Goal: Task Accomplishment & Management: Complete application form

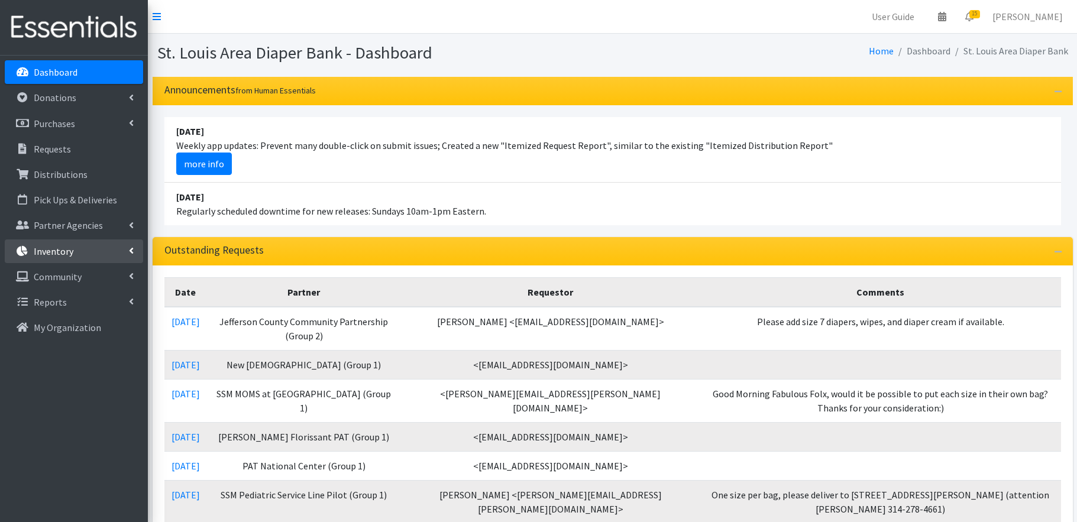
click at [92, 257] on link "Inventory" at bounding box center [74, 252] width 138 height 24
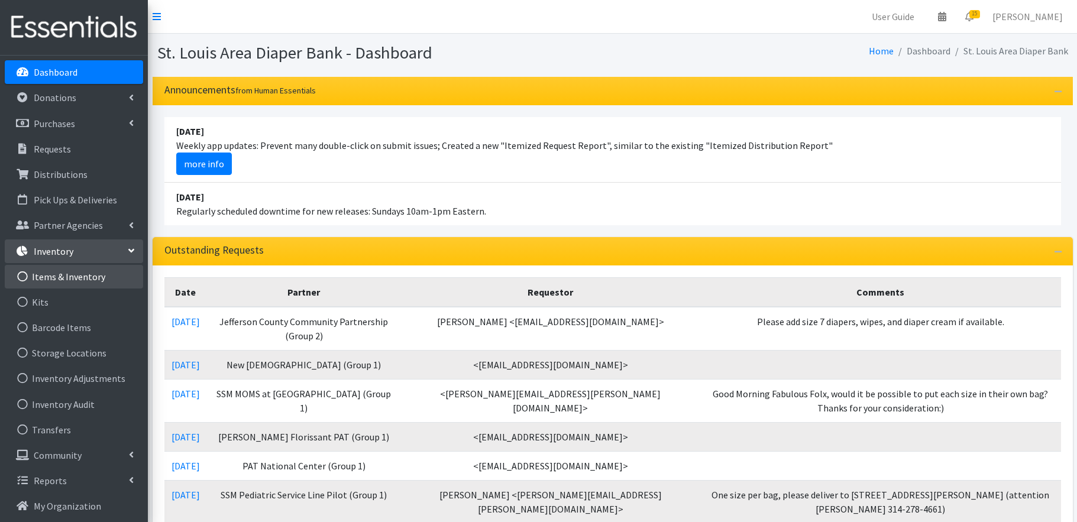
click at [95, 279] on link "Items & Inventory" at bounding box center [74, 277] width 138 height 24
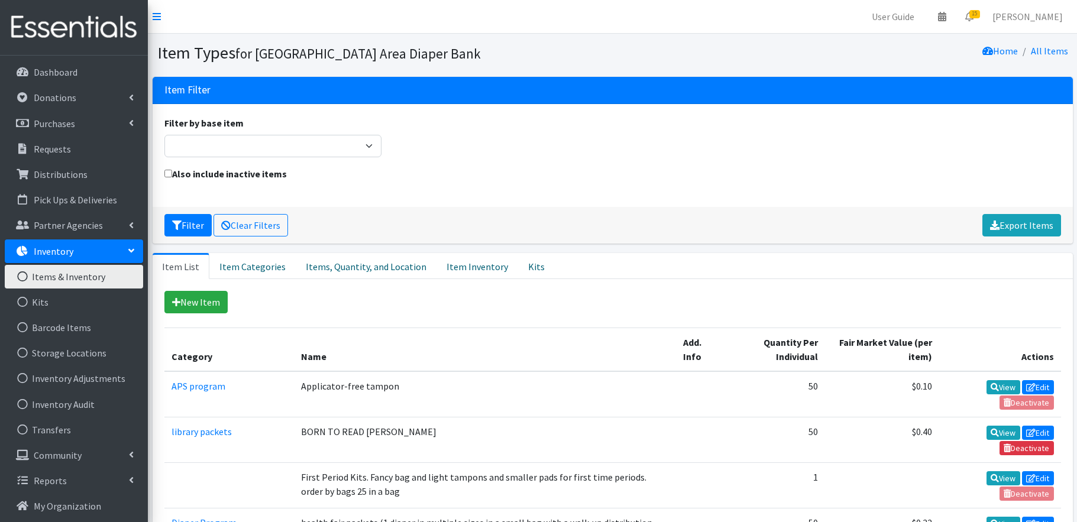
click at [95, 277] on link "Items & Inventory" at bounding box center [74, 277] width 138 height 24
click at [463, 267] on link "Item Inventory" at bounding box center [478, 266] width 82 height 26
click at [459, 269] on link "Item Inventory" at bounding box center [478, 266] width 82 height 26
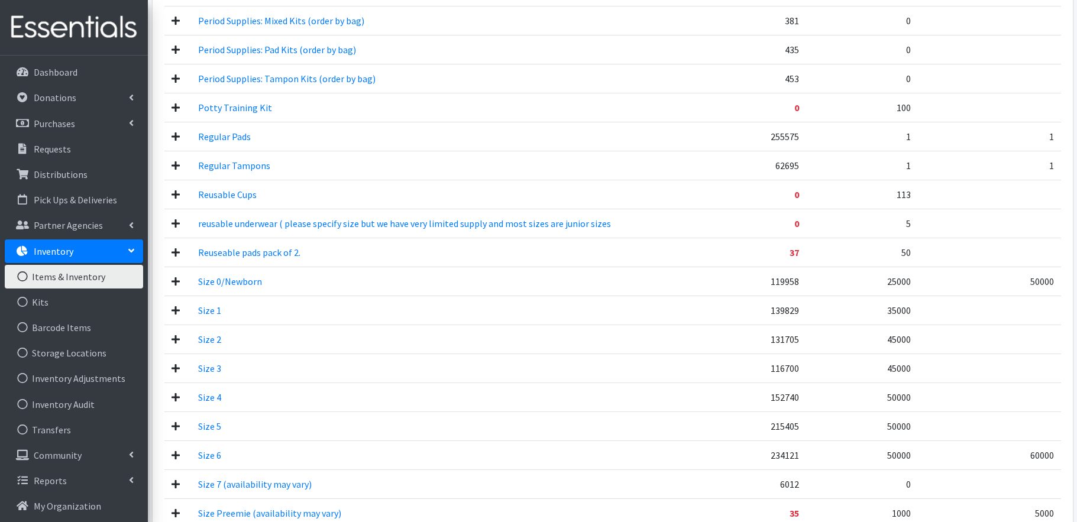
scroll to position [736, 0]
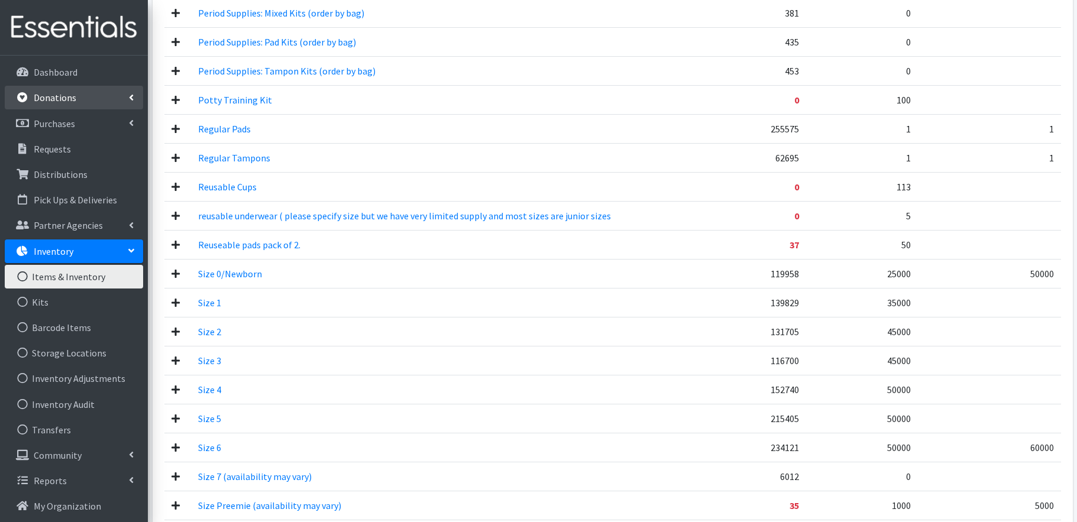
click at [60, 96] on p "Donations" at bounding box center [55, 98] width 43 height 12
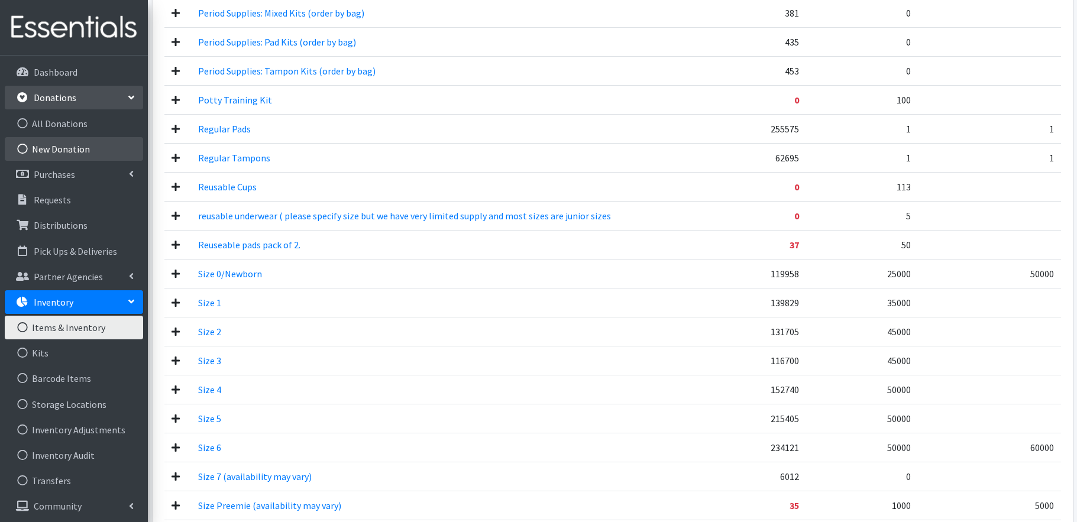
click at [67, 151] on link "New Donation" at bounding box center [74, 149] width 138 height 24
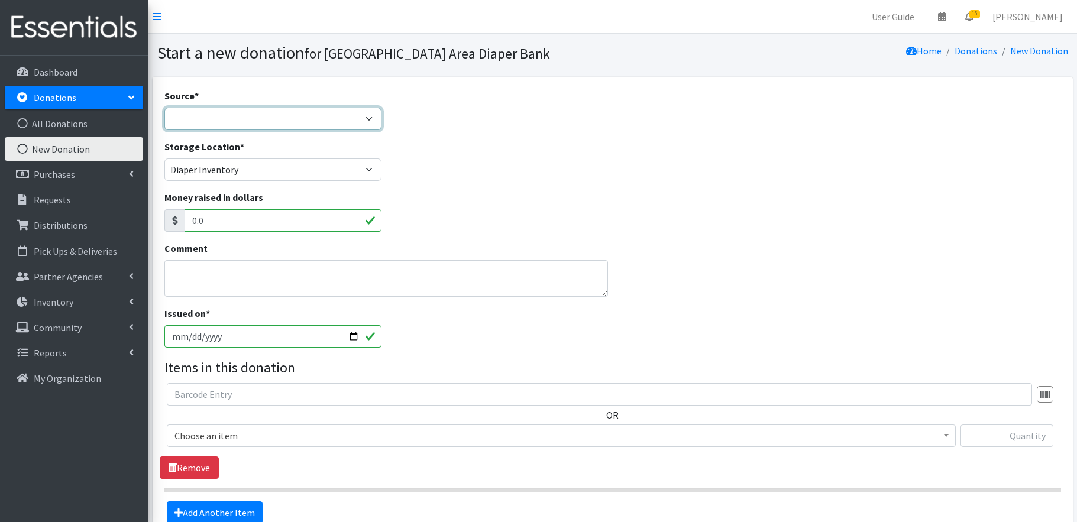
click at [212, 115] on select "Product Drive Manufacturer Donation Site Misc. Donation" at bounding box center [273, 119] width 218 height 22
select select "Misc. Donation"
click at [211, 277] on textarea "Comment" at bounding box center [386, 278] width 444 height 37
type textarea "August diaper donations"
click at [264, 437] on span "Choose an item" at bounding box center [561, 436] width 774 height 17
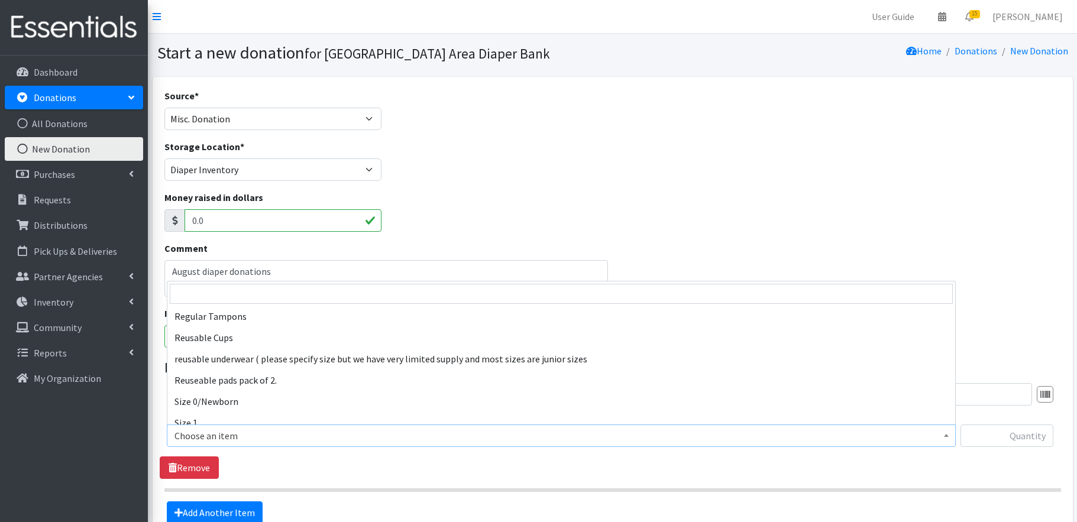
scroll to position [420, 0]
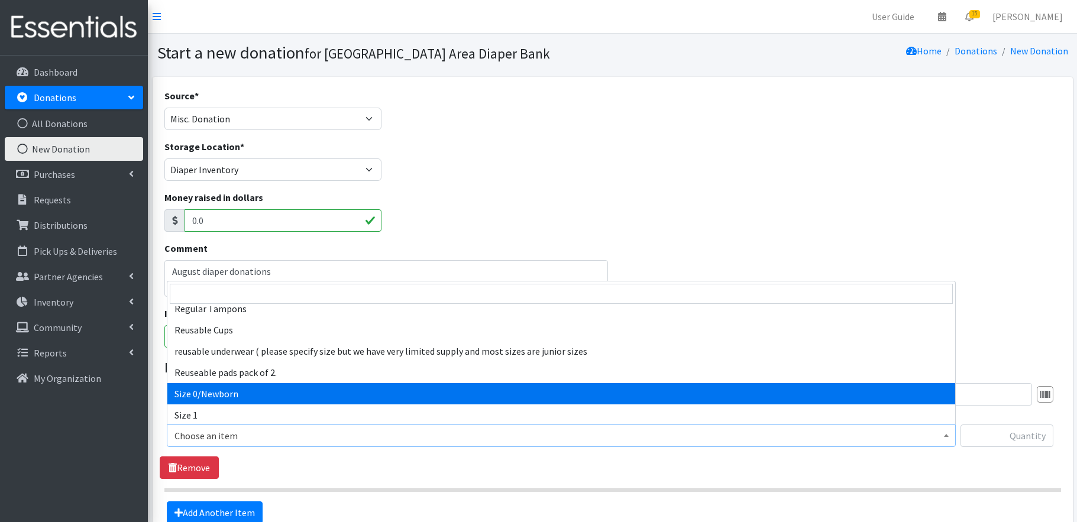
select select "1095"
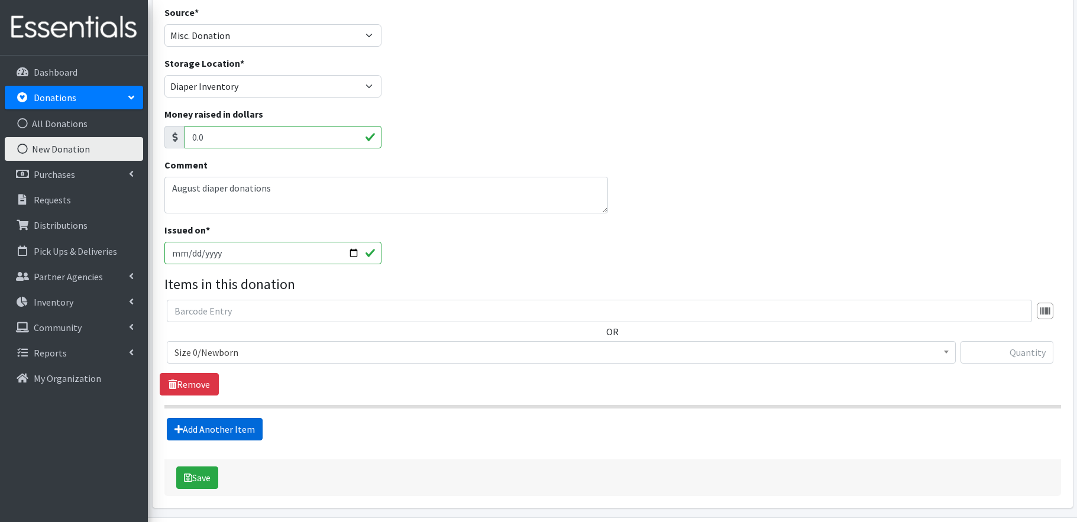
click at [248, 431] on link "Add Another Item" at bounding box center [215, 429] width 96 height 22
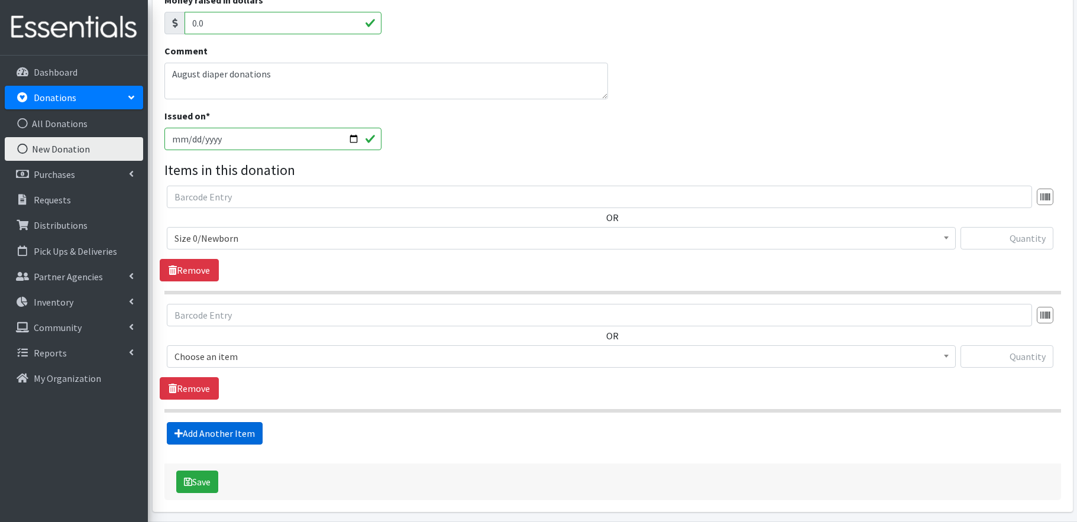
scroll to position [241, 0]
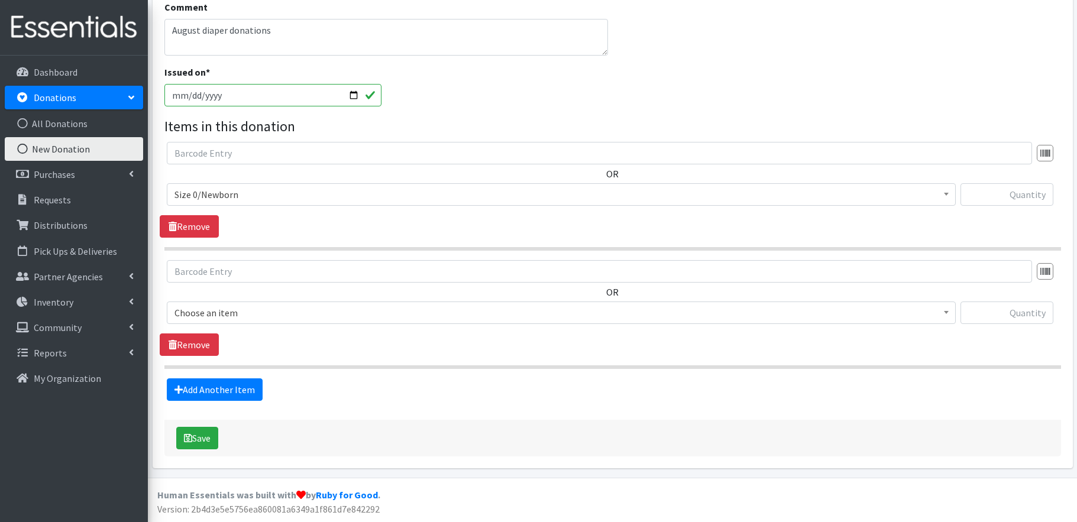
click at [260, 315] on span "Choose an item" at bounding box center [561, 313] width 774 height 17
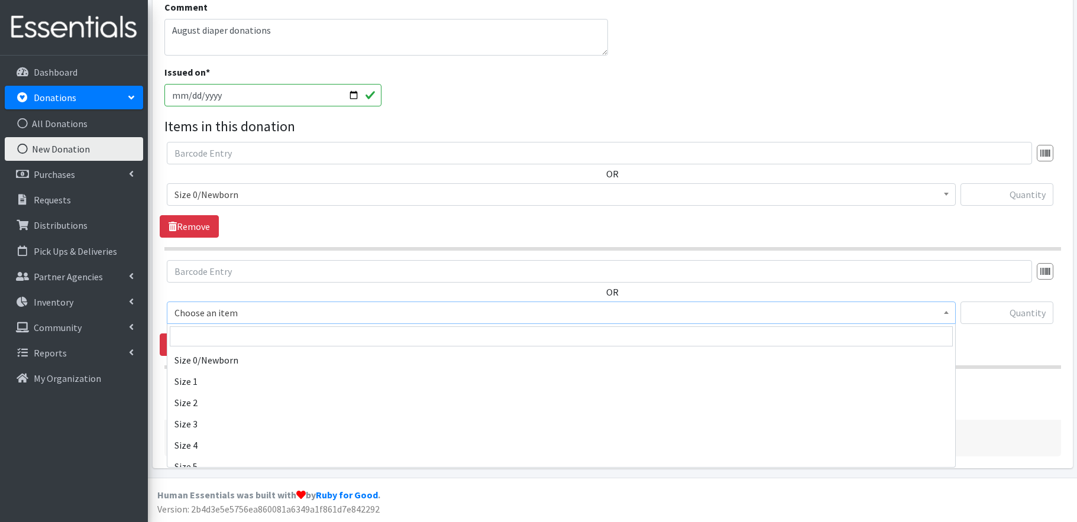
scroll to position [504, 0]
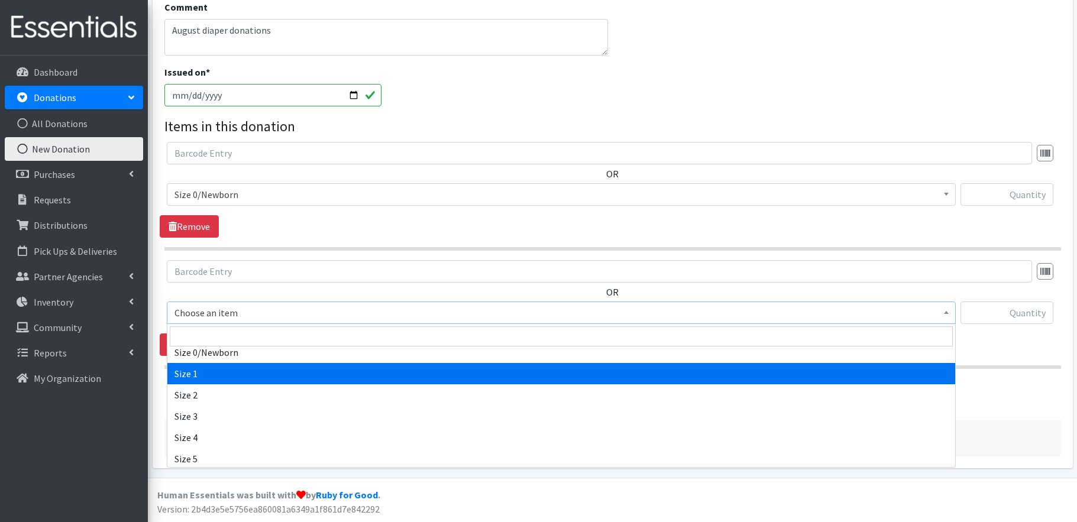
select select "1090"
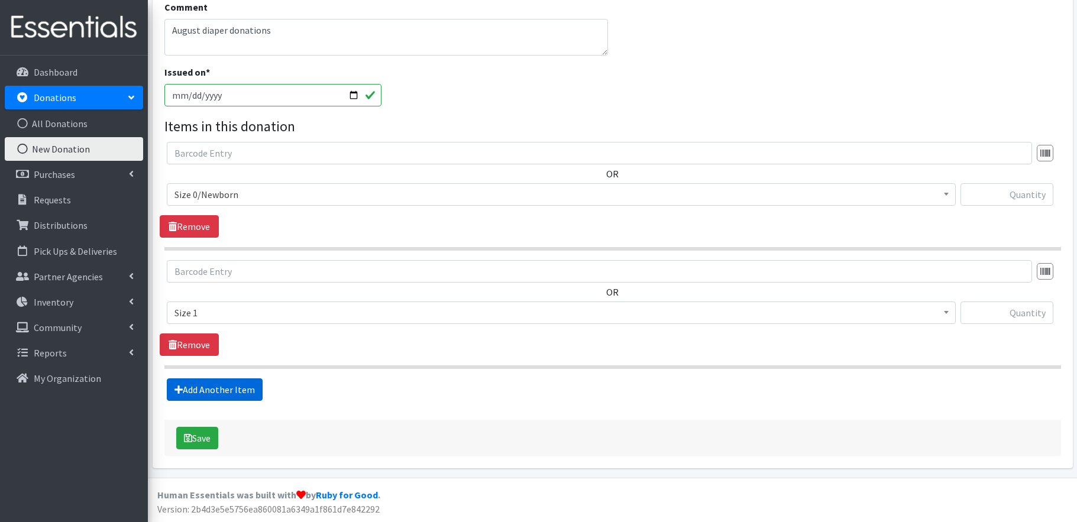
click at [229, 390] on link "Add Another Item" at bounding box center [215, 390] width 96 height 22
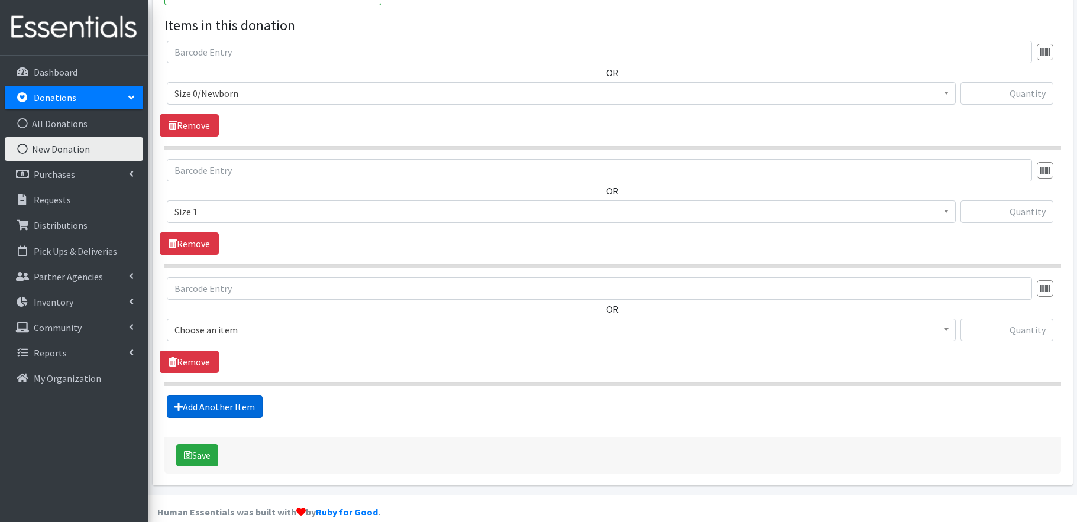
scroll to position [360, 0]
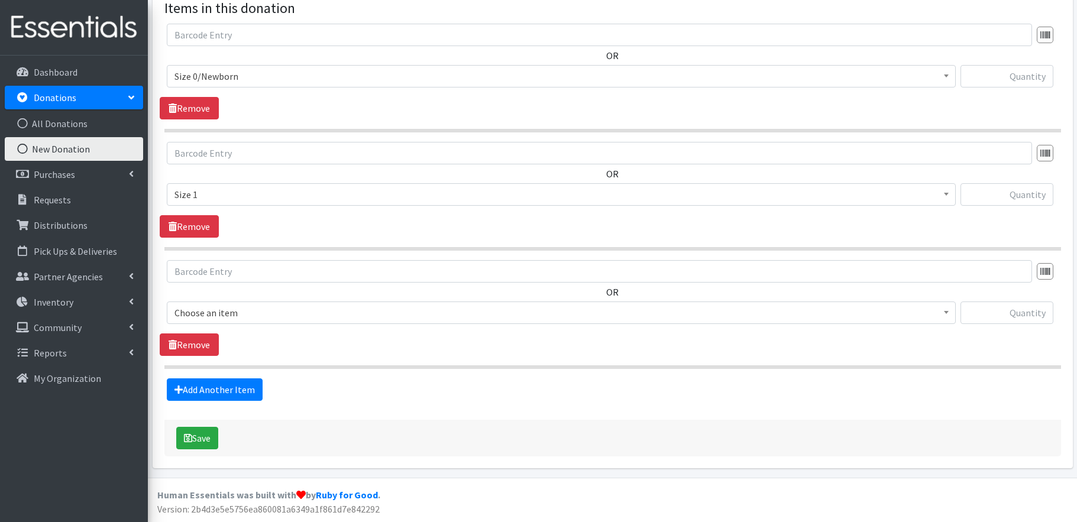
click at [250, 315] on span "Choose an item" at bounding box center [561, 313] width 774 height 17
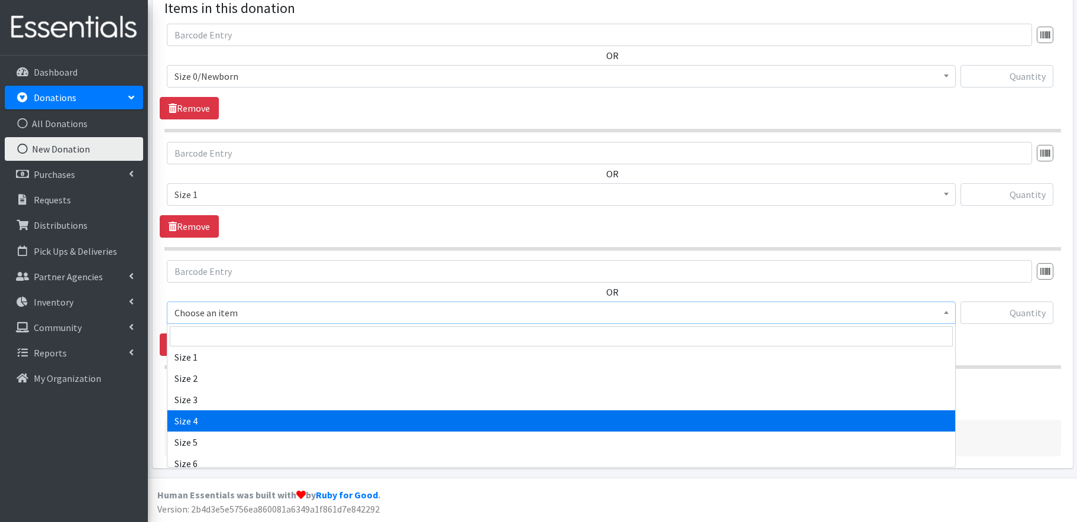
scroll to position [513, 0]
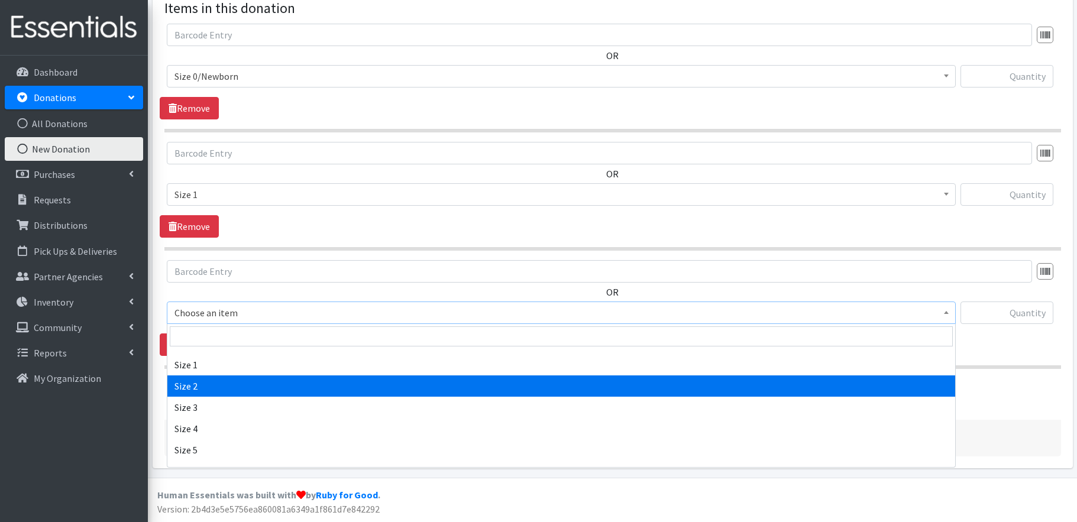
select select "1091"
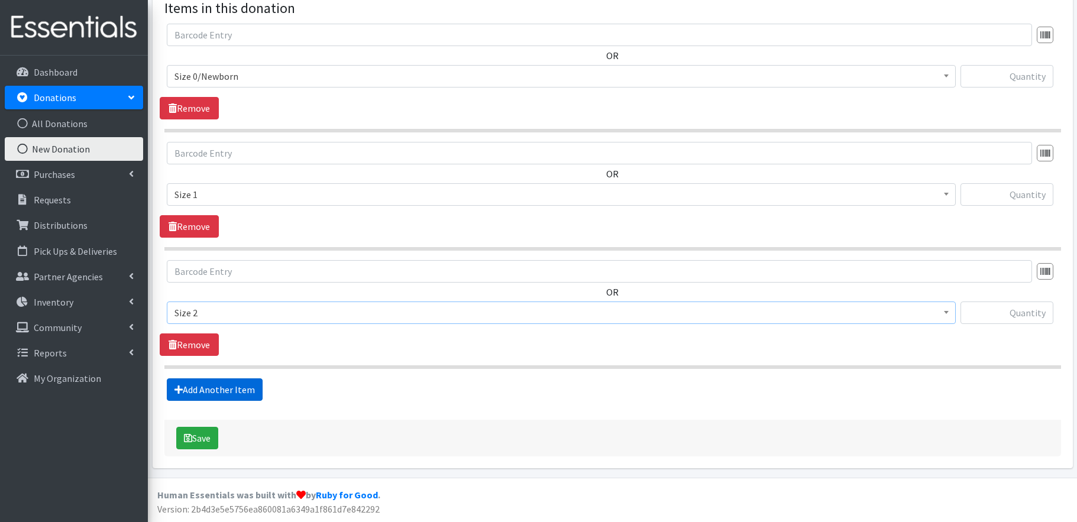
click at [238, 389] on link "Add Another Item" at bounding box center [215, 390] width 96 height 22
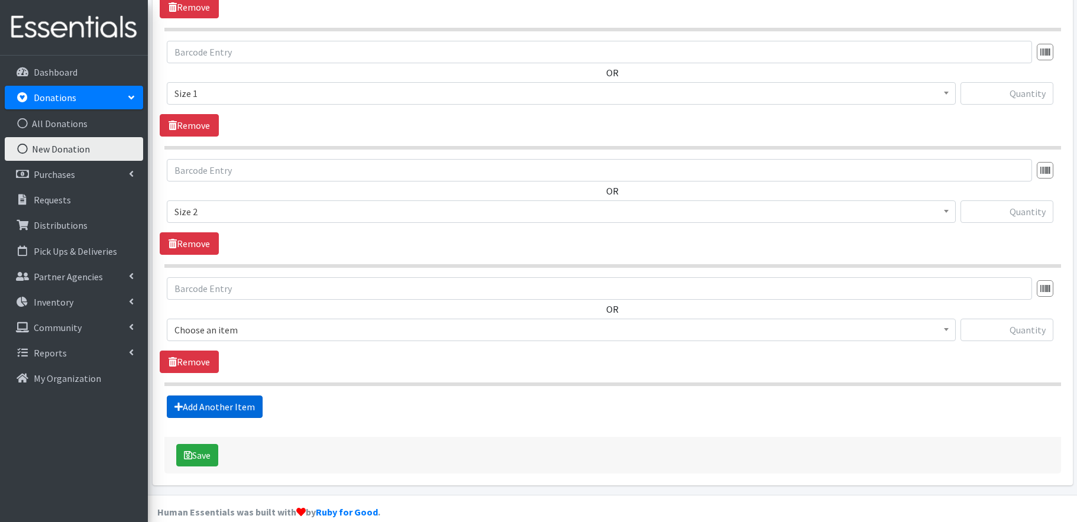
scroll to position [478, 0]
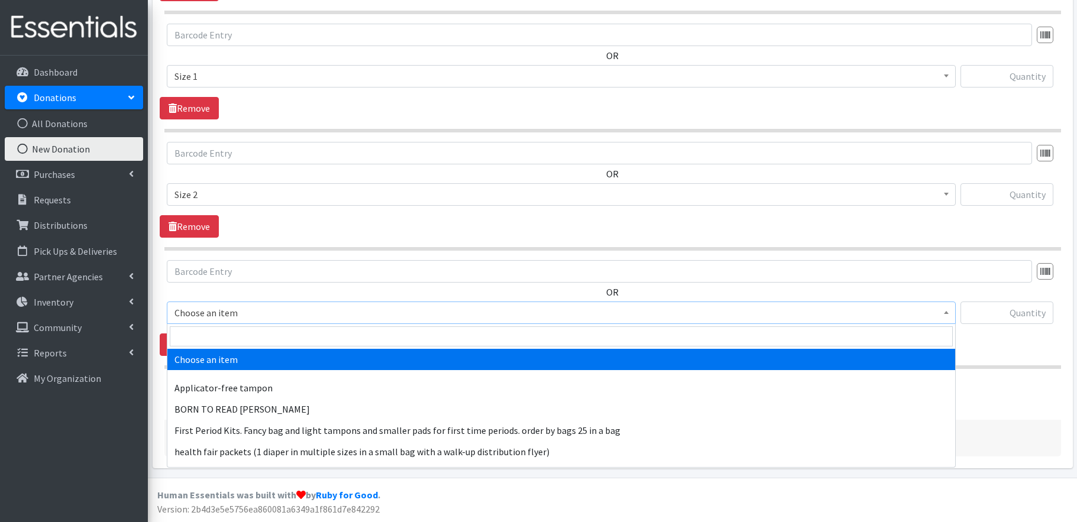
click at [258, 312] on span "Choose an item" at bounding box center [561, 313] width 774 height 17
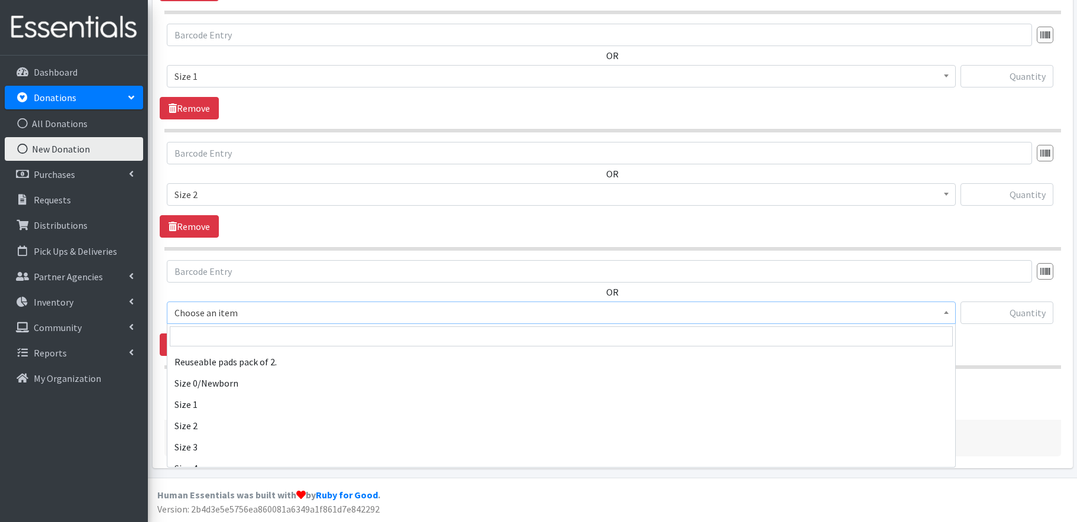
scroll to position [480, 0]
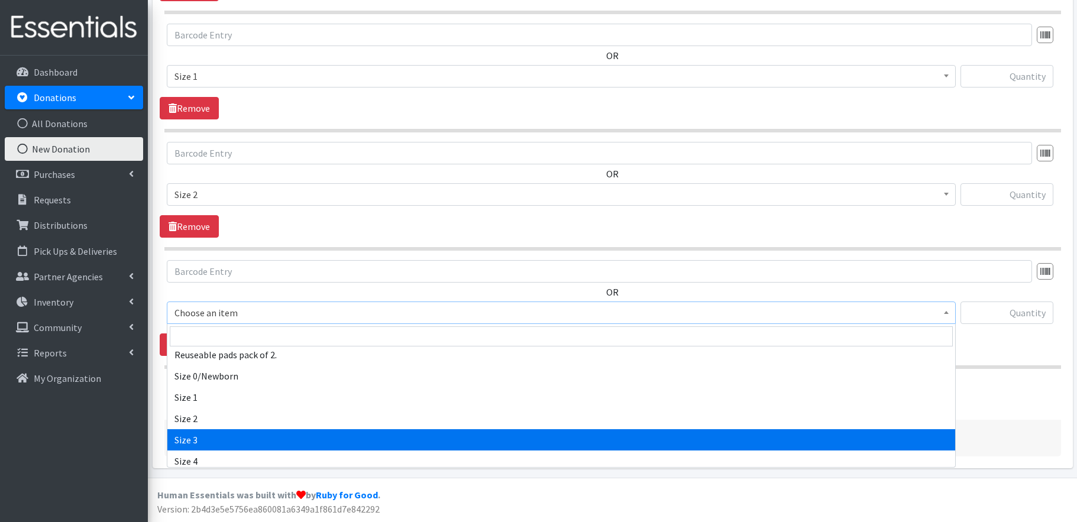
select select "1094"
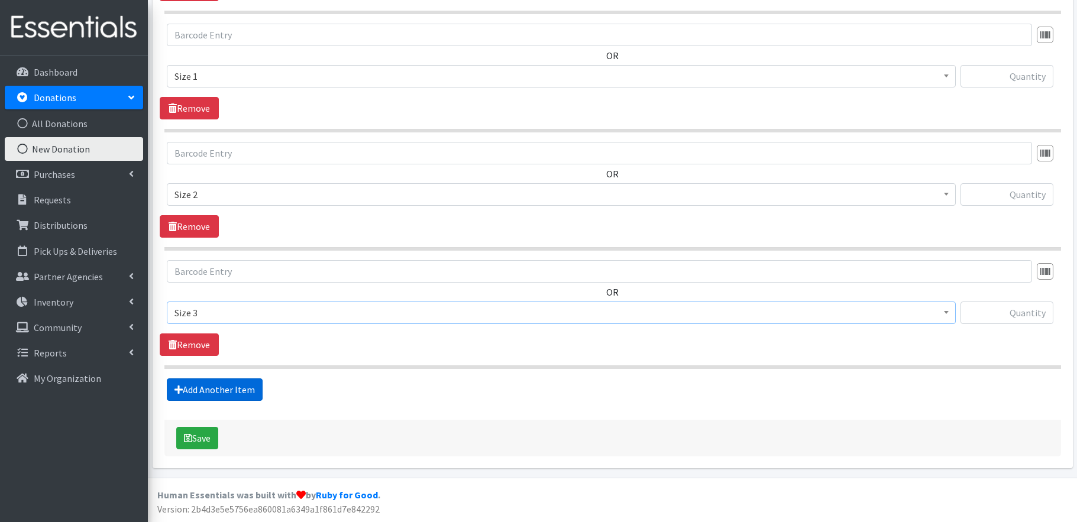
click at [232, 395] on link "Add Another Item" at bounding box center [215, 390] width 96 height 22
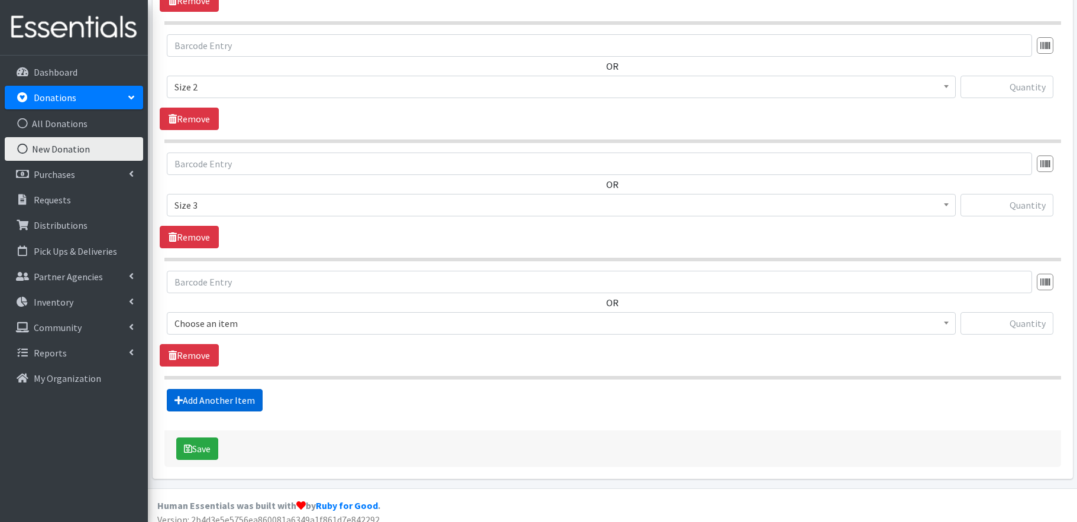
scroll to position [596, 0]
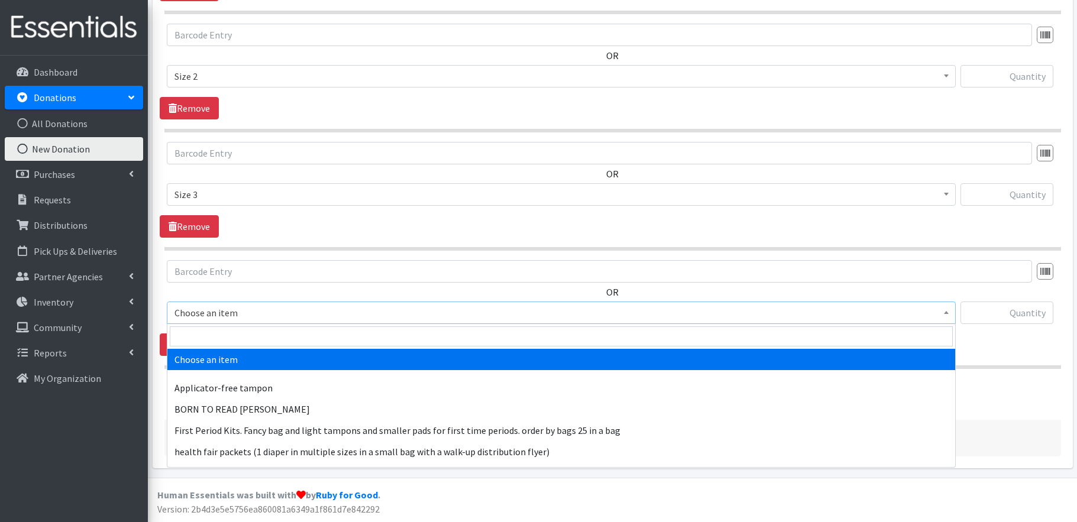
click at [261, 309] on span "Choose an item" at bounding box center [561, 313] width 774 height 17
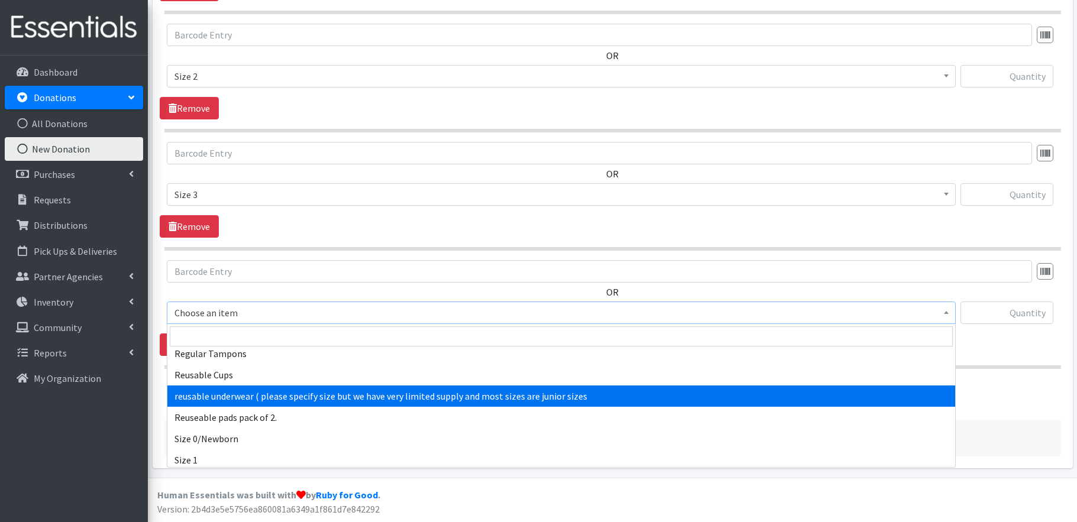
scroll to position [538, 0]
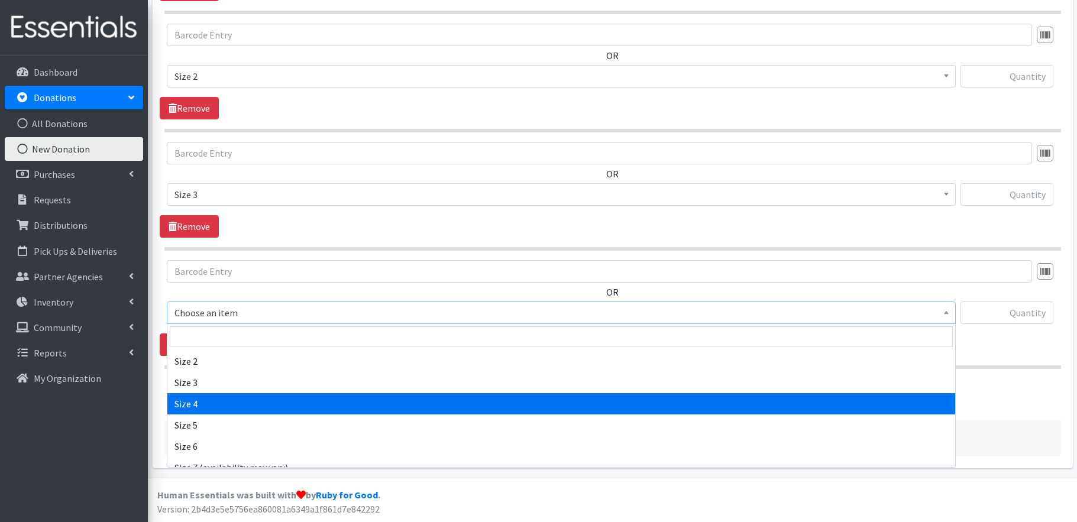
select select "1097"
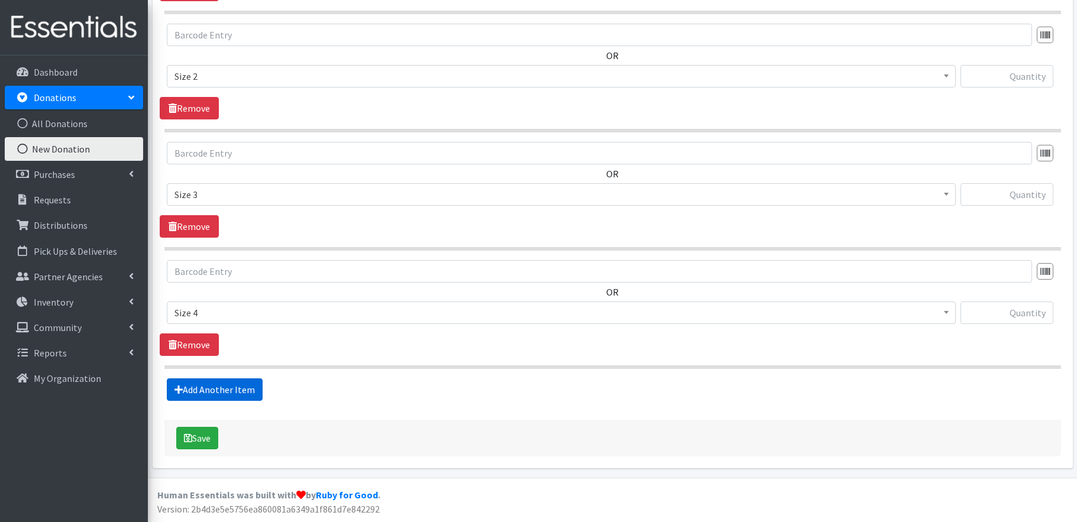
click at [240, 388] on link "Add Another Item" at bounding box center [215, 390] width 96 height 22
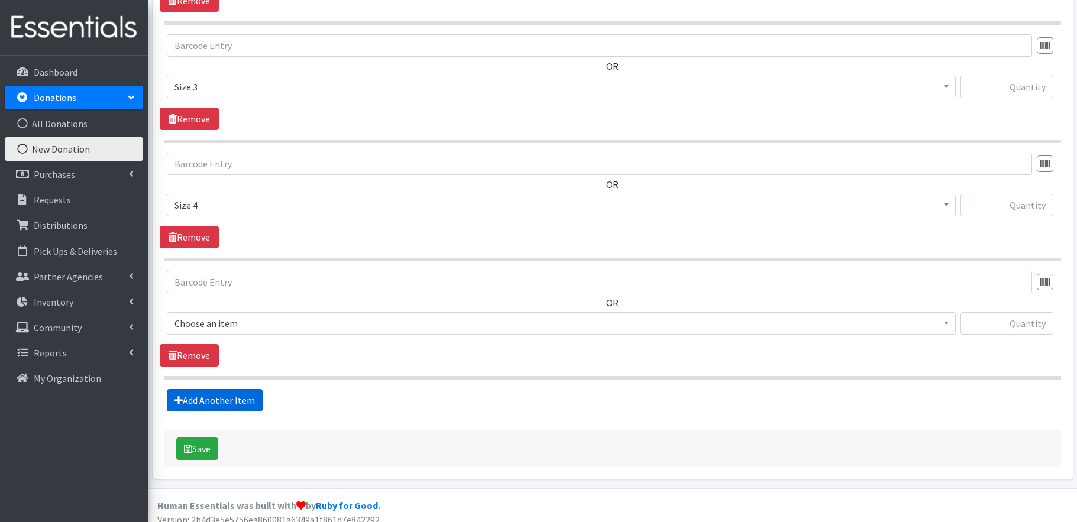
scroll to position [715, 0]
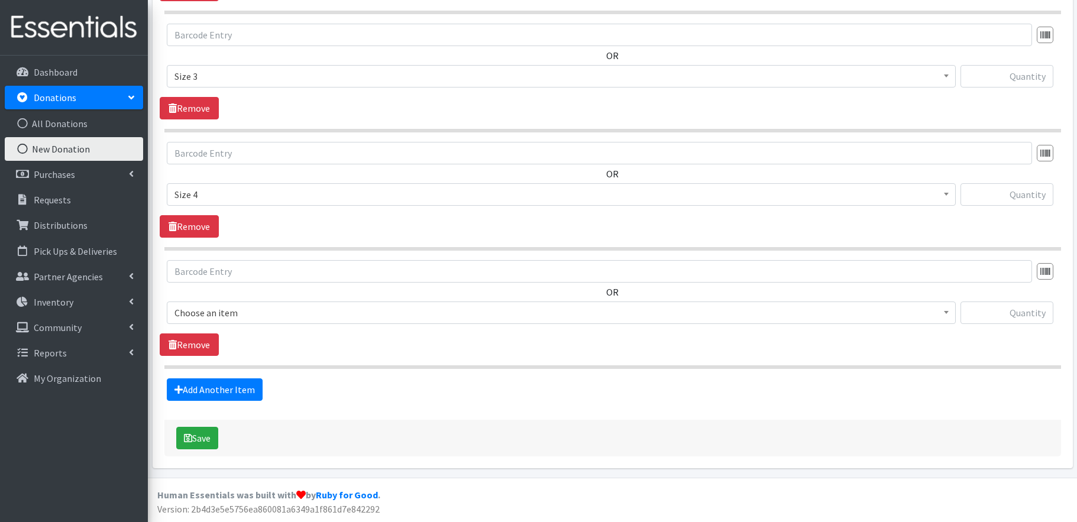
click at [271, 315] on span "Choose an item" at bounding box center [561, 313] width 774 height 17
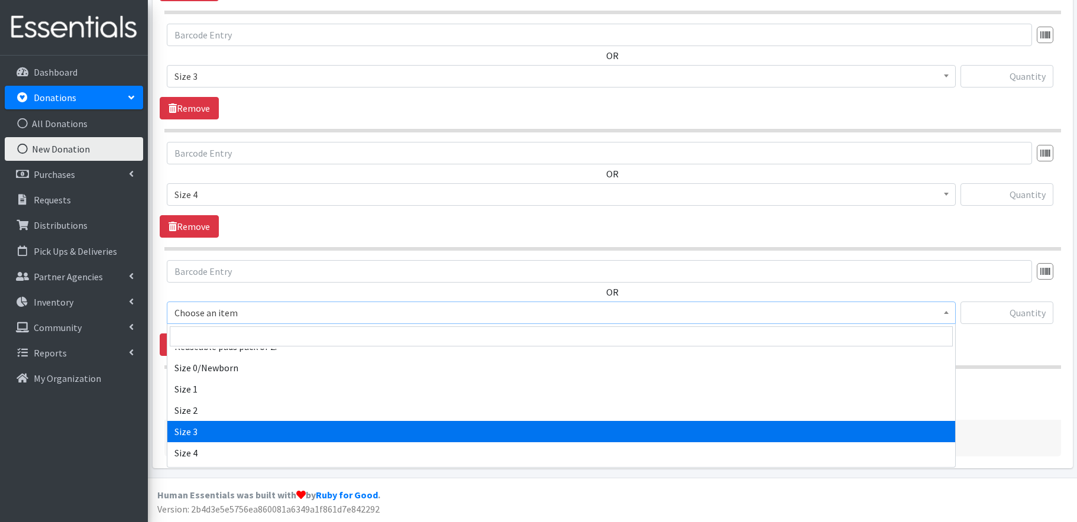
scroll to position [536, 0]
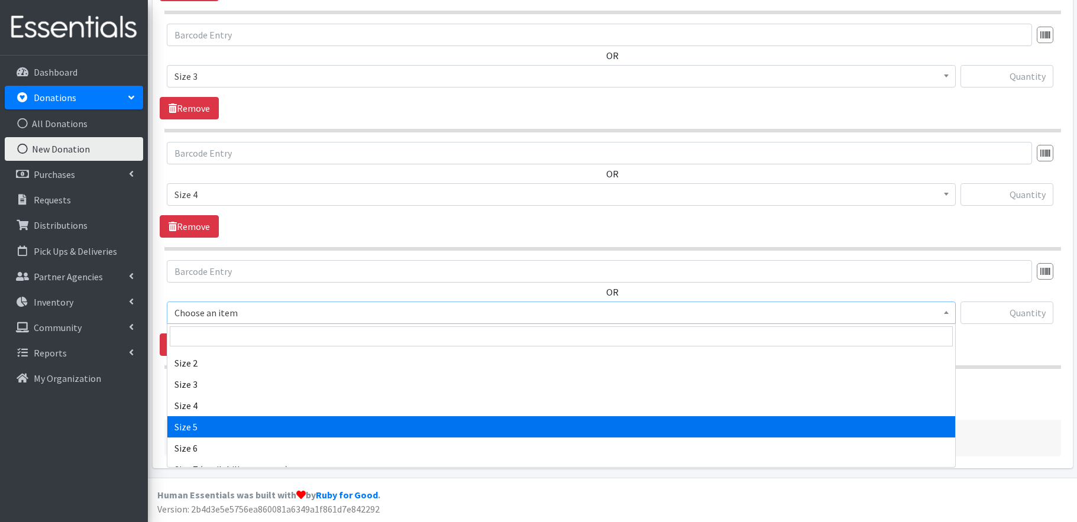
select select "1098"
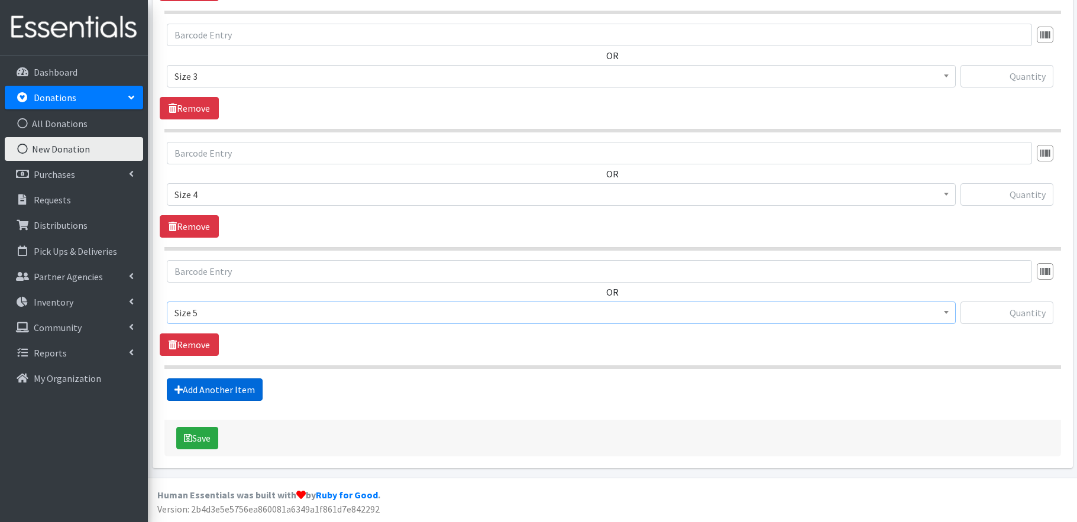
click at [244, 387] on link "Add Another Item" at bounding box center [215, 390] width 96 height 22
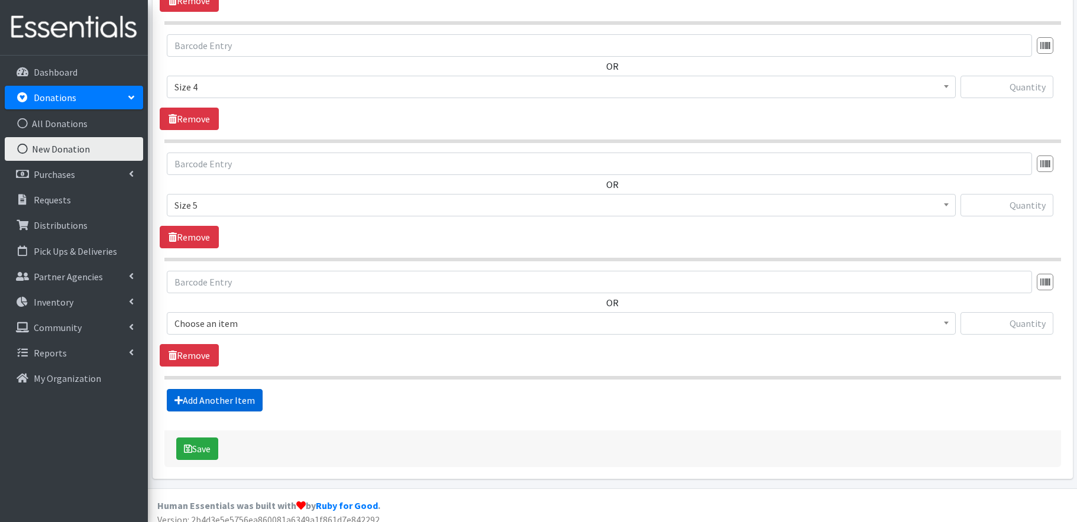
scroll to position [833, 0]
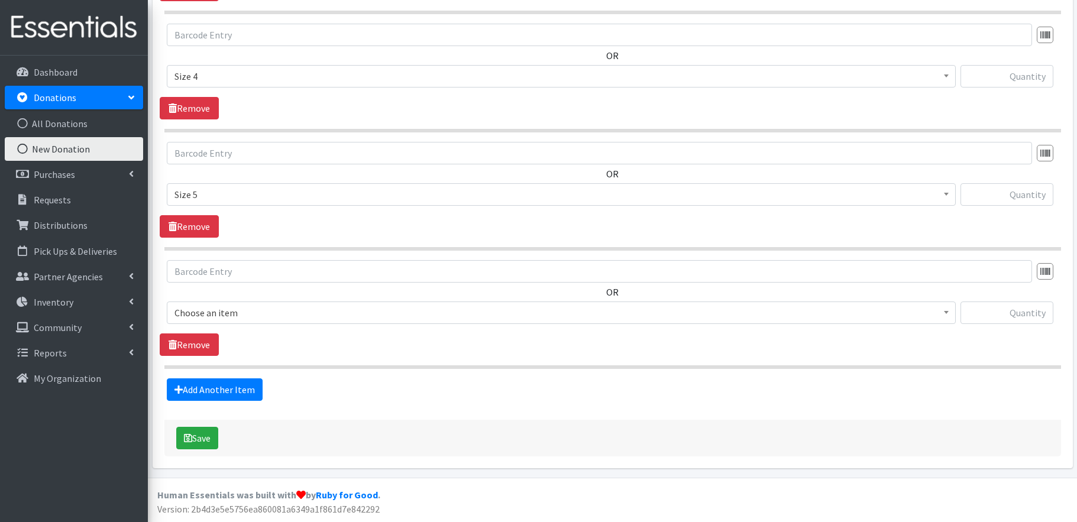
click at [282, 314] on span "Choose an item" at bounding box center [561, 313] width 774 height 17
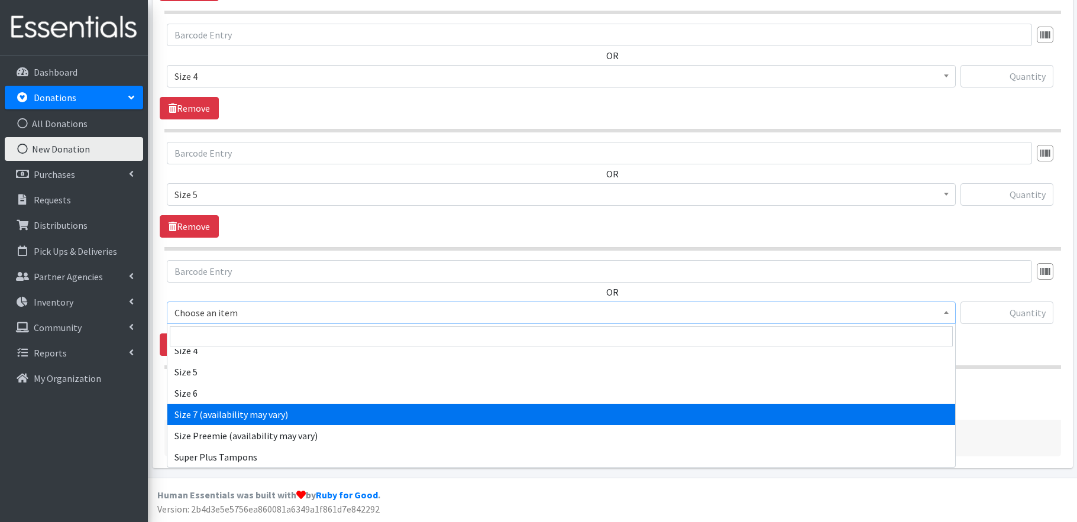
scroll to position [599, 0]
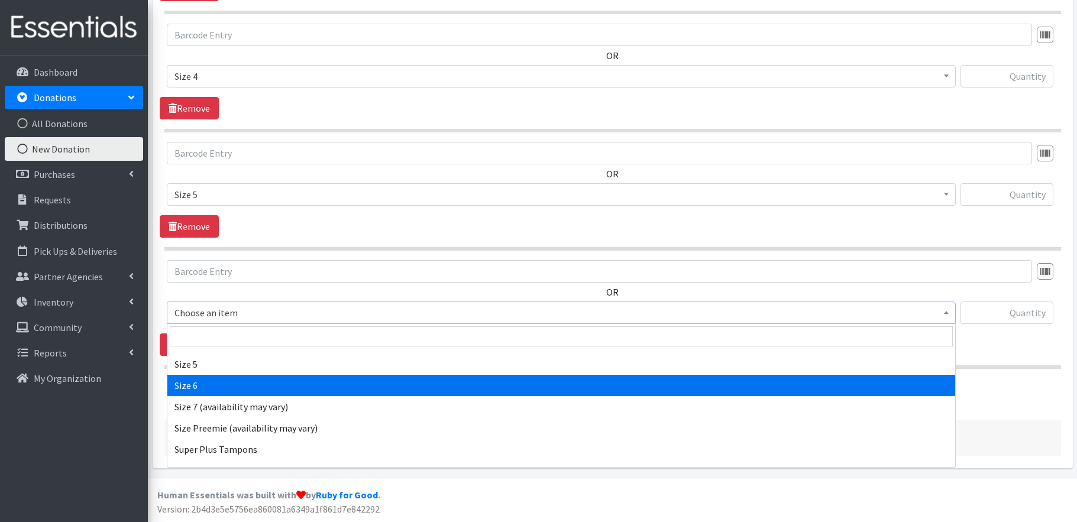
select select "1100"
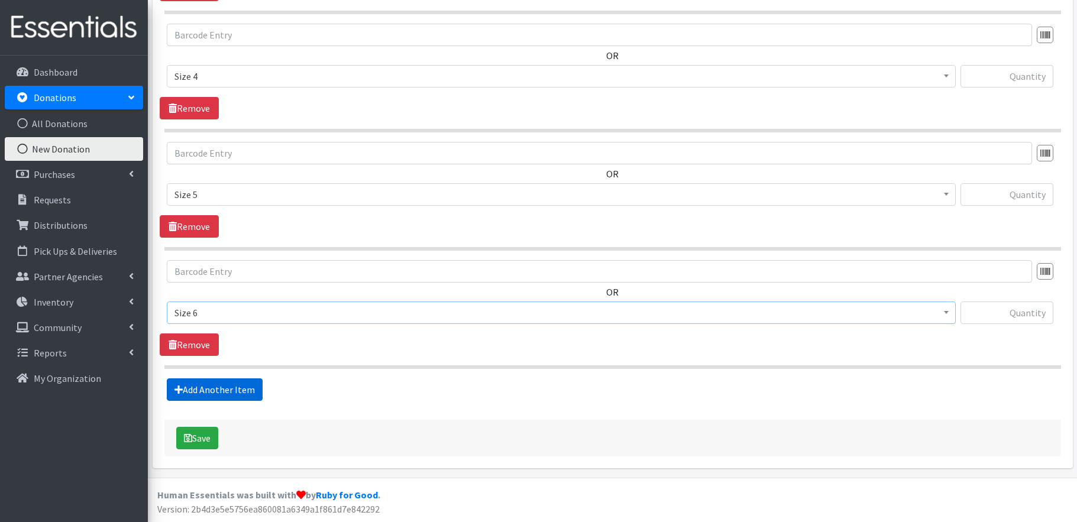
click at [237, 389] on link "Add Another Item" at bounding box center [215, 390] width 96 height 22
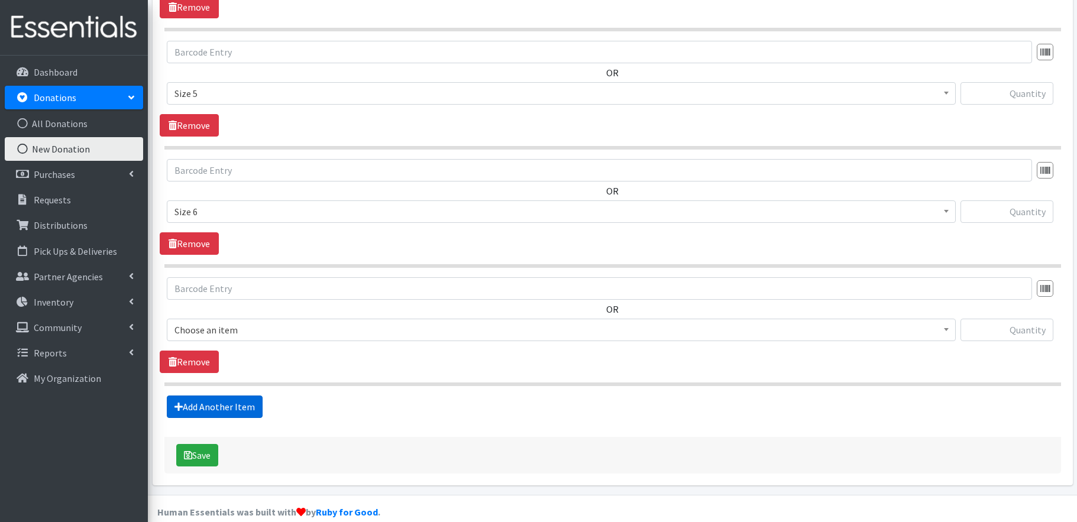
scroll to position [951, 0]
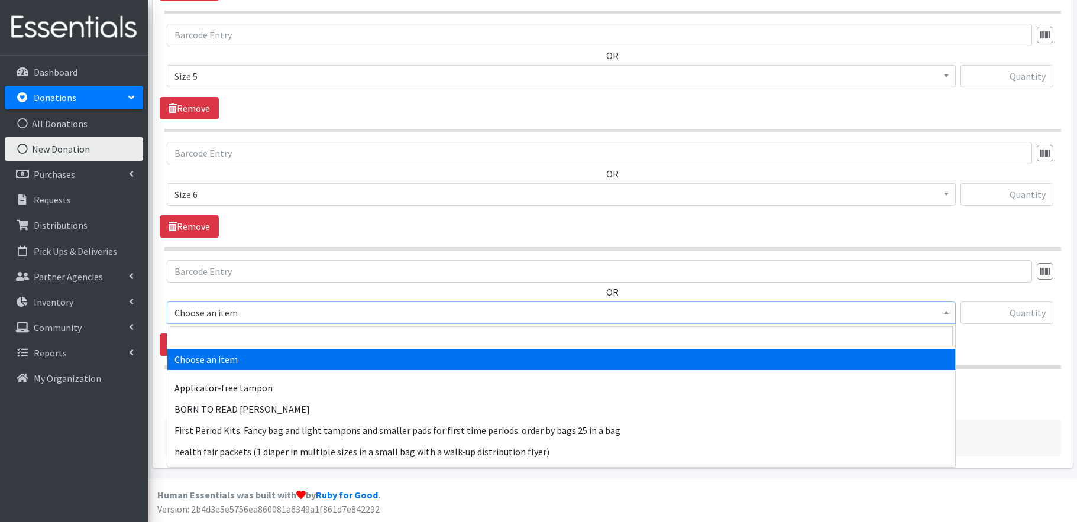
click at [278, 308] on span "Choose an item" at bounding box center [561, 313] width 774 height 17
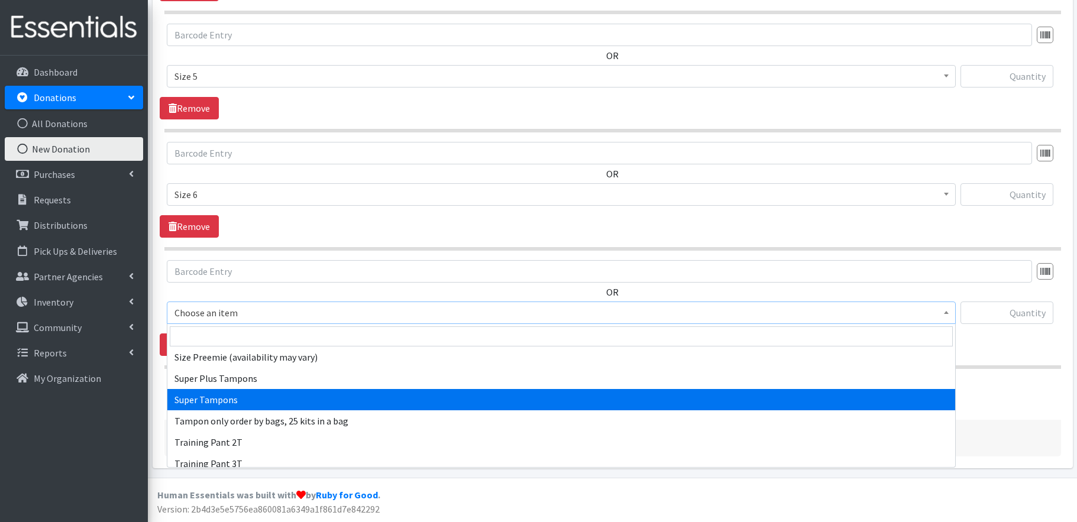
scroll to position [636, 0]
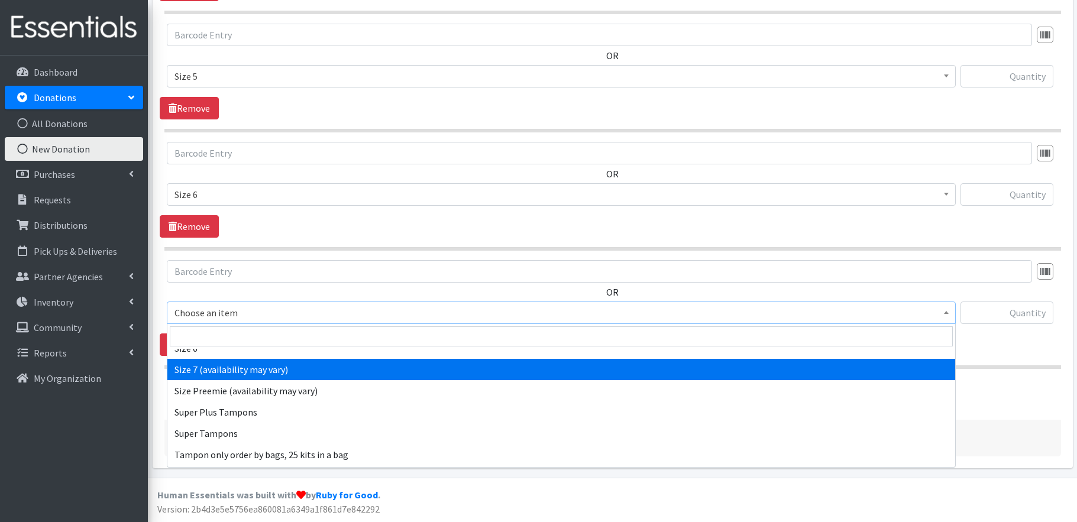
select select "6073"
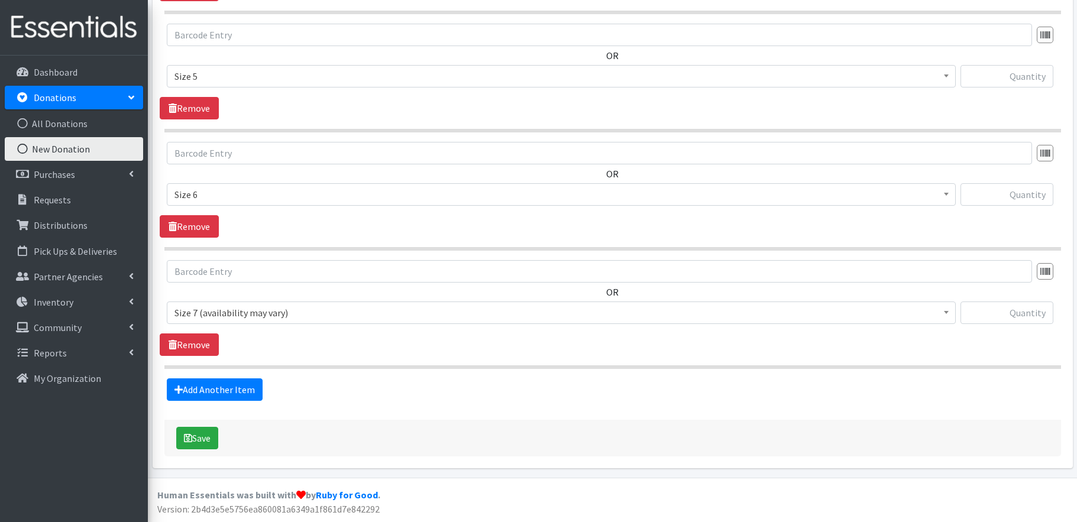
click at [360, 422] on div "Save" at bounding box center [612, 438] width 897 height 37
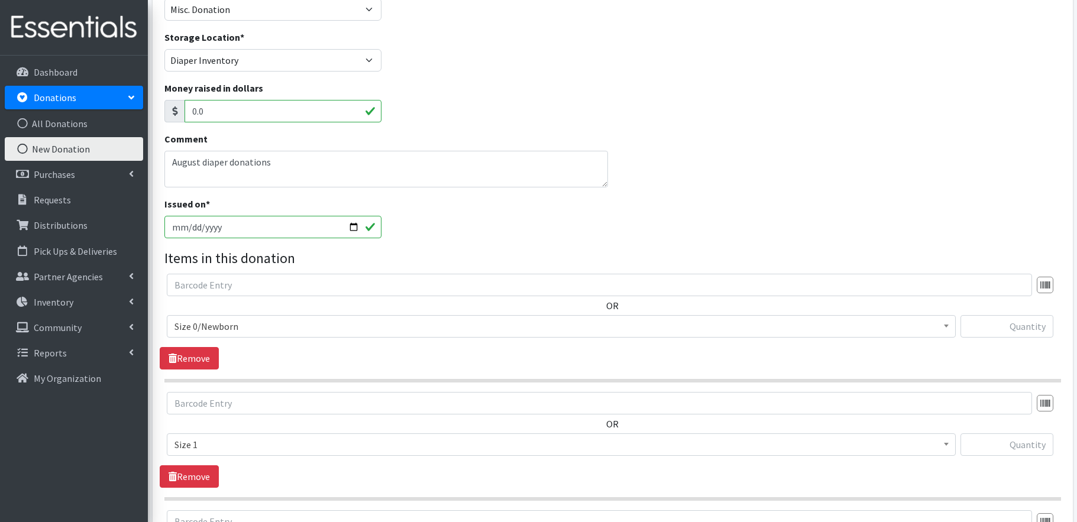
scroll to position [168, 0]
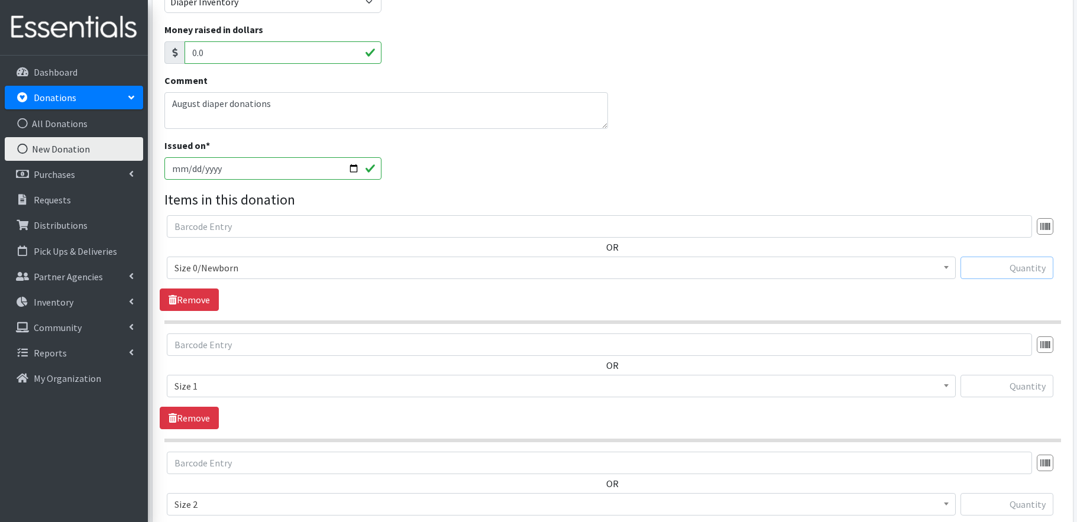
click at [1014, 269] on input "text" at bounding box center [1007, 268] width 93 height 22
type input "258"
click at [1016, 389] on input "text" at bounding box center [1007, 386] width 93 height 22
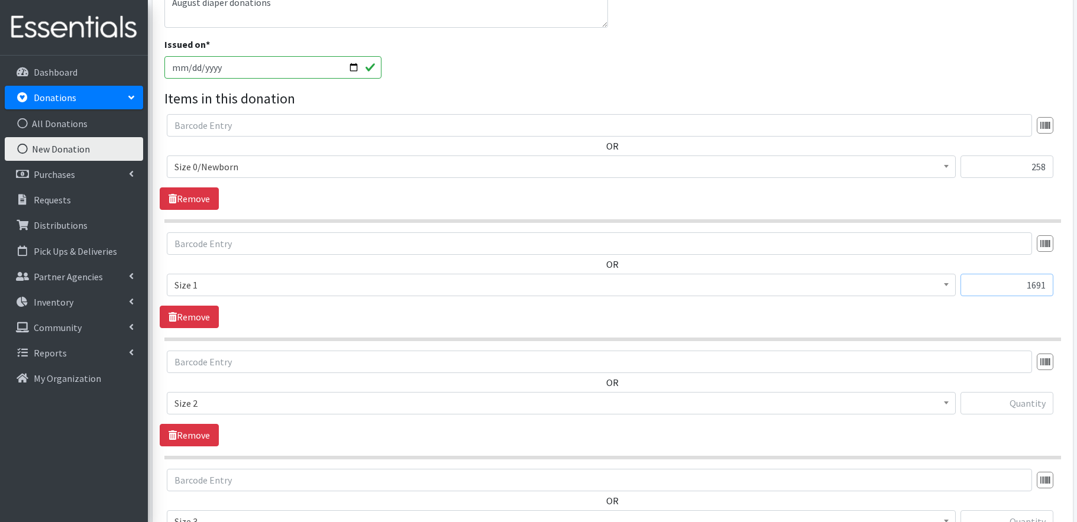
scroll to position [330, 0]
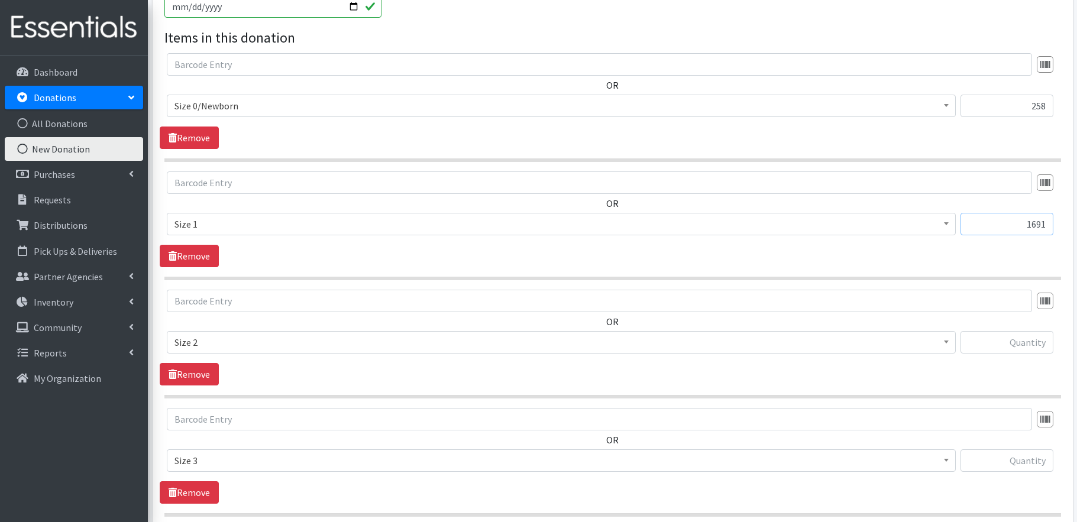
type input "1691"
click at [1022, 345] on input "text" at bounding box center [1007, 342] width 93 height 22
type input "1803"
click at [1030, 460] on input "text" at bounding box center [1007, 461] width 93 height 22
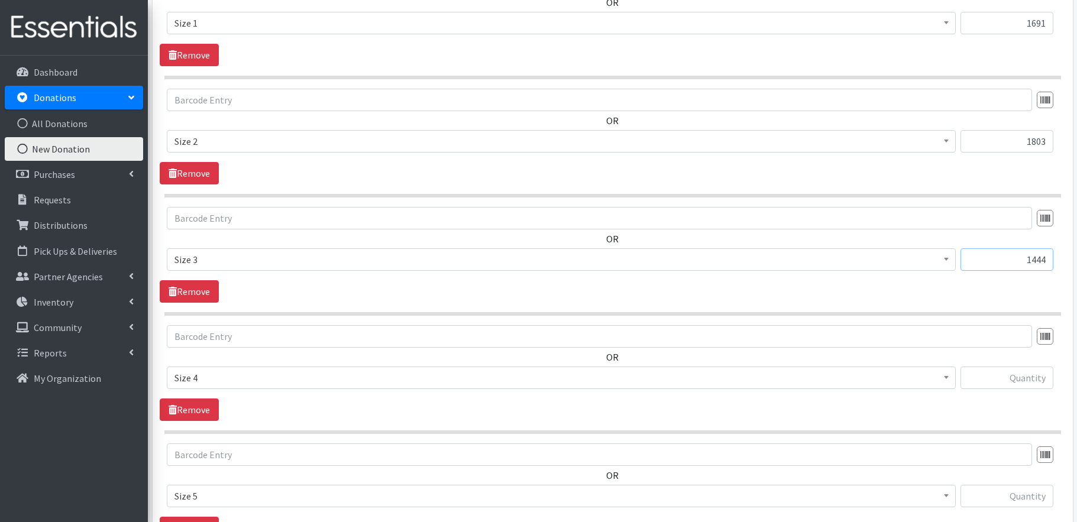
scroll to position [568, 0]
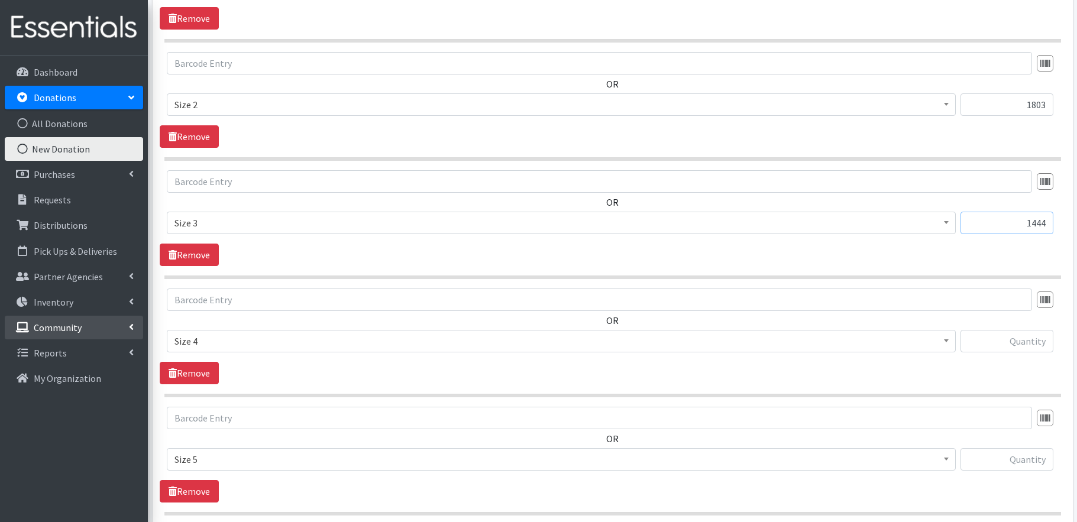
type input "1444"
click at [1024, 342] on input "text" at bounding box center [1007, 341] width 93 height 22
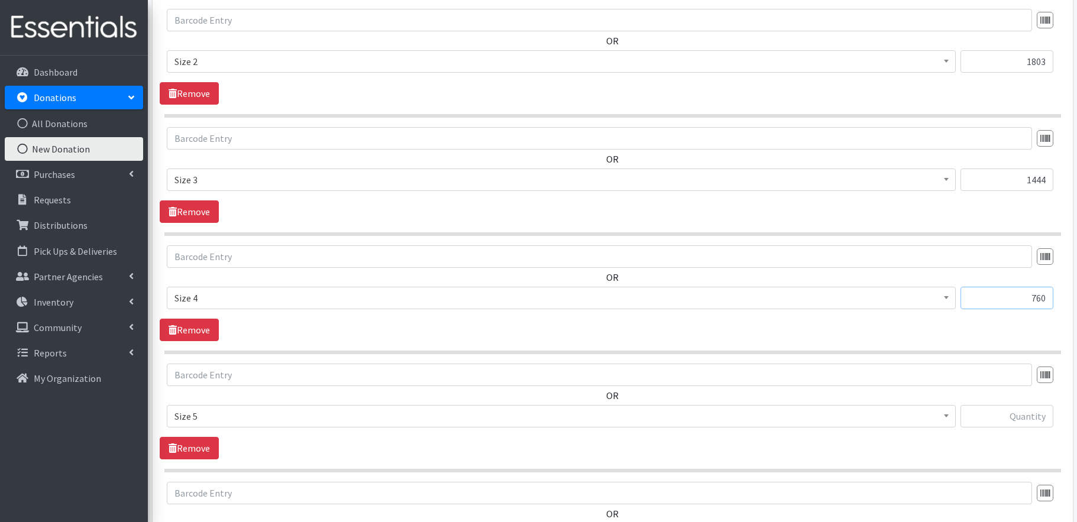
type input "760"
click at [1026, 414] on input "text" at bounding box center [1007, 416] width 93 height 22
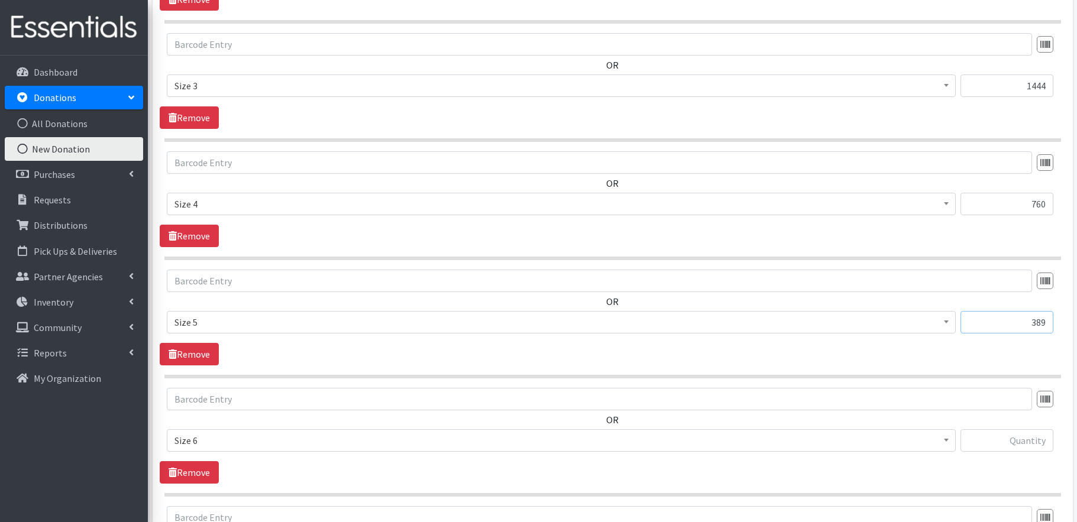
scroll to position [766, 0]
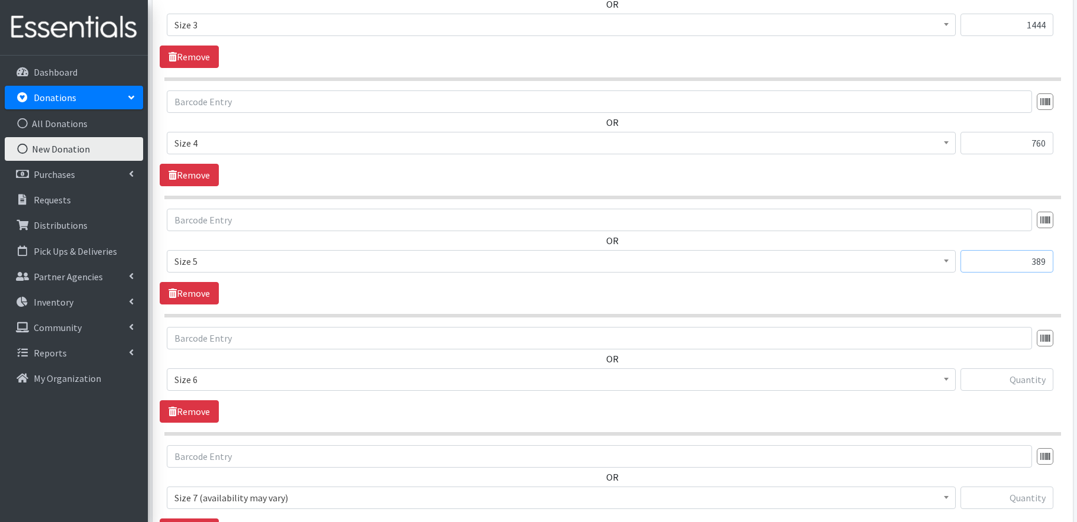
type input "389"
click at [1025, 382] on input "text" at bounding box center [1007, 380] width 93 height 22
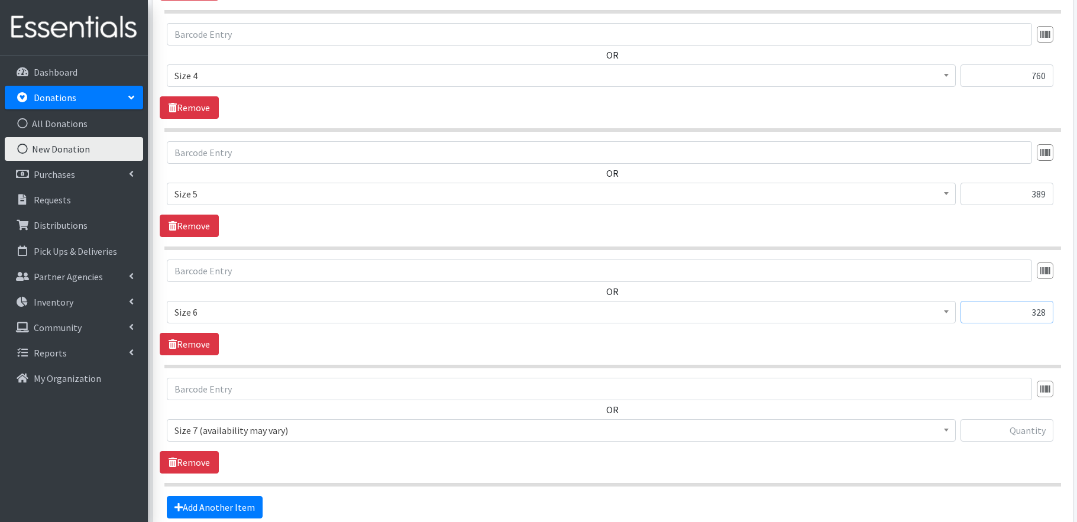
scroll to position [887, 0]
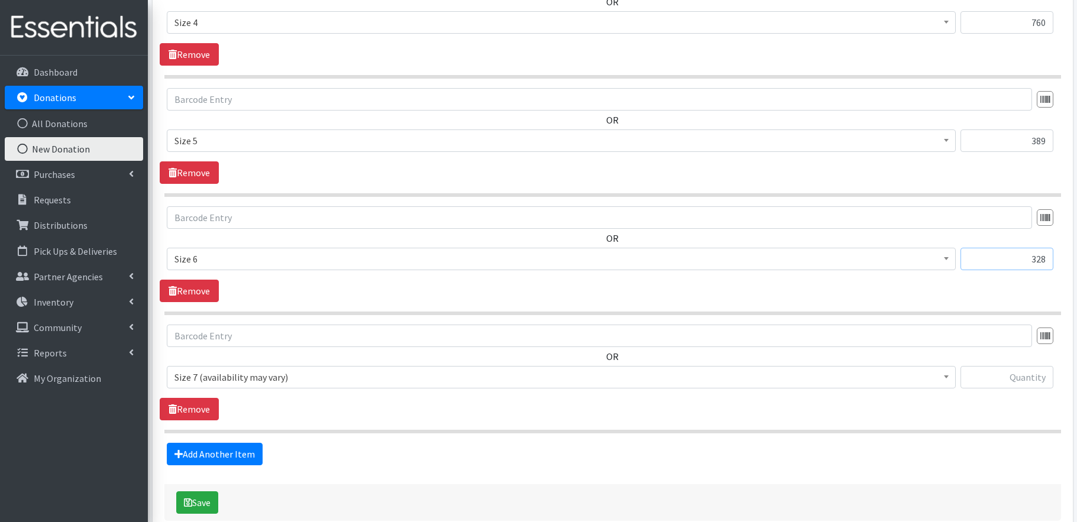
type input "328"
click at [1039, 379] on input "text" at bounding box center [1007, 377] width 93 height 22
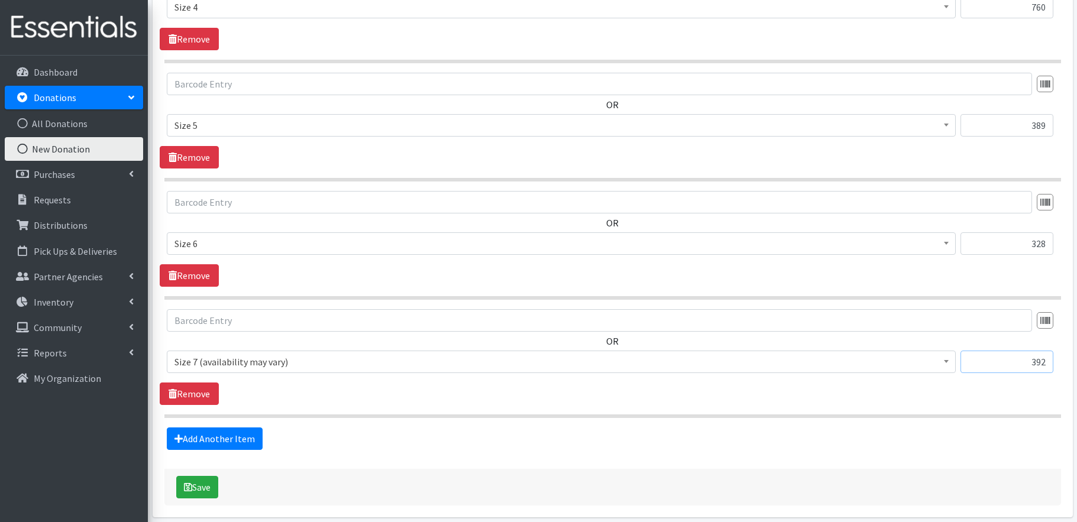
scroll to position [916, 0]
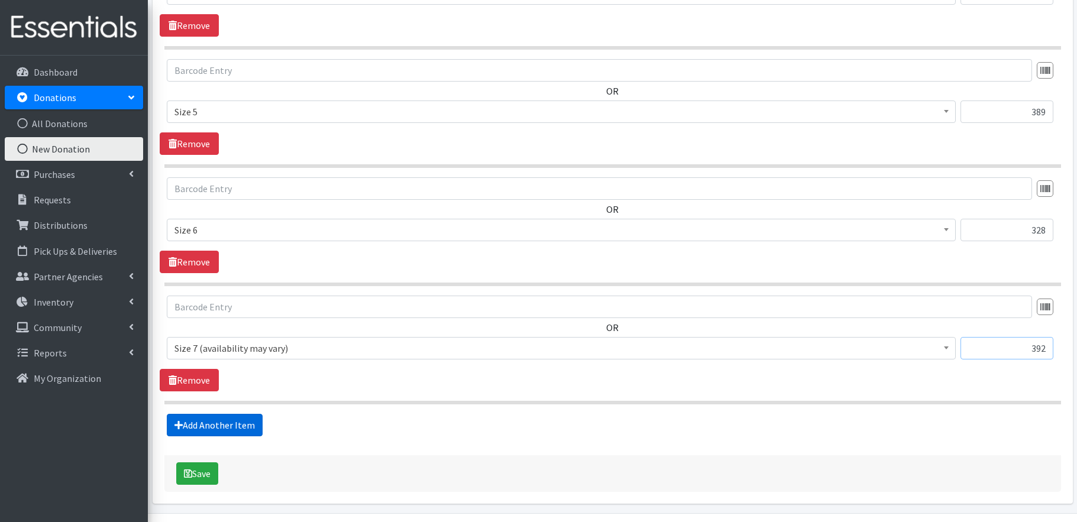
type input "392"
click at [227, 423] on link "Add Another Item" at bounding box center [215, 425] width 96 height 22
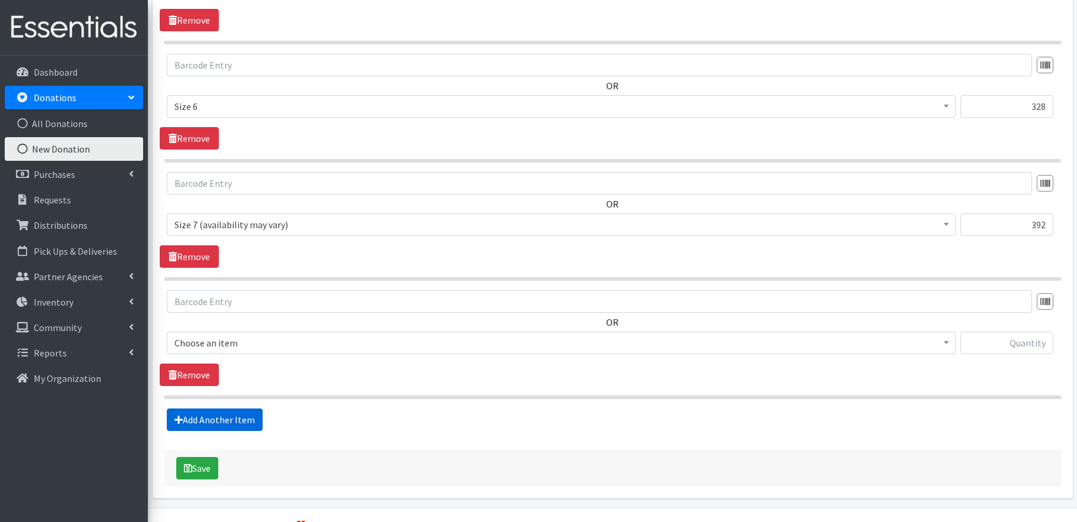
scroll to position [1069, 0]
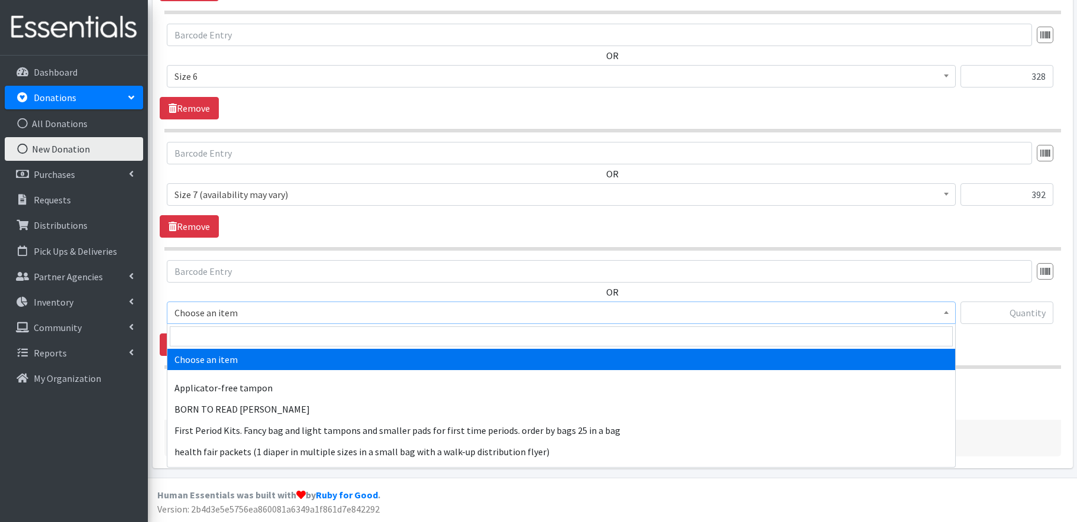
click at [261, 309] on span "Choose an item" at bounding box center [561, 313] width 774 height 17
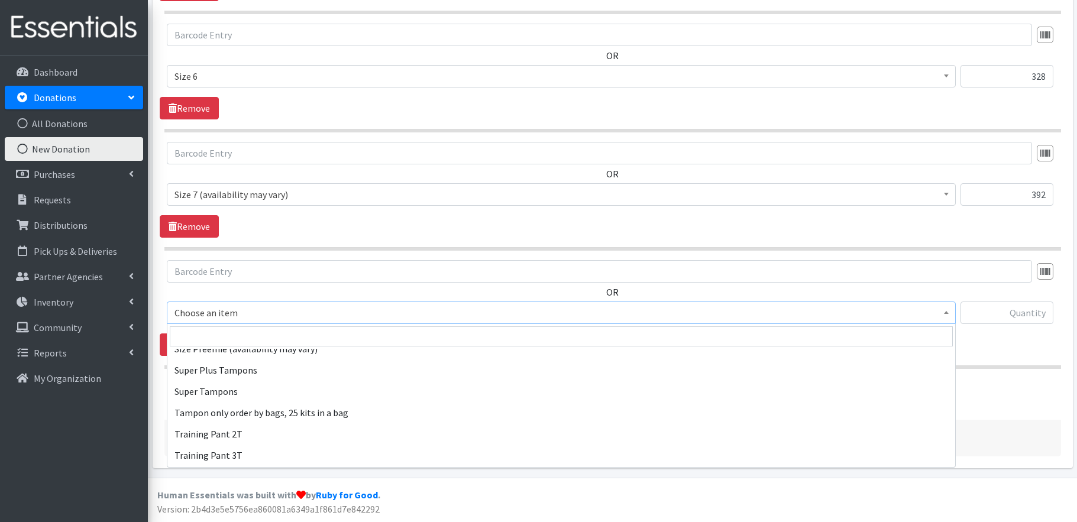
scroll to position [693, 0]
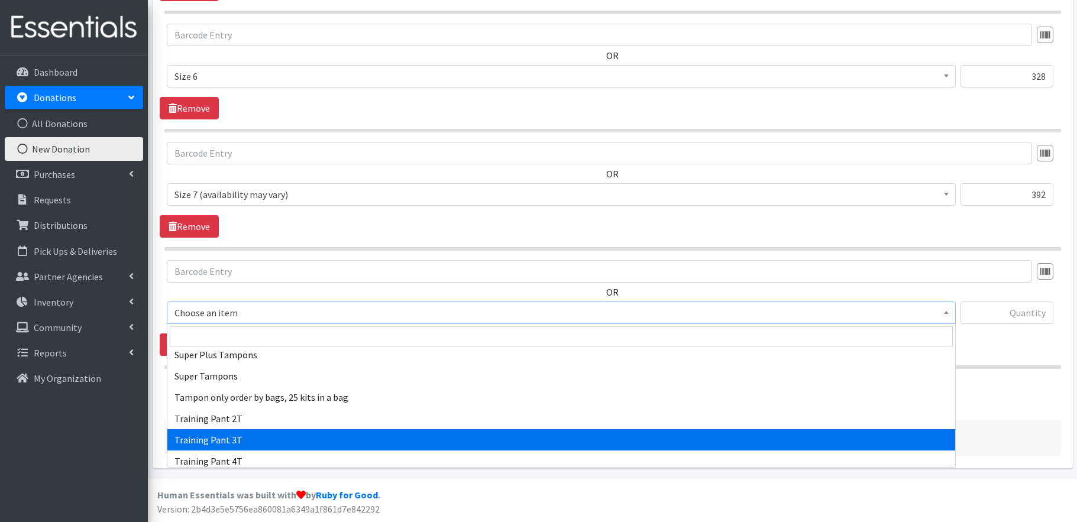
drag, startPoint x: 259, startPoint y: 440, endPoint x: 309, endPoint y: 435, distance: 50.6
select select "1107"
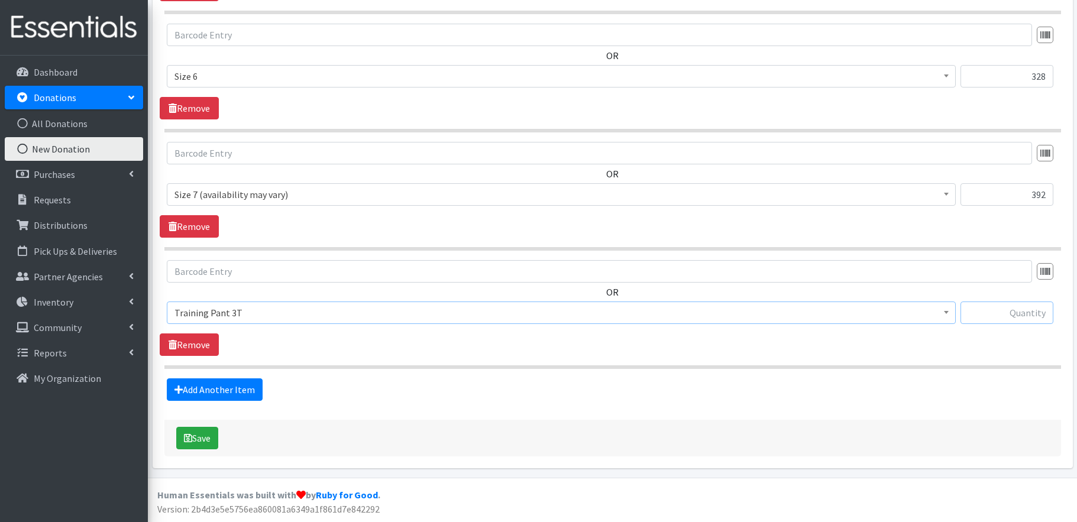
click at [1030, 311] on input "text" at bounding box center [1007, 313] width 93 height 22
type input "311"
click at [241, 393] on link "Add Another Item" at bounding box center [215, 390] width 96 height 22
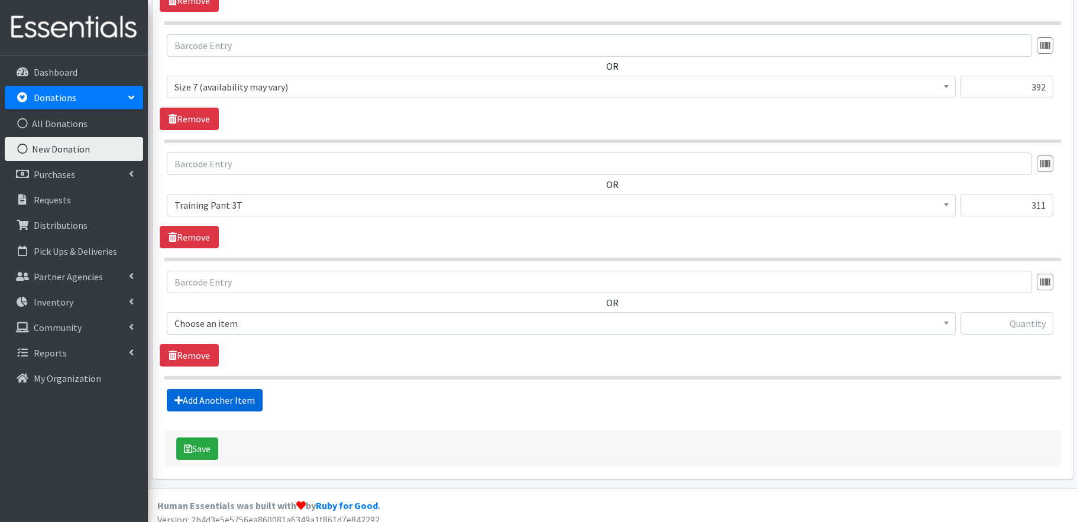
scroll to position [1188, 0]
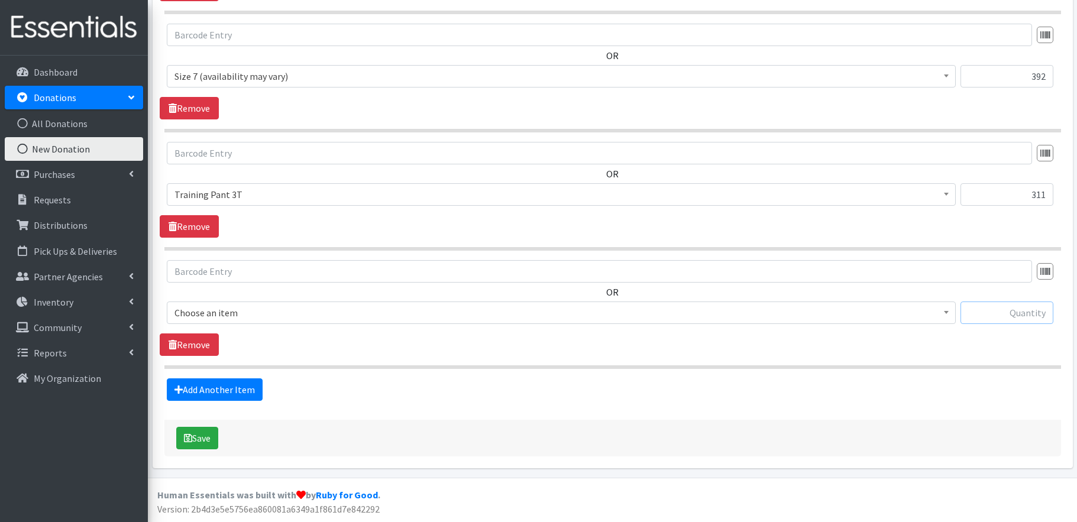
click at [1014, 315] on input "text" at bounding box center [1007, 313] width 93 height 22
type input "7"
click at [234, 312] on span "Choose an item" at bounding box center [561, 313] width 774 height 17
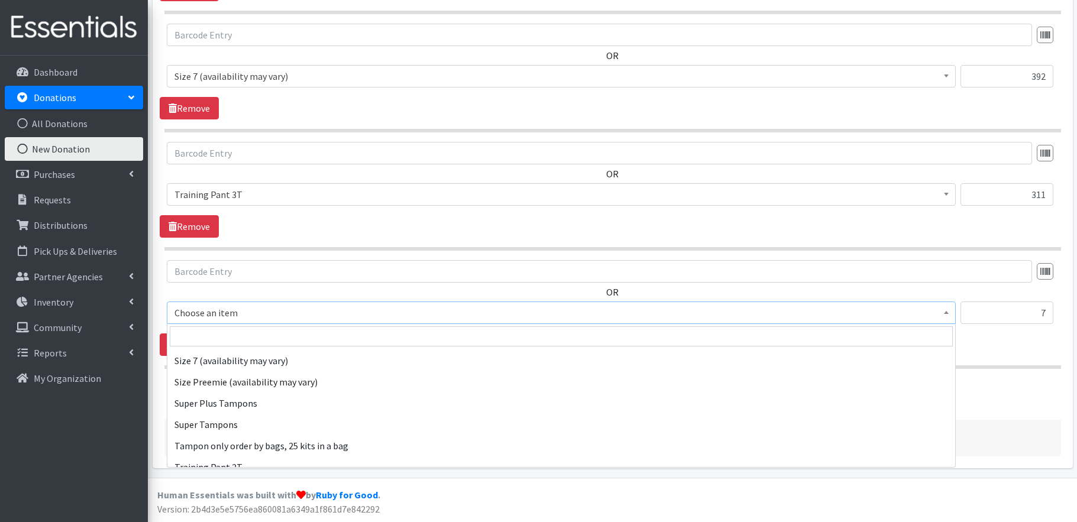
scroll to position [719, 0]
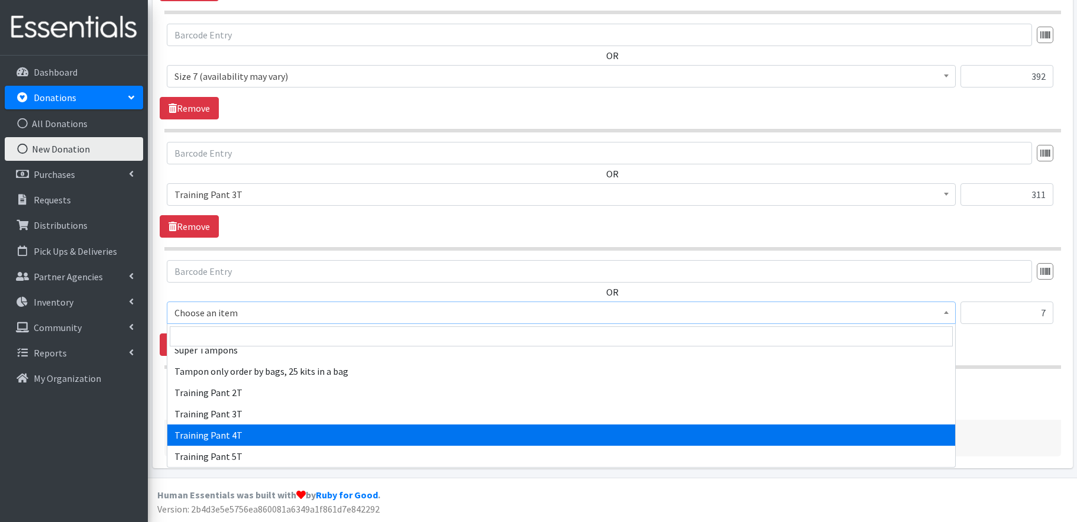
select select "1093"
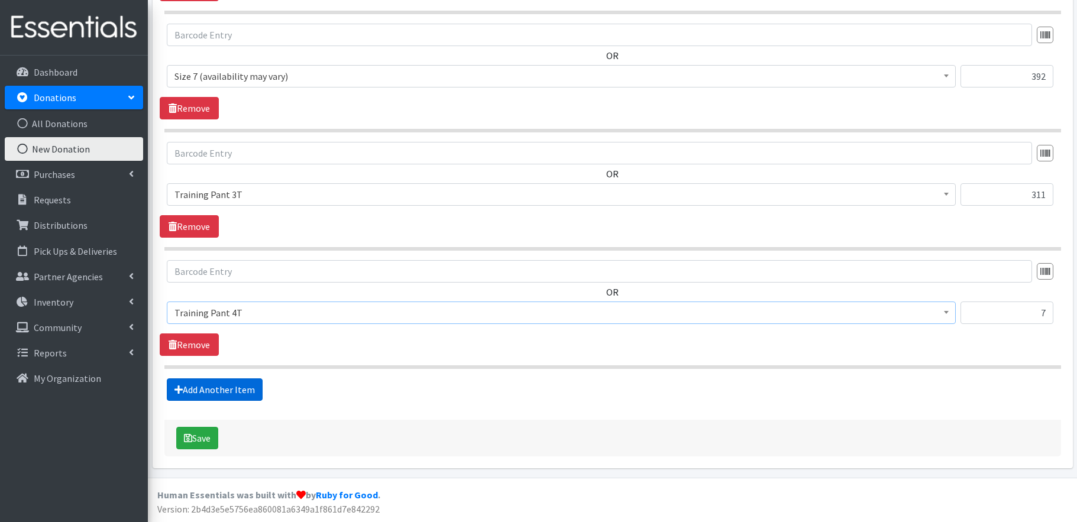
click at [232, 387] on link "Add Another Item" at bounding box center [215, 390] width 96 height 22
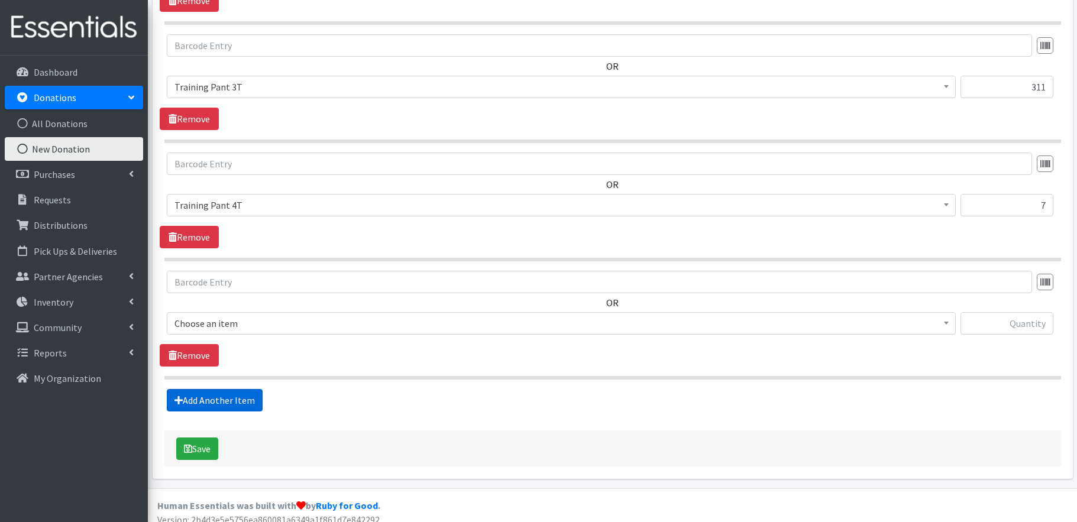
scroll to position [1306, 0]
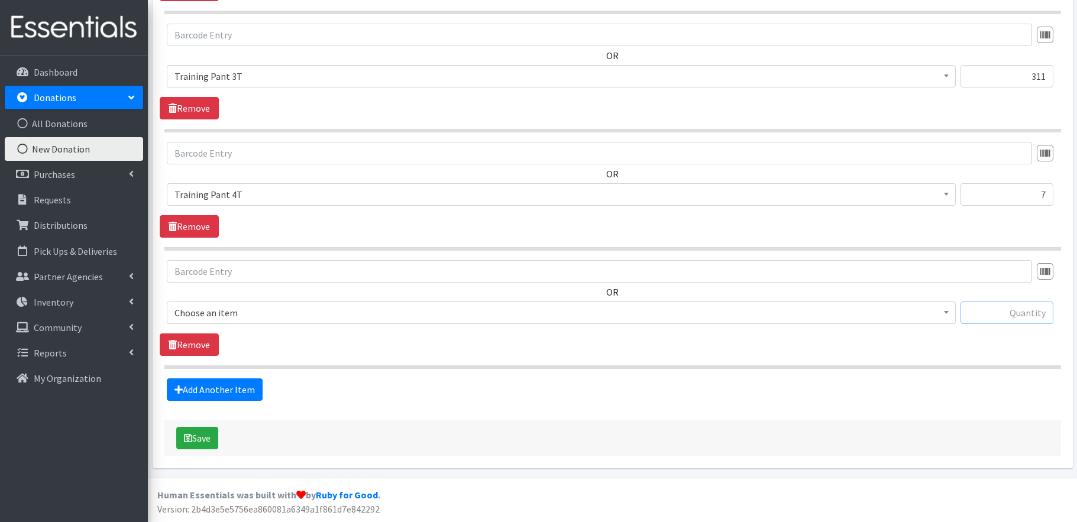
click at [1022, 309] on input "text" at bounding box center [1007, 313] width 93 height 22
type input "41"
click at [245, 308] on span "Choose an item" at bounding box center [561, 313] width 774 height 17
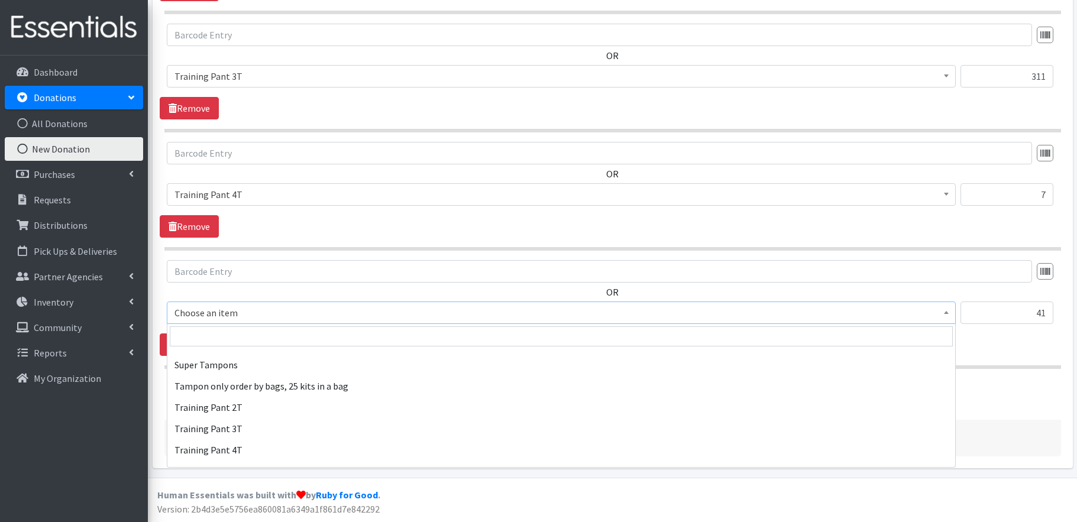
scroll to position [719, 0]
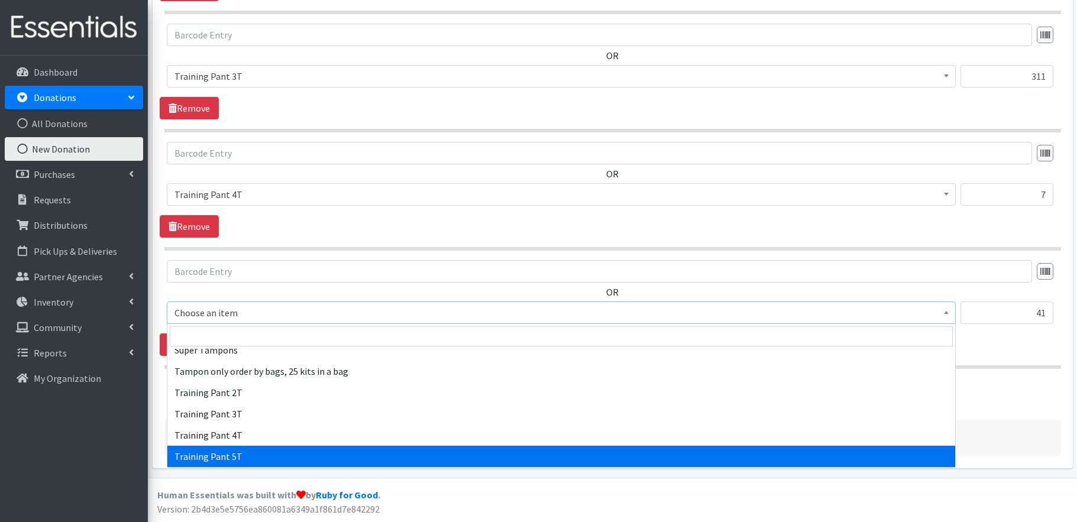
select select "15022"
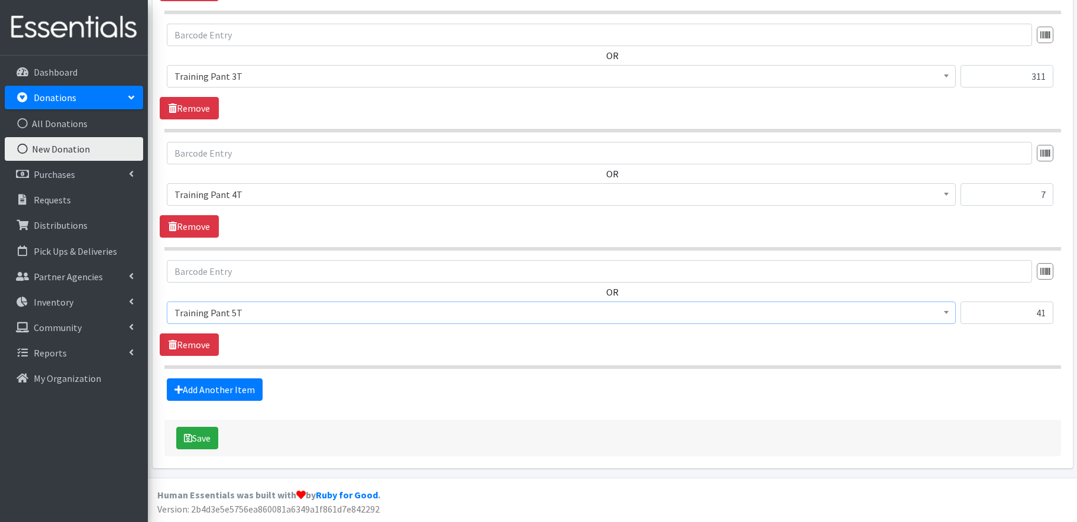
click at [379, 420] on div "Save" at bounding box center [612, 438] width 897 height 37
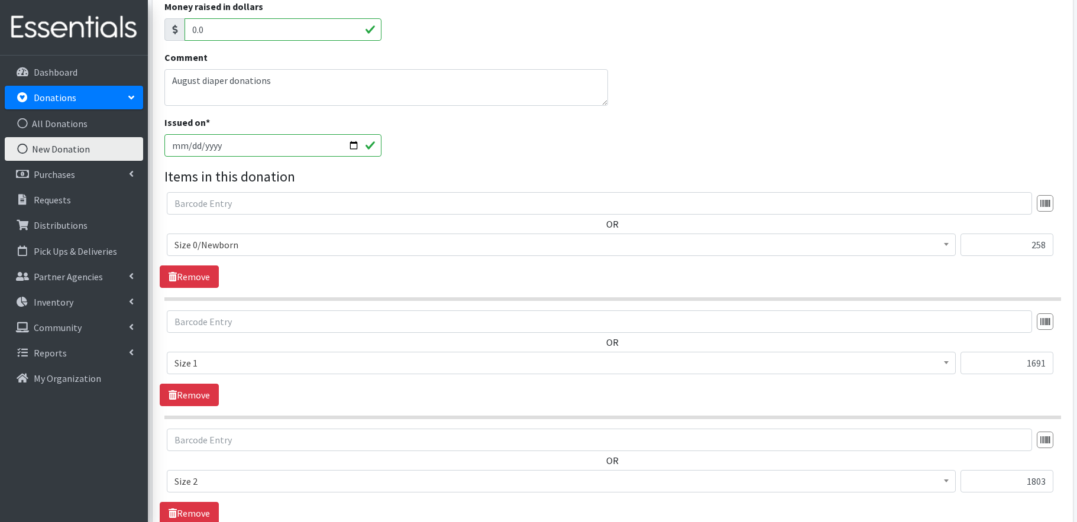
scroll to position [0, 0]
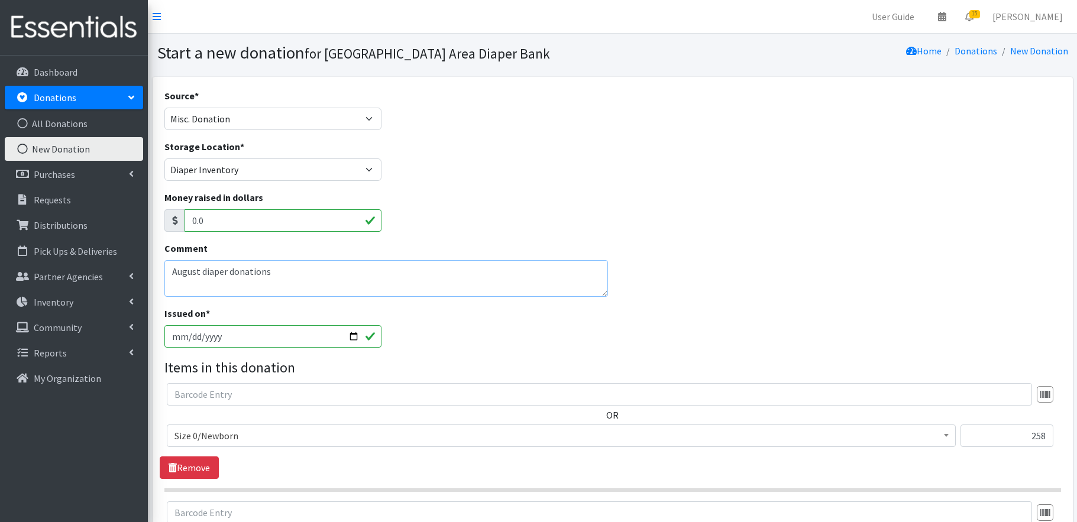
click at [230, 272] on textarea "August diaper donations" at bounding box center [386, 278] width 444 height 37
type textarea "August diaper donations"
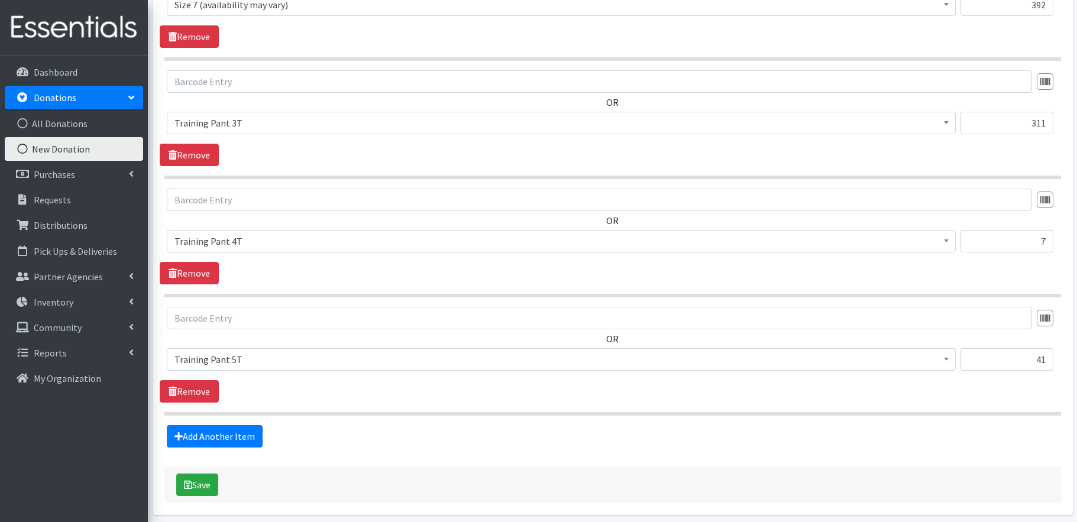
scroll to position [1306, 0]
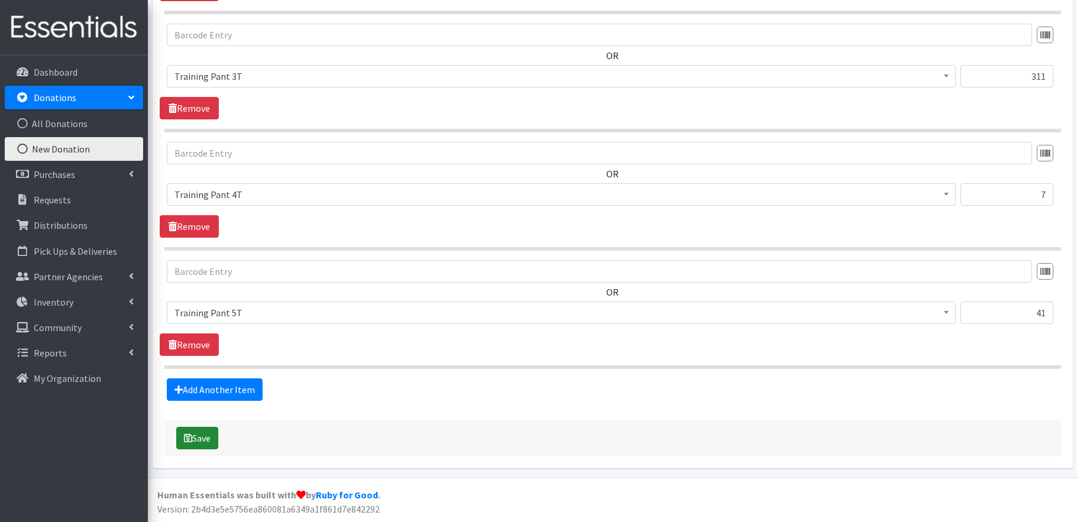
click at [201, 443] on button "Save" at bounding box center [197, 438] width 42 height 22
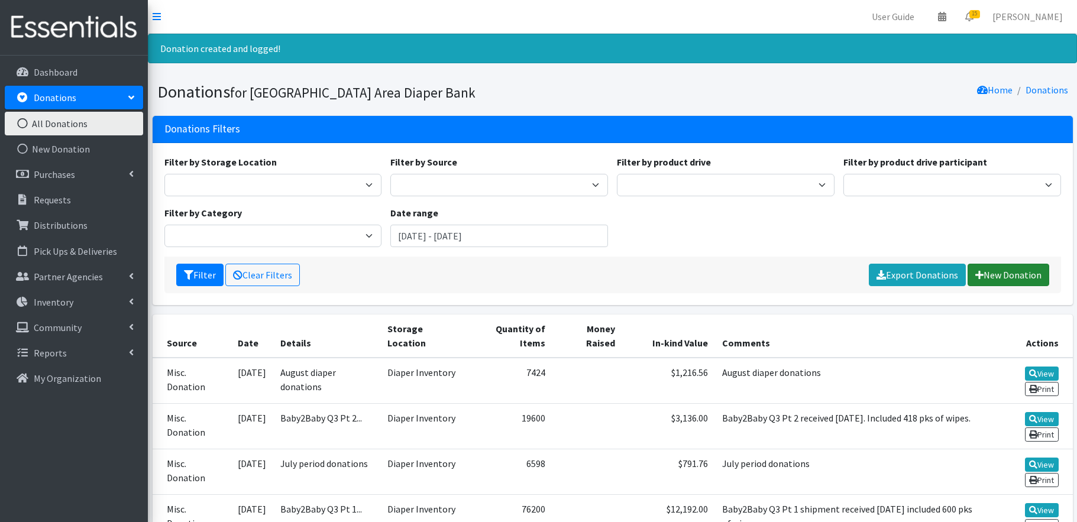
click at [1007, 274] on link "New Donation" at bounding box center [1009, 275] width 82 height 22
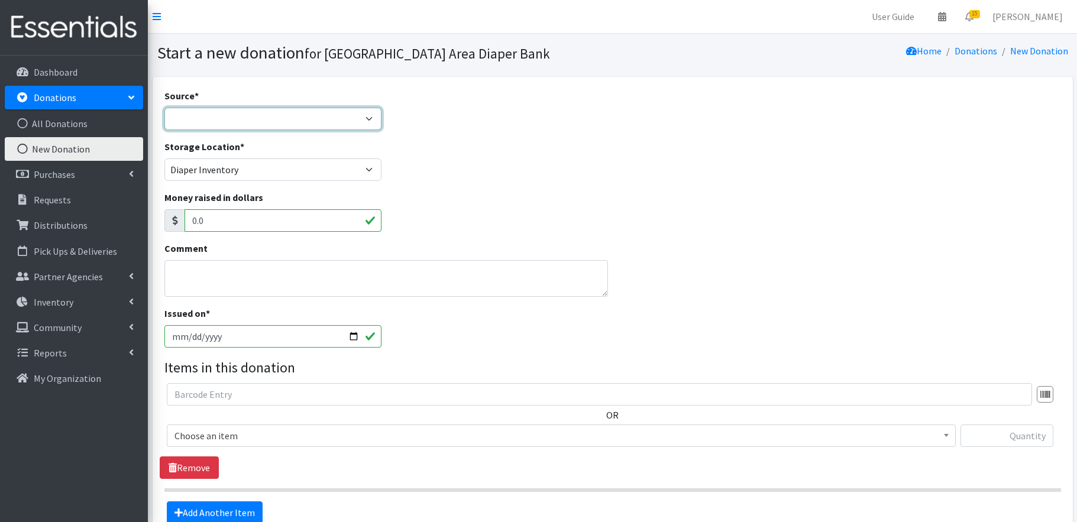
click at [247, 117] on select "Product Drive Manufacturer Donation Site Misc. Donation" at bounding box center [273, 119] width 218 height 22
select select "Misc. Donation"
click at [200, 270] on textarea "Comment" at bounding box center [386, 278] width 444 height 37
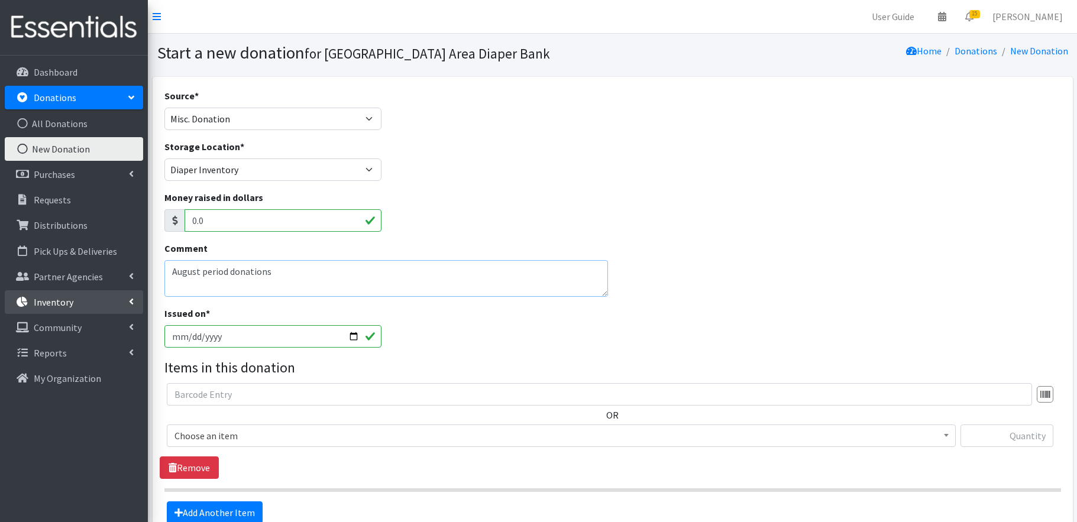
type textarea "August period donations"
click at [306, 437] on span "Choose an item" at bounding box center [561, 436] width 774 height 17
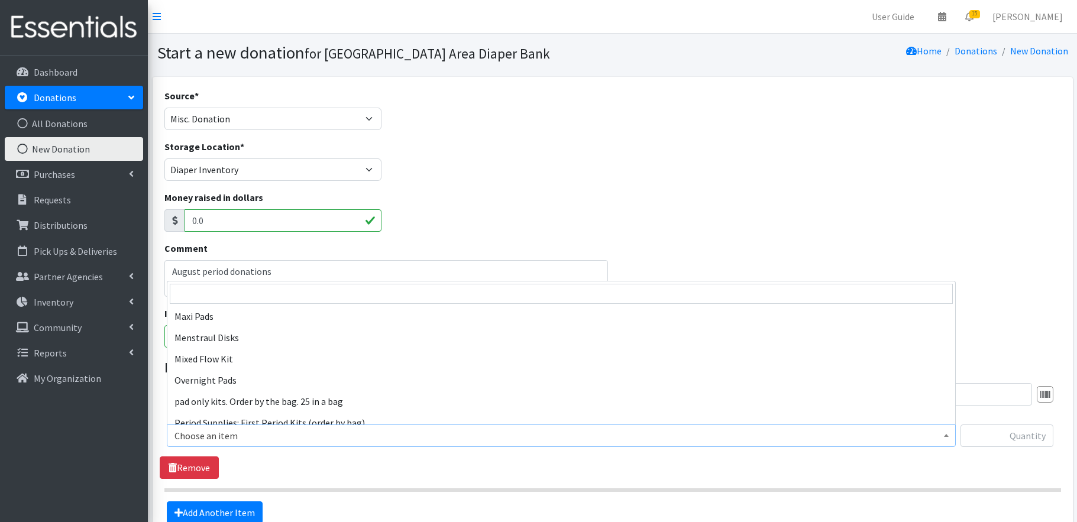
scroll to position [130, 0]
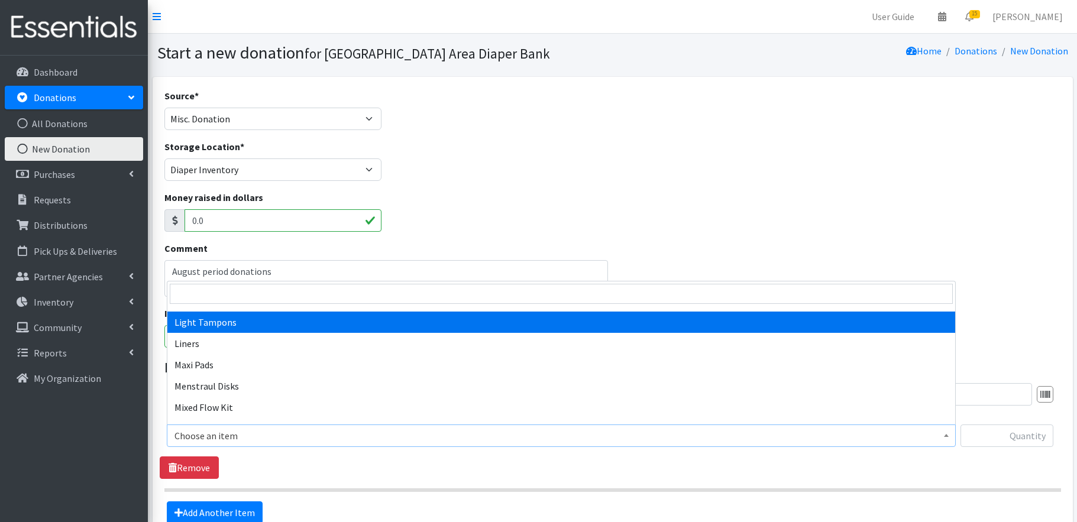
select select "15100"
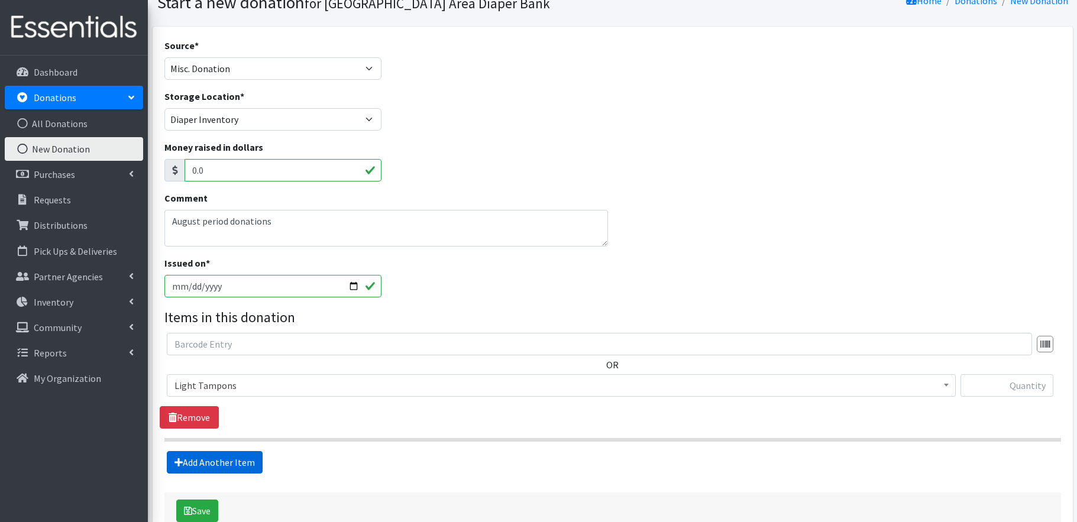
click at [249, 467] on link "Add Another Item" at bounding box center [215, 462] width 96 height 22
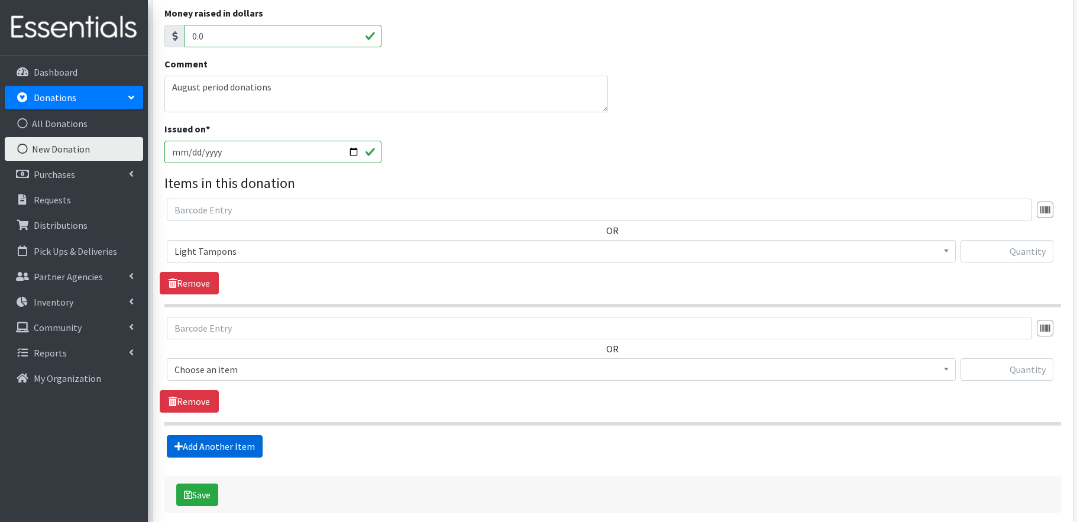
scroll to position [241, 0]
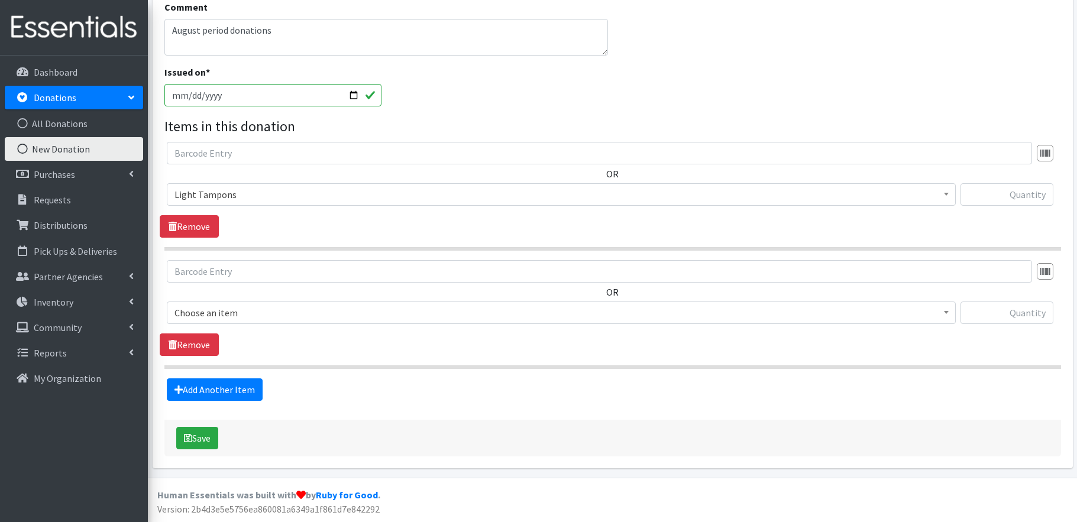
click at [261, 312] on span "Choose an item" at bounding box center [561, 313] width 774 height 17
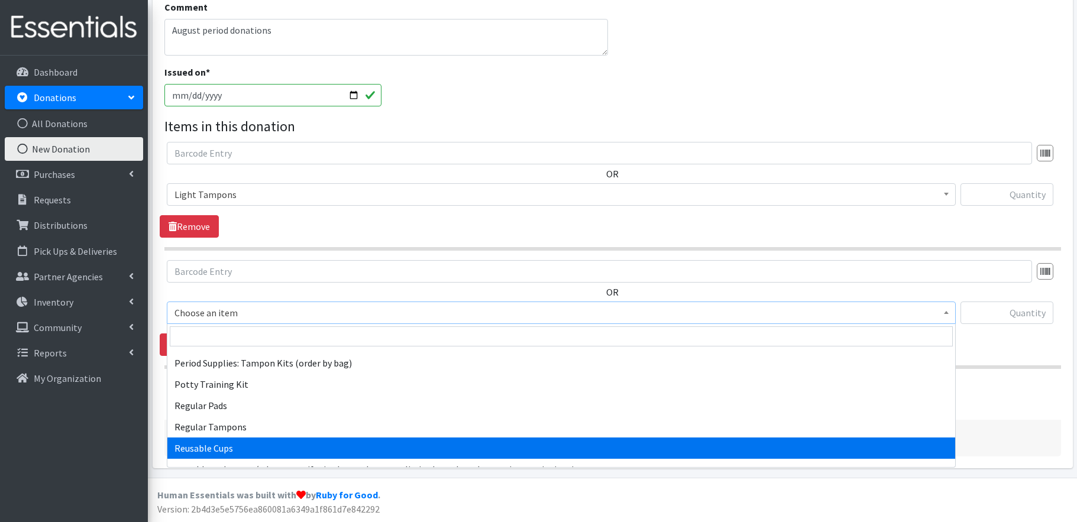
scroll to position [352, 0]
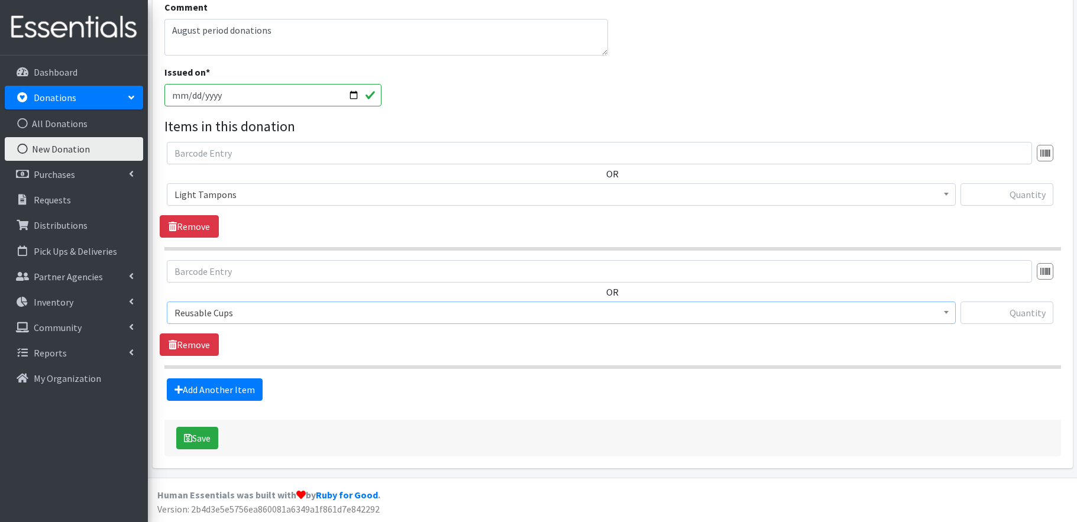
click at [248, 309] on span "Reusable Cups" at bounding box center [561, 313] width 774 height 17
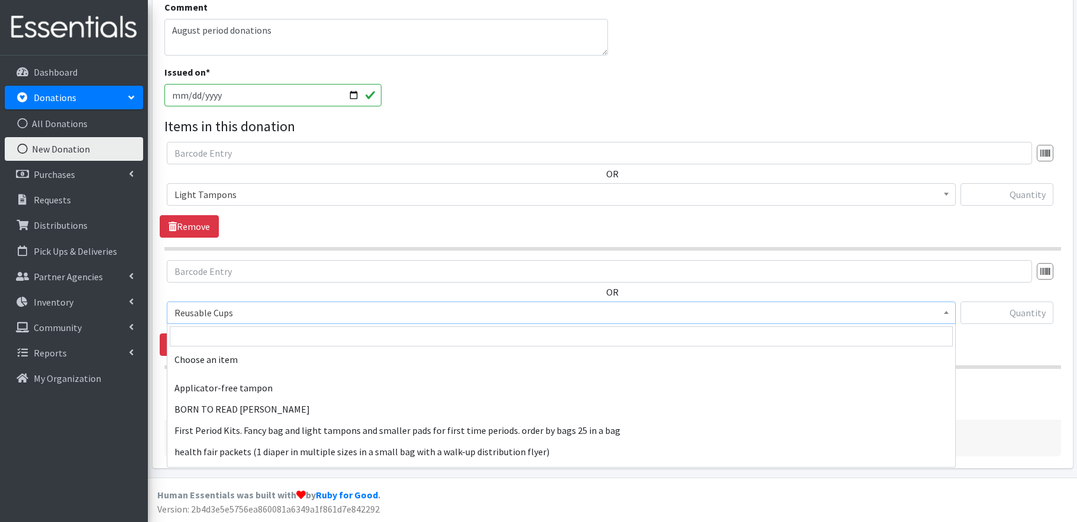
scroll to position [412, 0]
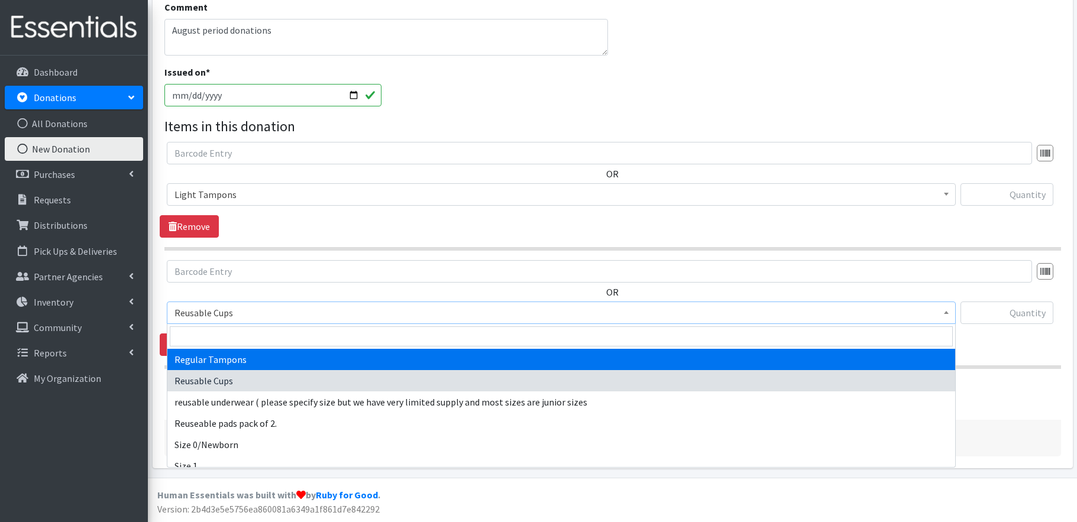
select select "15101"
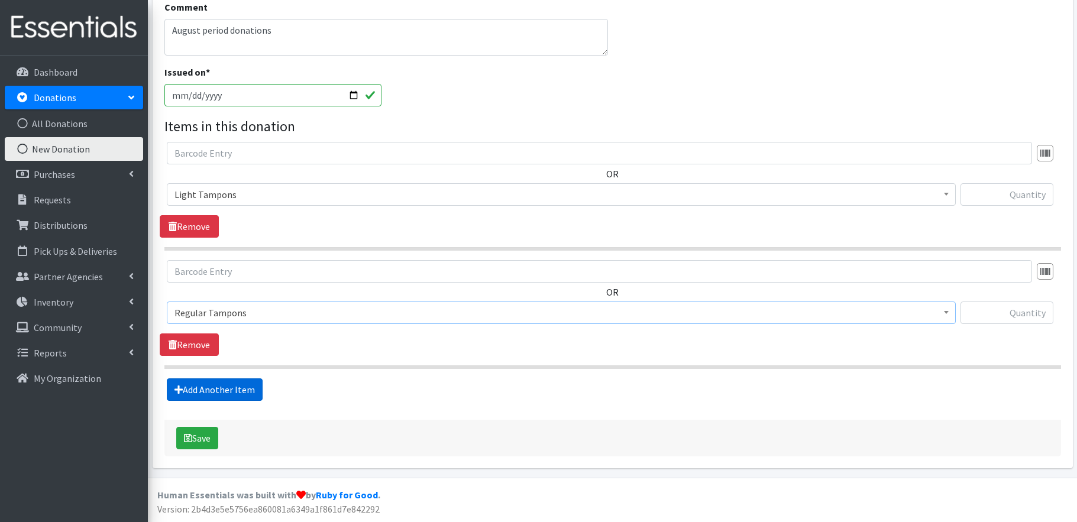
click at [240, 382] on link "Add Another Item" at bounding box center [215, 390] width 96 height 22
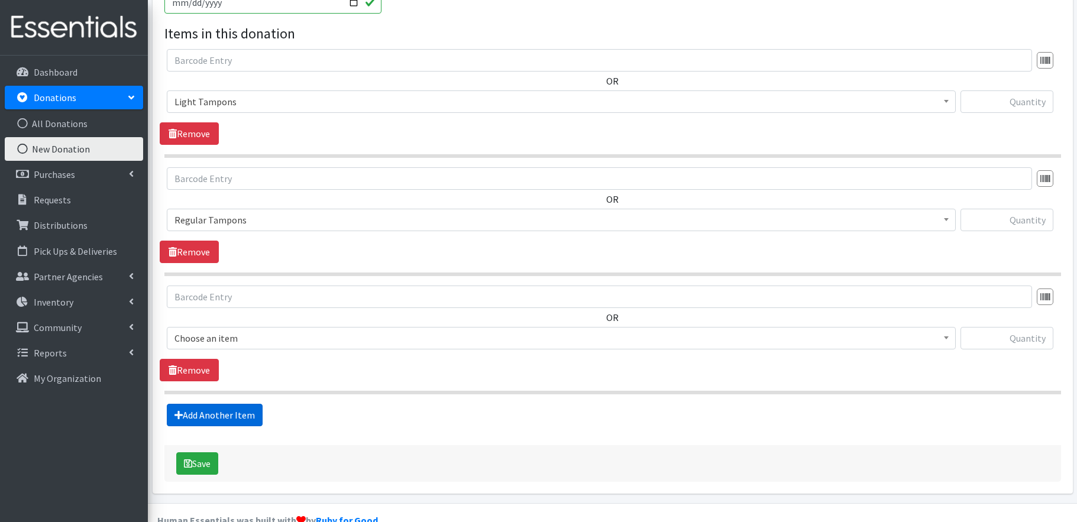
scroll to position [360, 0]
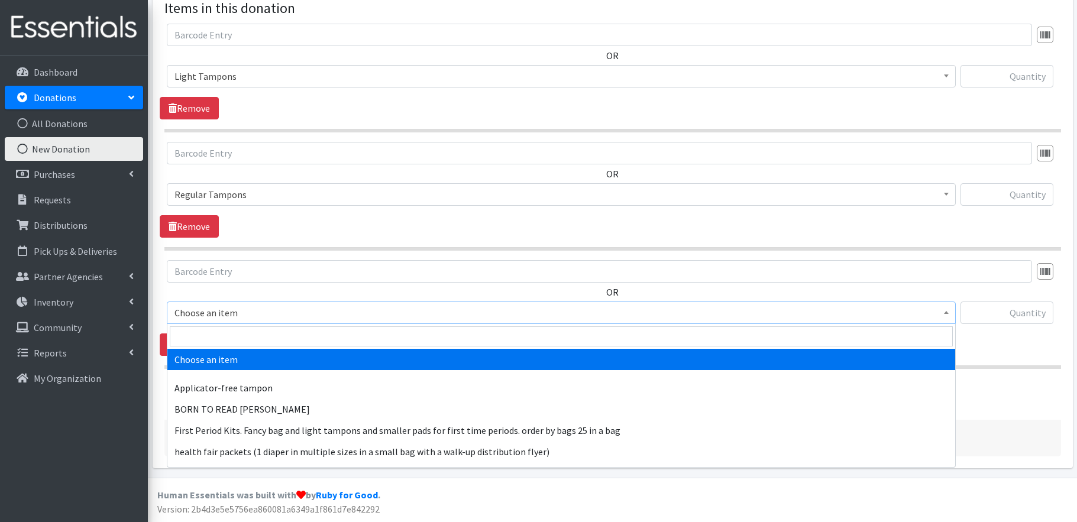
click at [229, 310] on span "Choose an item" at bounding box center [561, 313] width 774 height 17
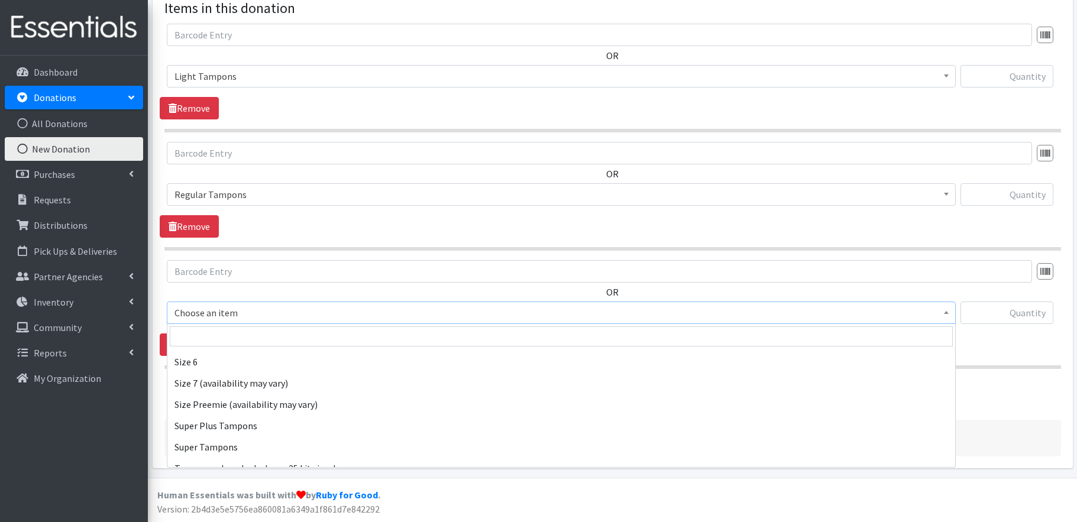
scroll to position [630, 0]
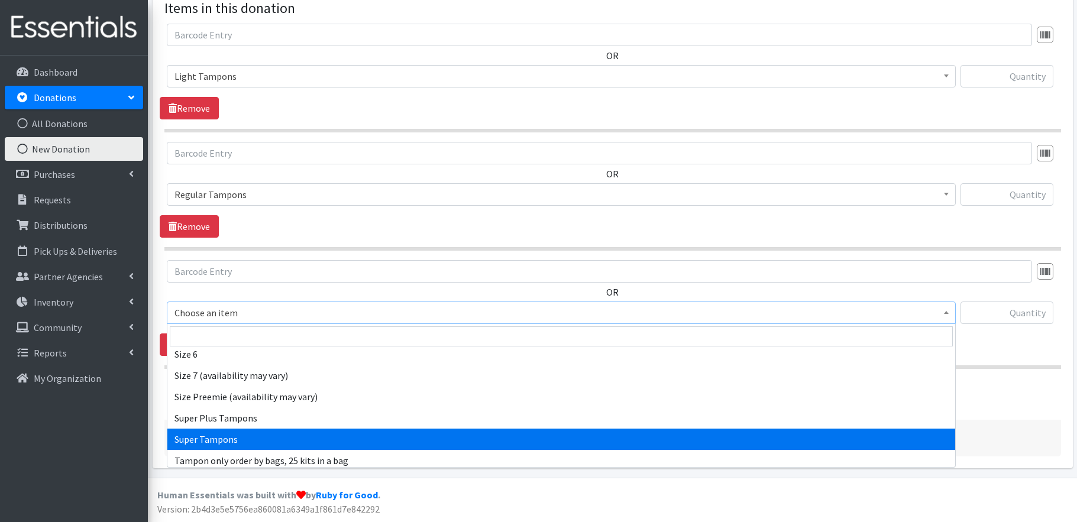
select select "15102"
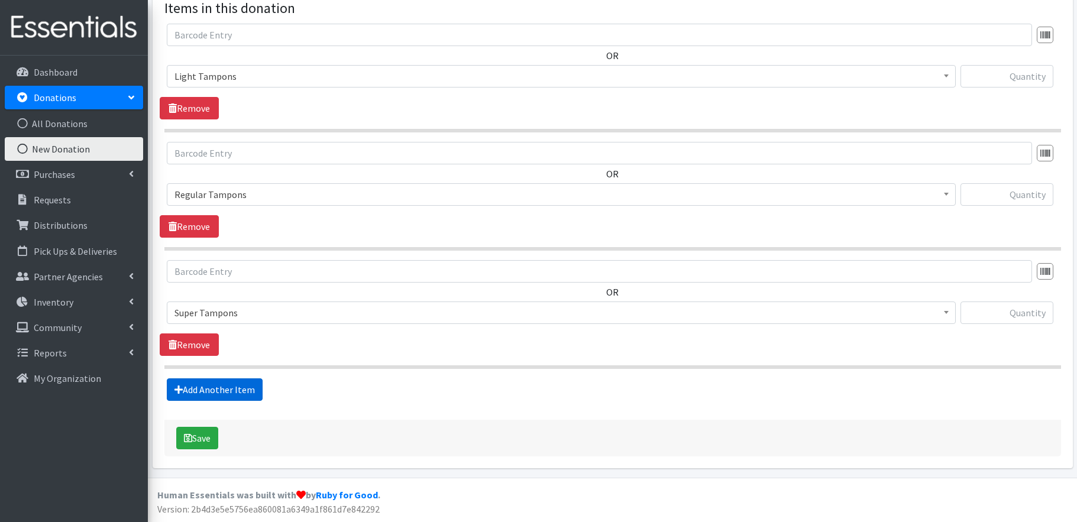
click at [244, 390] on link "Add Another Item" at bounding box center [215, 390] width 96 height 22
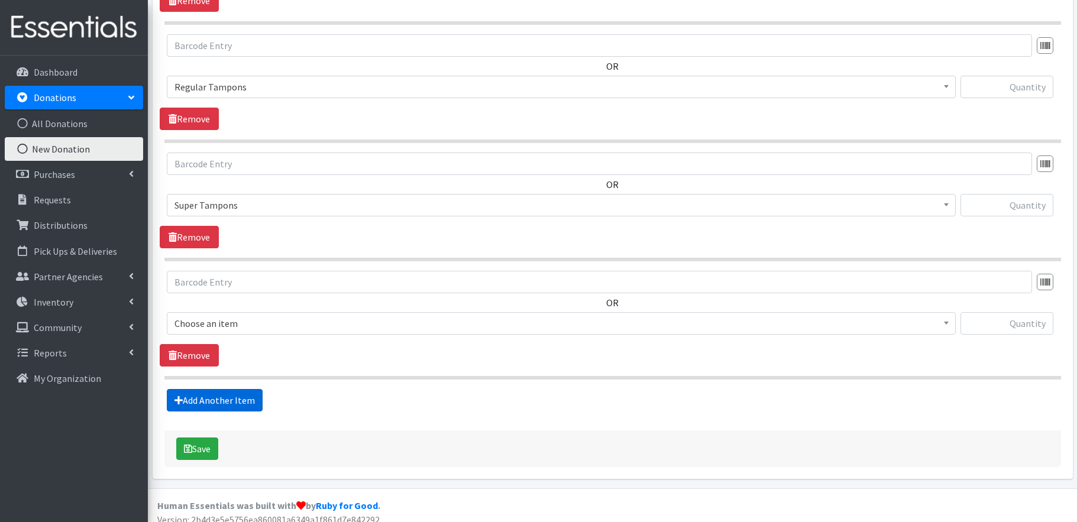
scroll to position [478, 0]
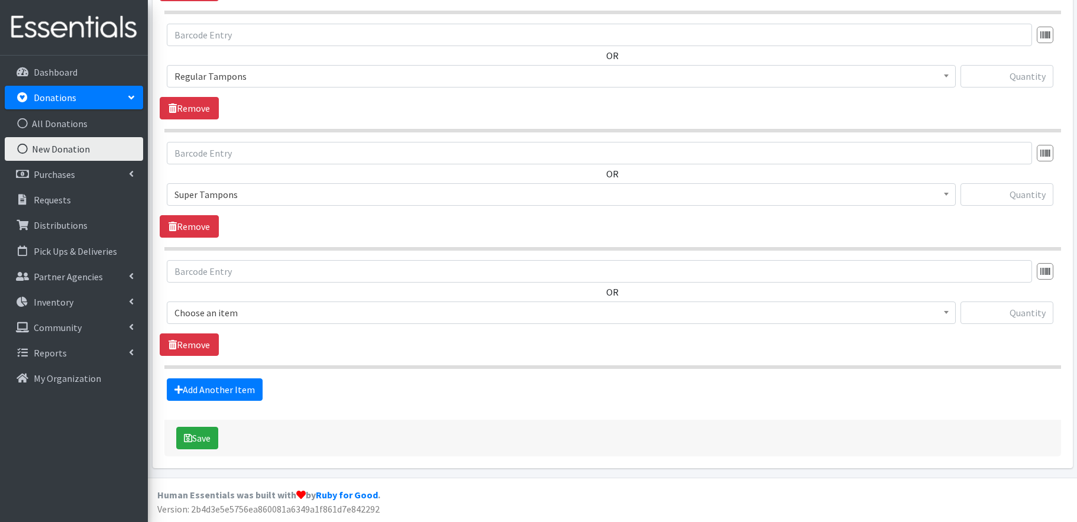
click at [277, 316] on span "Choose an item" at bounding box center [561, 313] width 774 height 17
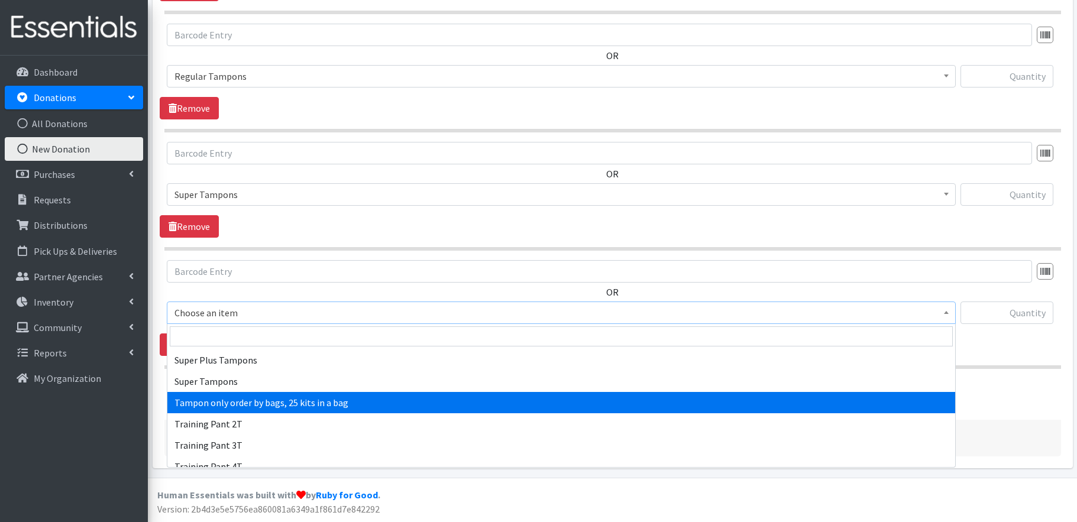
scroll to position [696, 0]
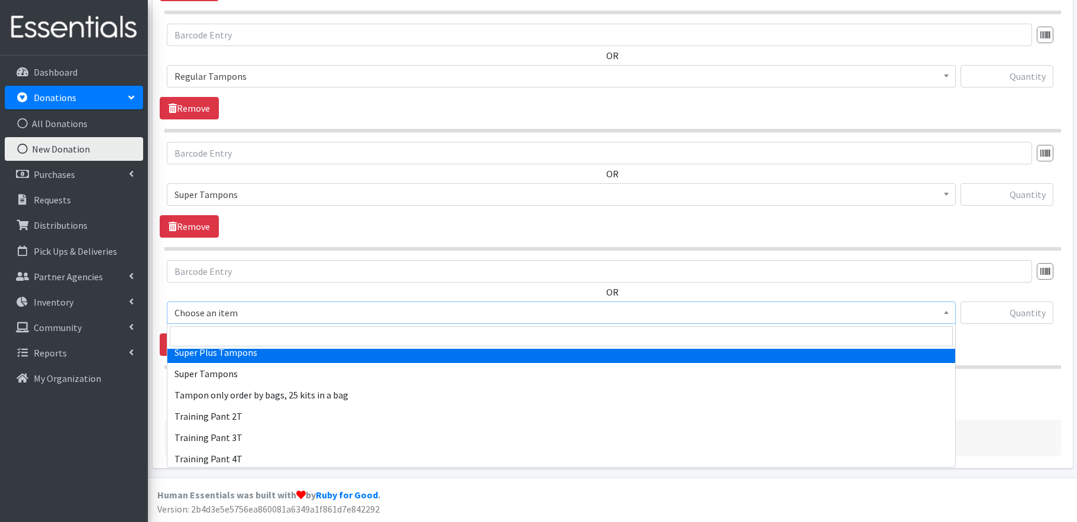
click at [306, 347] on span at bounding box center [561, 336] width 788 height 25
select select "15103"
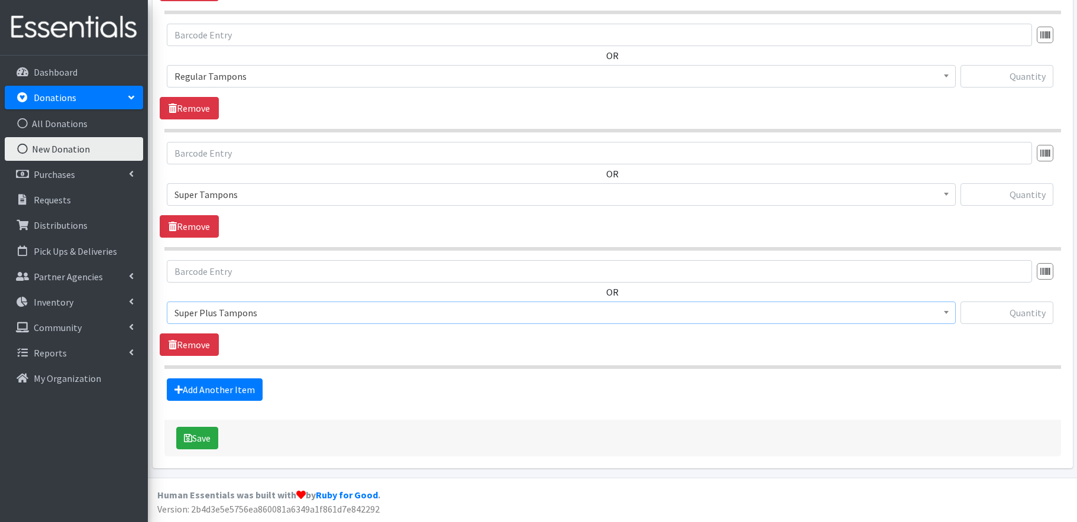
scroll to position [275, 0]
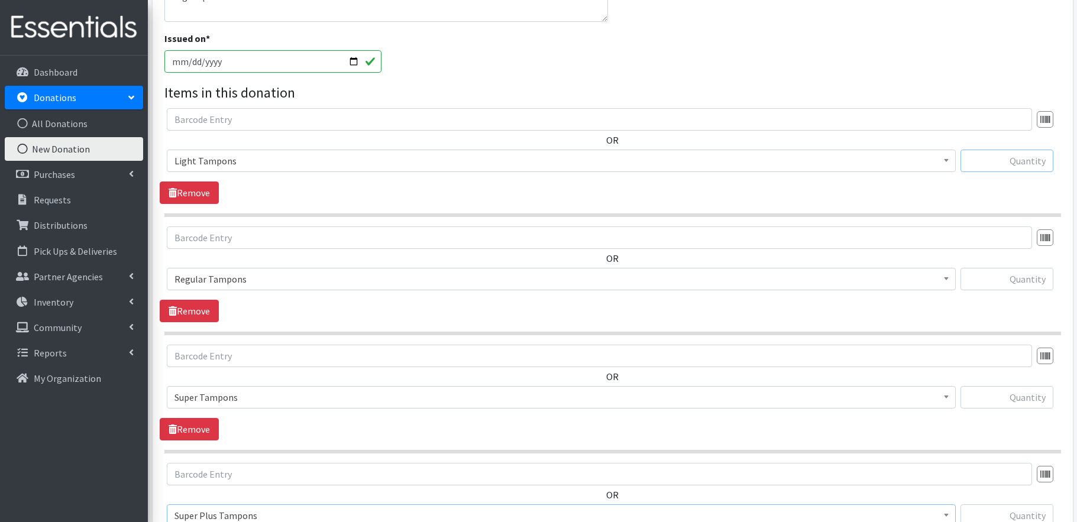
click at [1009, 160] on input "text" at bounding box center [1007, 161] width 93 height 22
type input "165"
click at [1029, 279] on input "text" at bounding box center [1007, 279] width 93 height 22
type input "2087"
click at [1035, 395] on input "text" at bounding box center [1007, 397] width 93 height 22
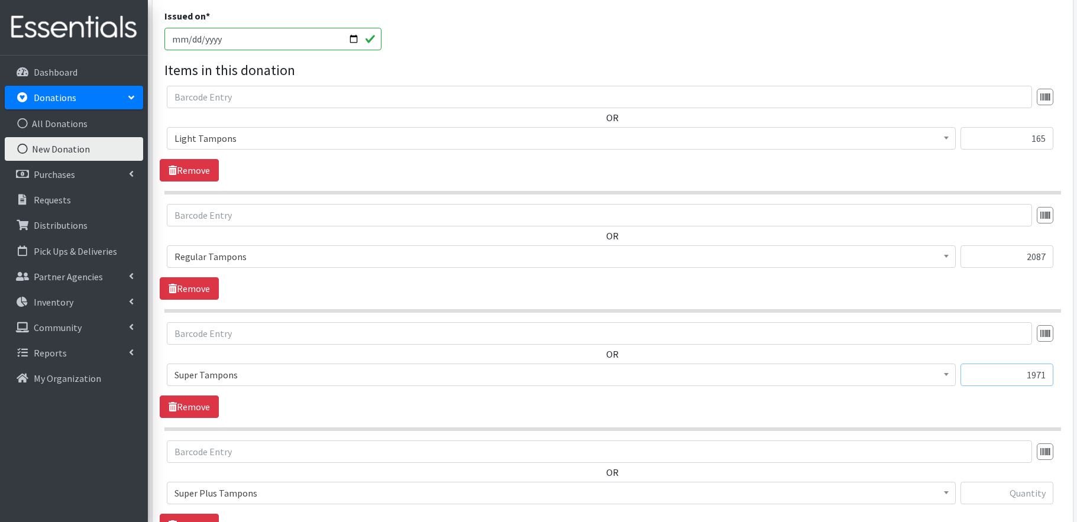
scroll to position [321, 0]
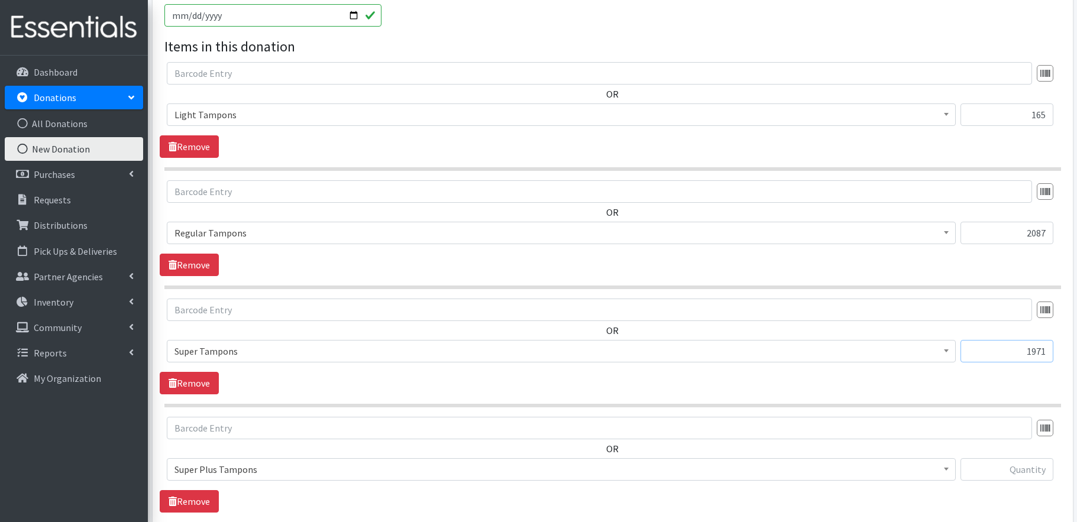
type input "1971"
click at [1038, 467] on input "text" at bounding box center [1007, 469] width 93 height 22
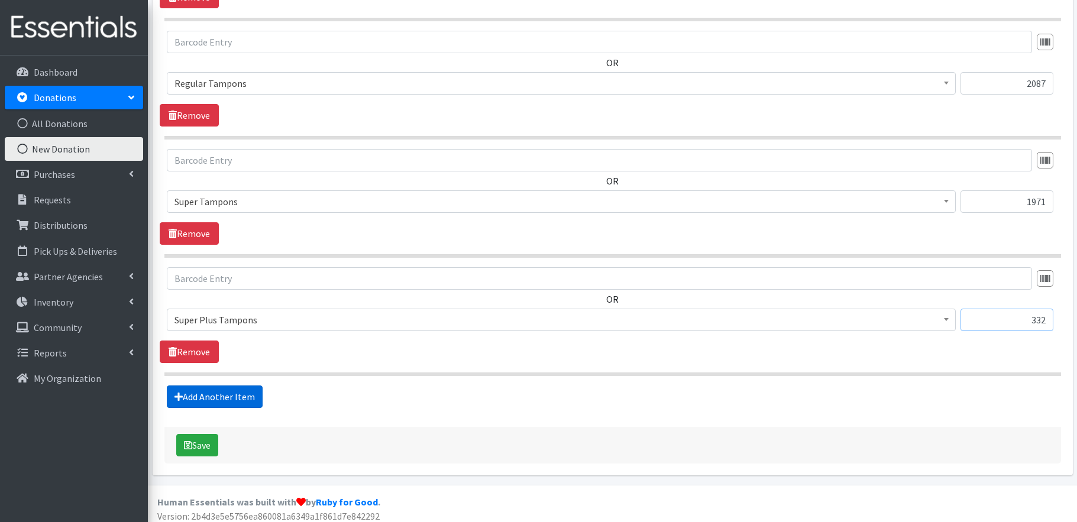
type input "332"
click at [214, 390] on link "Add Another Item" at bounding box center [215, 397] width 96 height 22
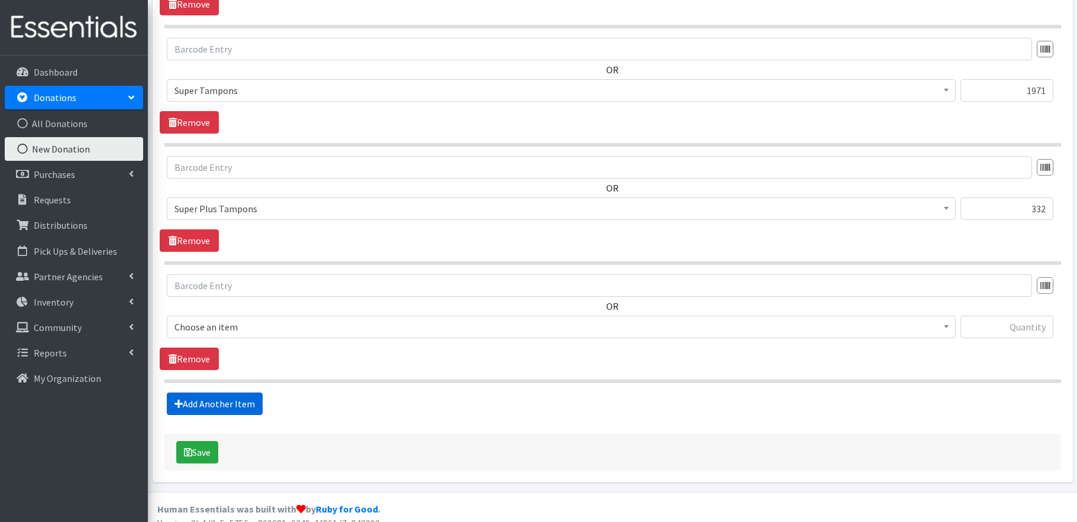
scroll to position [596, 0]
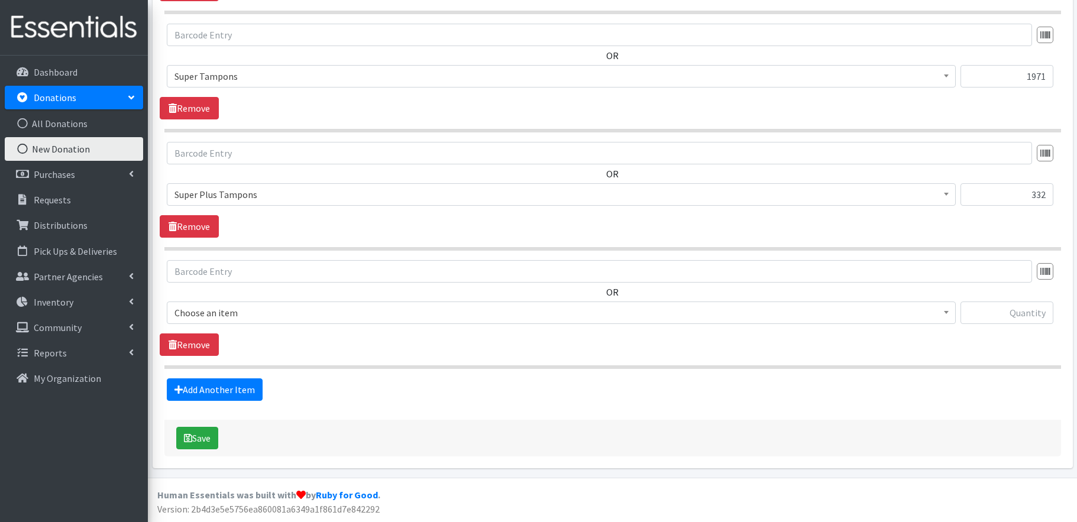
click at [268, 306] on span "Choose an item" at bounding box center [561, 313] width 774 height 17
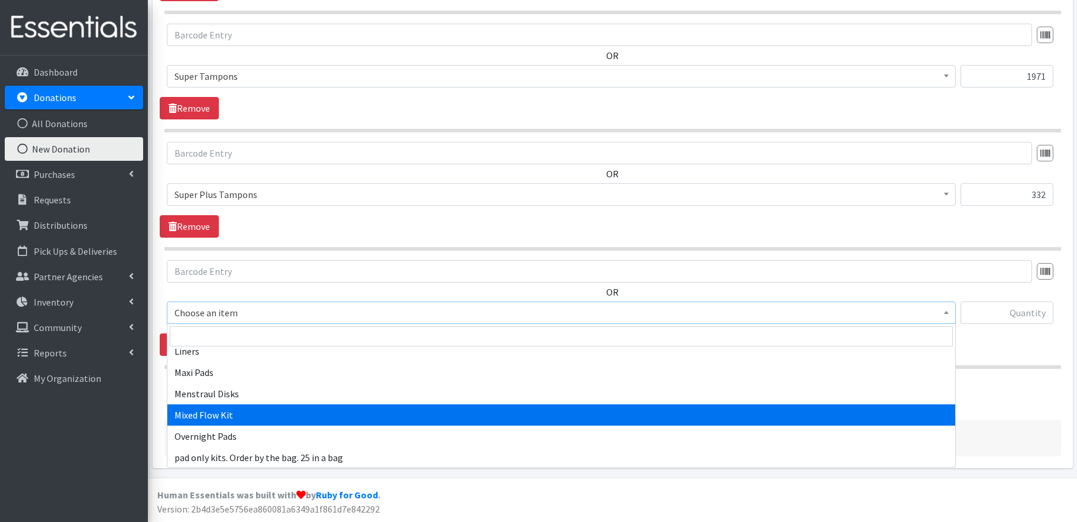
scroll to position [150, 0]
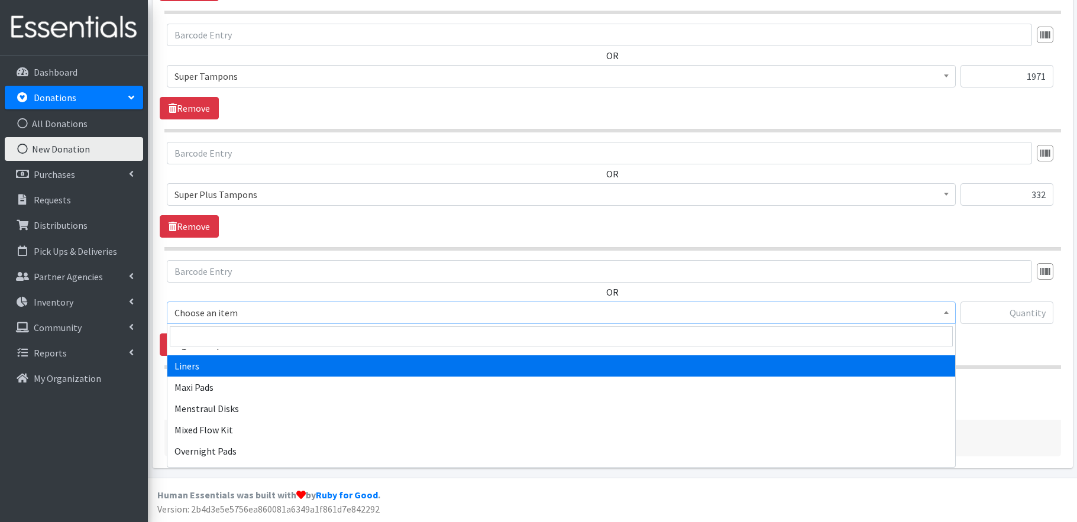
select select "15104"
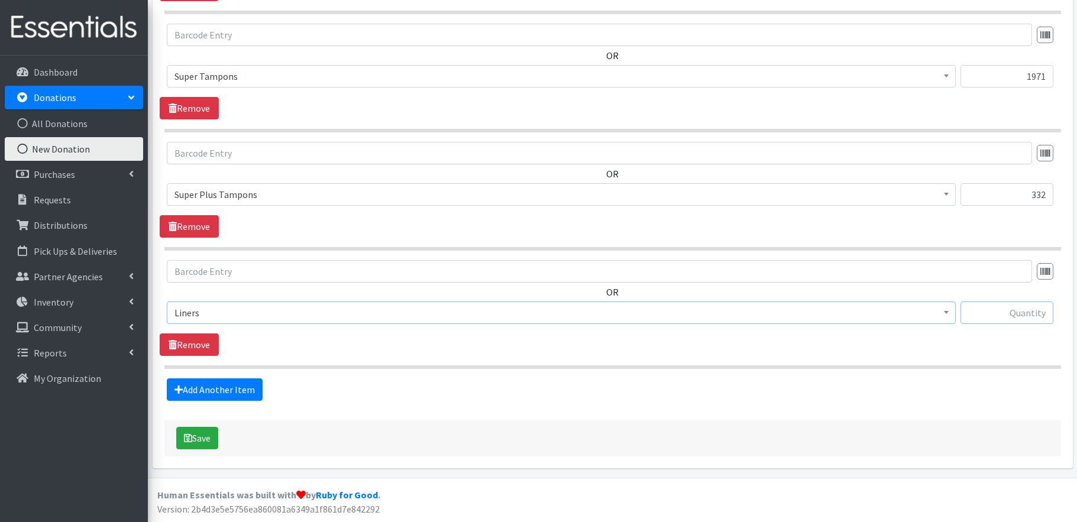
click at [1028, 311] on input "text" at bounding box center [1007, 313] width 93 height 22
type input "1945"
click at [247, 392] on link "Add Another Item" at bounding box center [215, 390] width 96 height 22
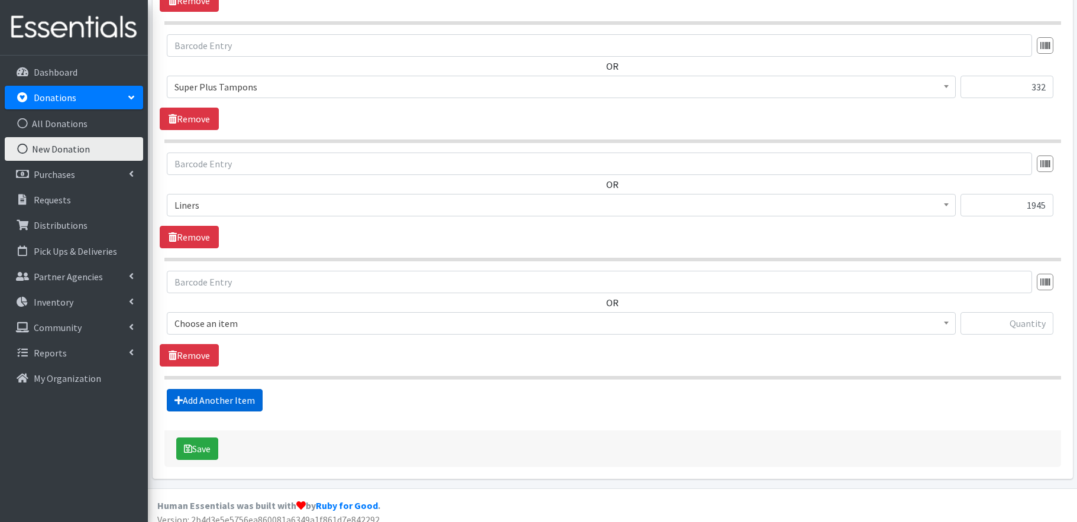
scroll to position [715, 0]
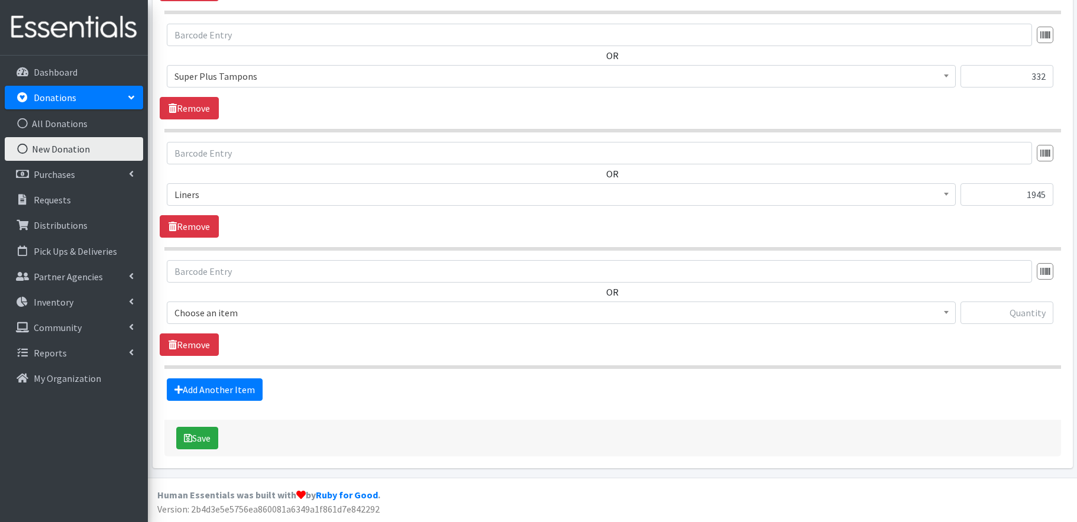
click at [302, 310] on span "Choose an item" at bounding box center [561, 313] width 774 height 17
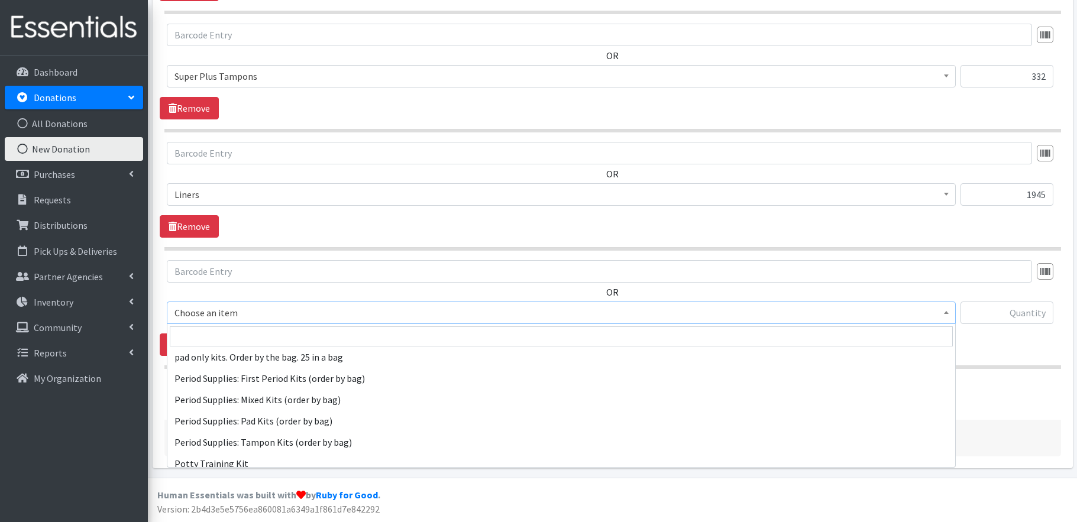
scroll to position [326, 0]
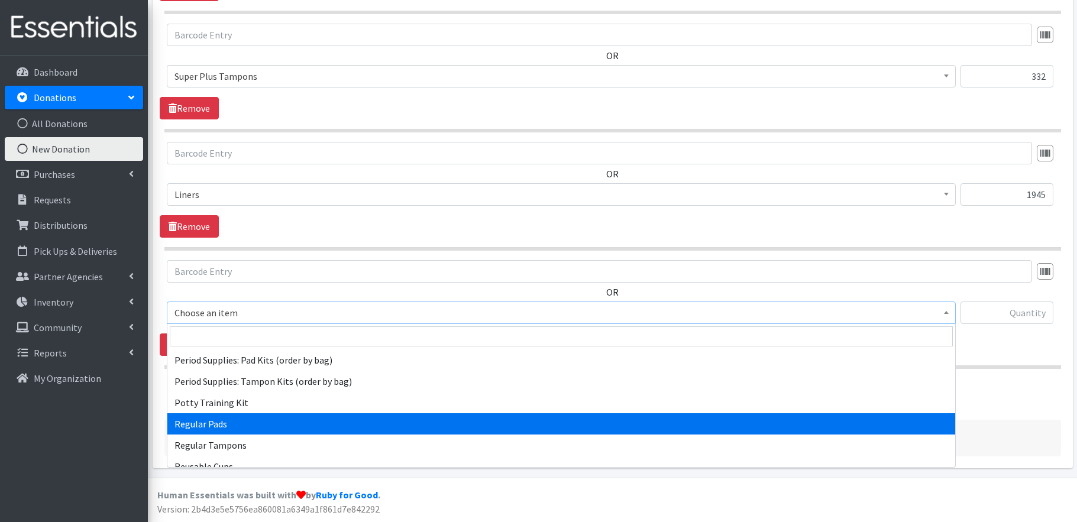
select select "15105"
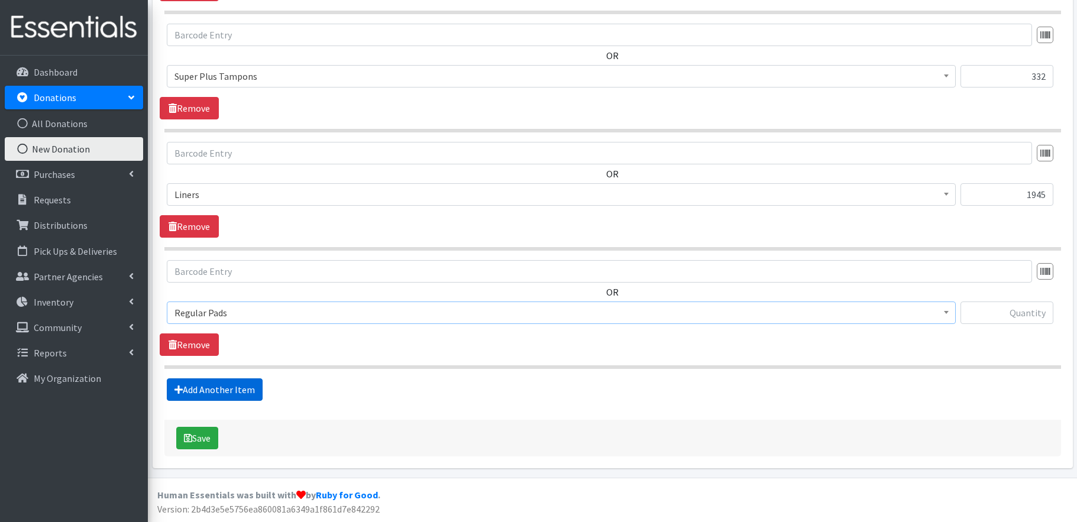
click at [215, 390] on link "Add Another Item" at bounding box center [215, 390] width 96 height 22
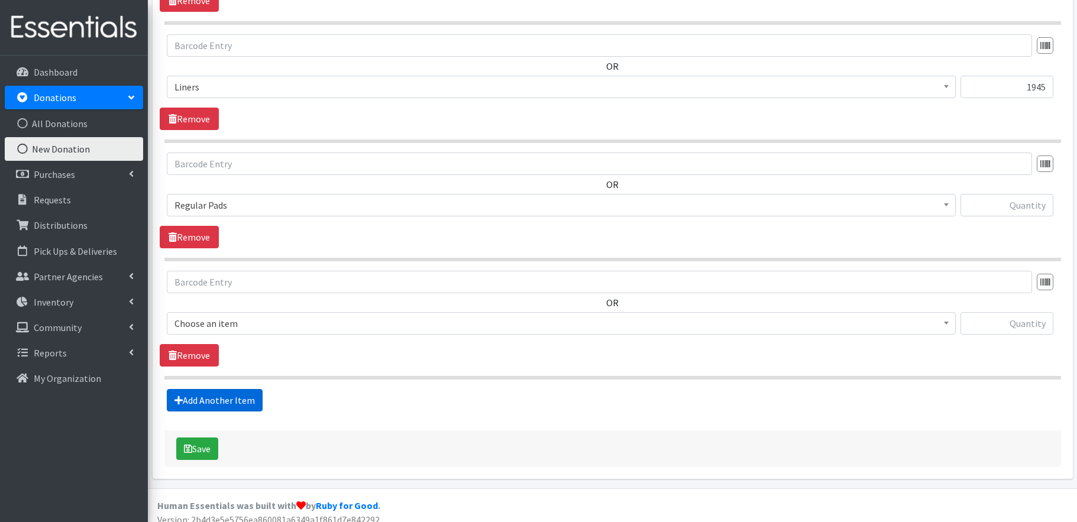
scroll to position [833, 0]
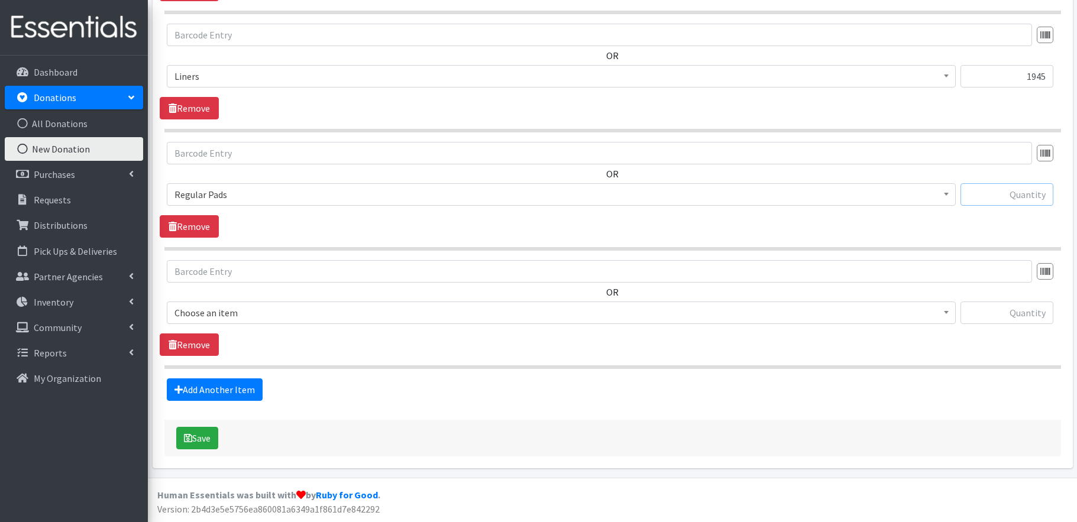
click at [1026, 198] on input "text" at bounding box center [1007, 194] width 93 height 22
type input "1643"
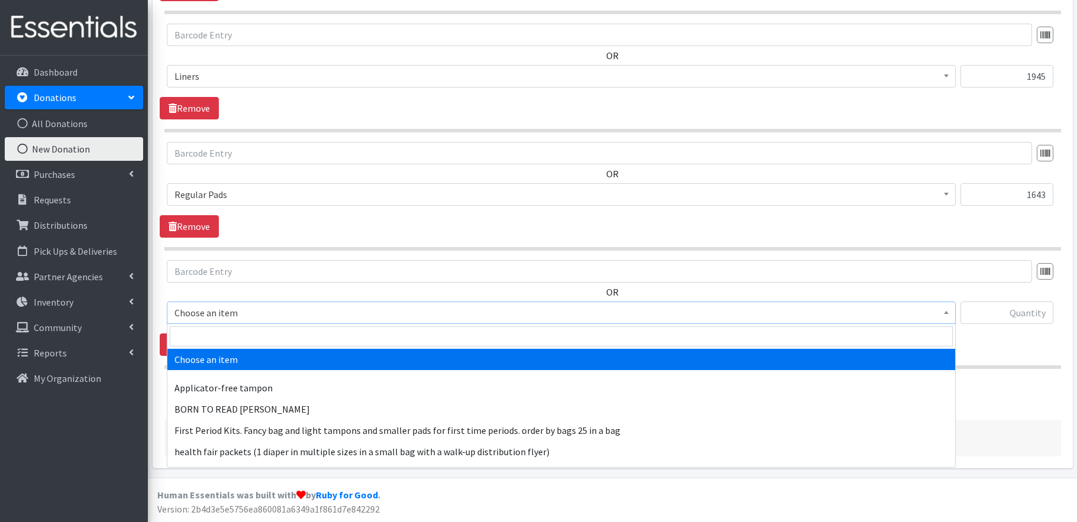
click at [337, 319] on span "Choose an item" at bounding box center [561, 313] width 774 height 17
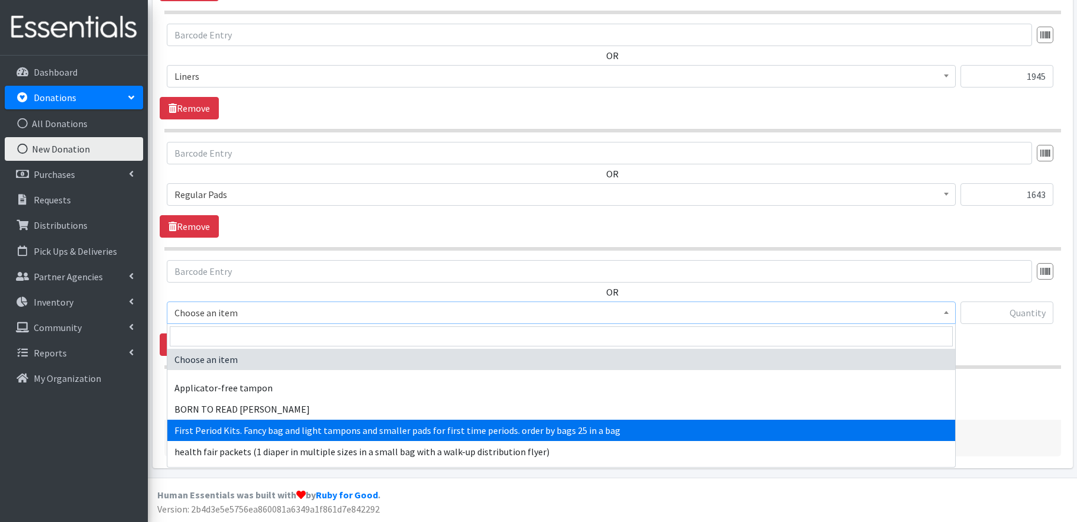
scroll to position [144, 0]
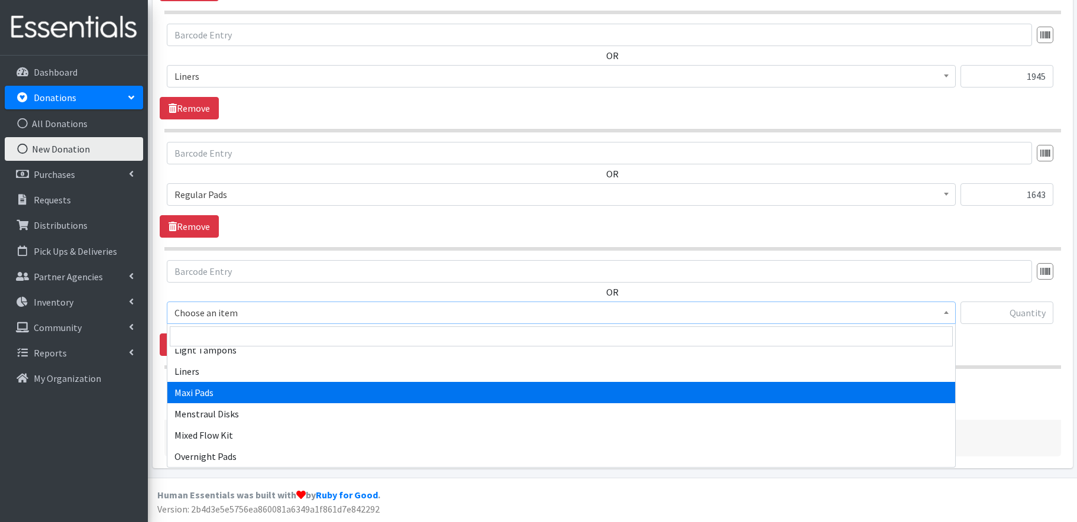
select select "15106"
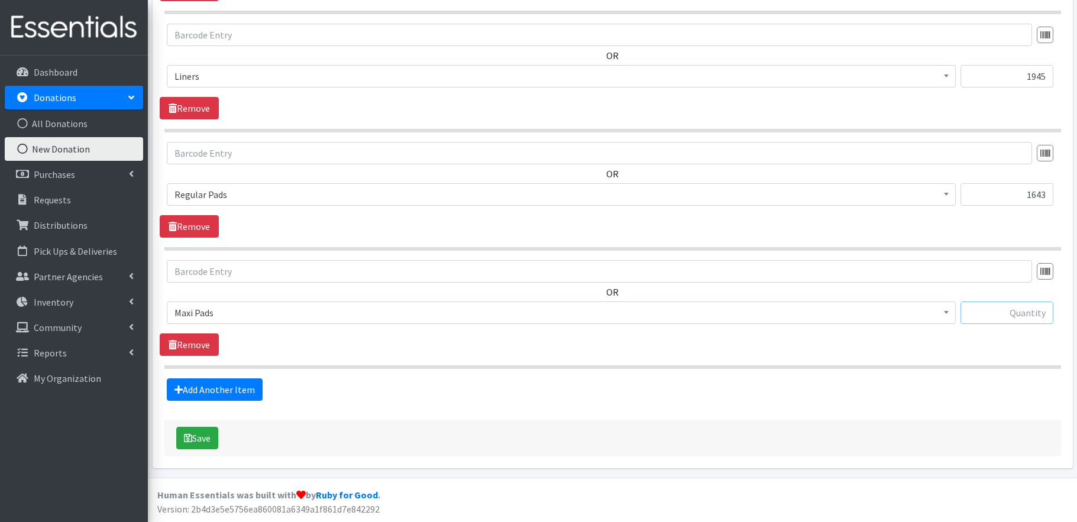
click at [1024, 314] on input "text" at bounding box center [1007, 313] width 93 height 22
type input "1779"
click at [245, 389] on link "Add Another Item" at bounding box center [215, 390] width 96 height 22
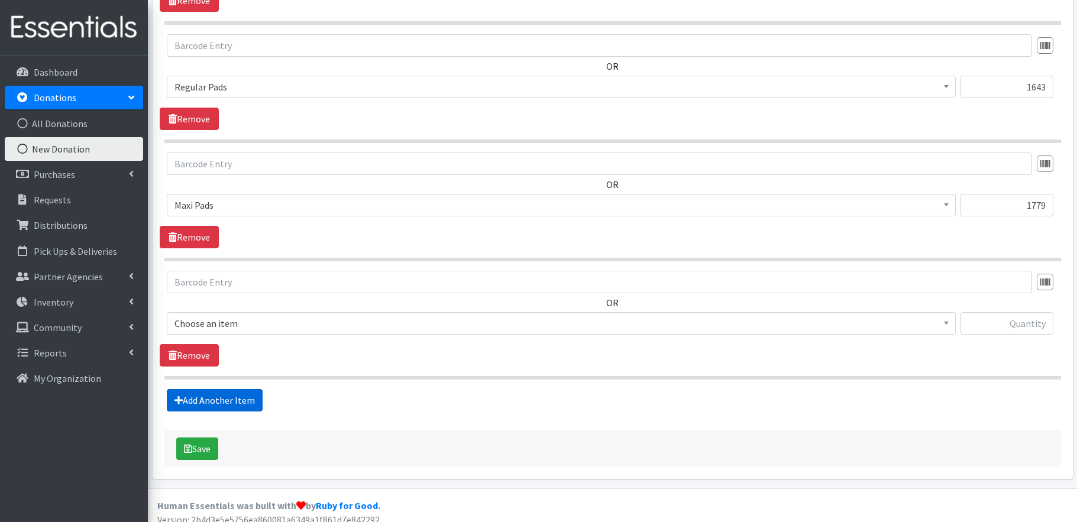
scroll to position [951, 0]
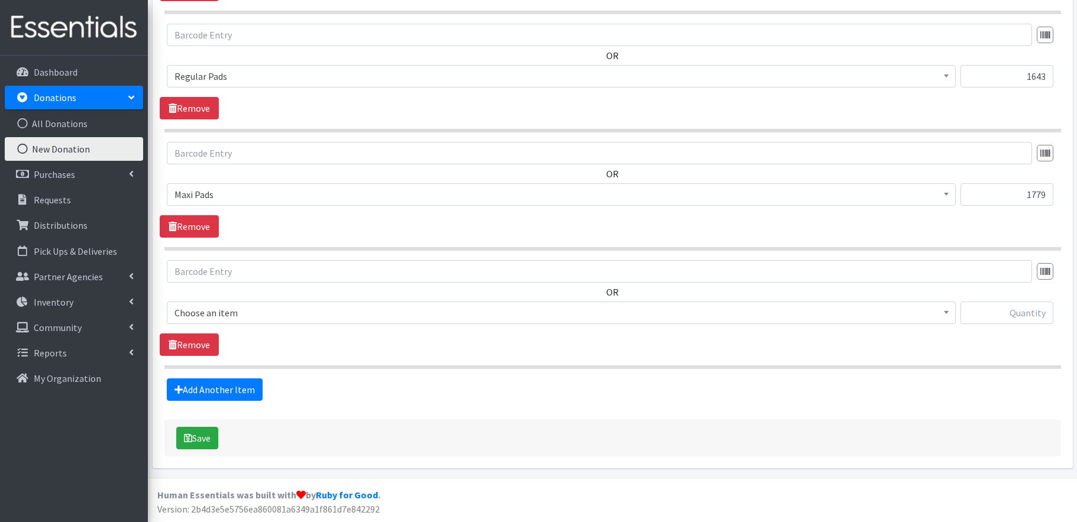
click at [264, 312] on span "Choose an item" at bounding box center [561, 313] width 774 height 17
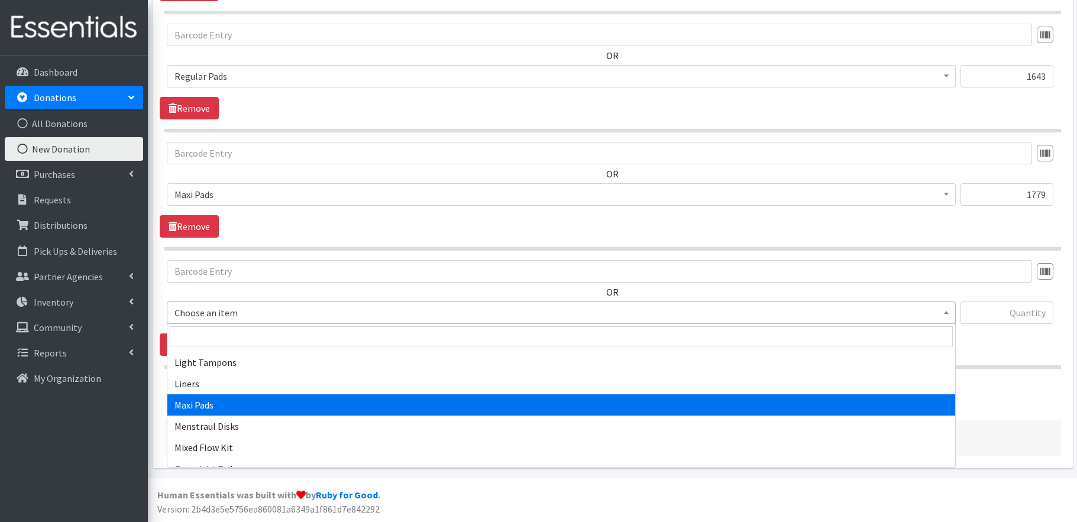
scroll to position [175, 0]
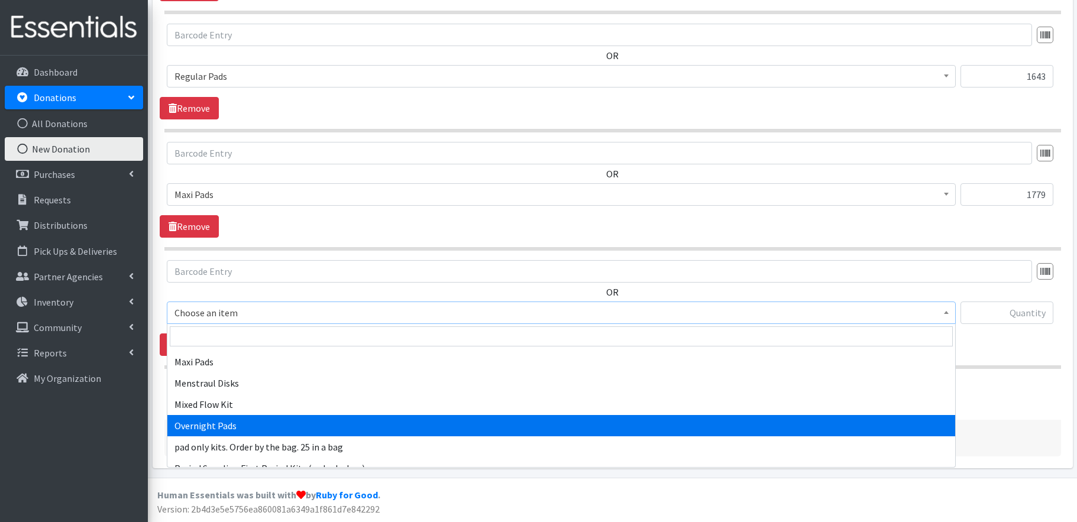
select select "15107"
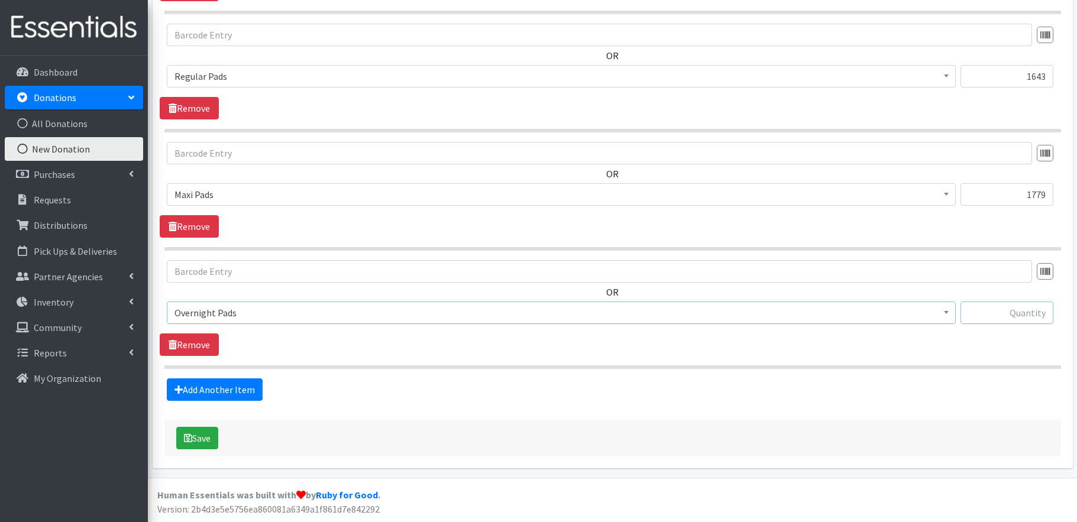
click at [1012, 318] on input "text" at bounding box center [1007, 313] width 93 height 22
type input "1335"
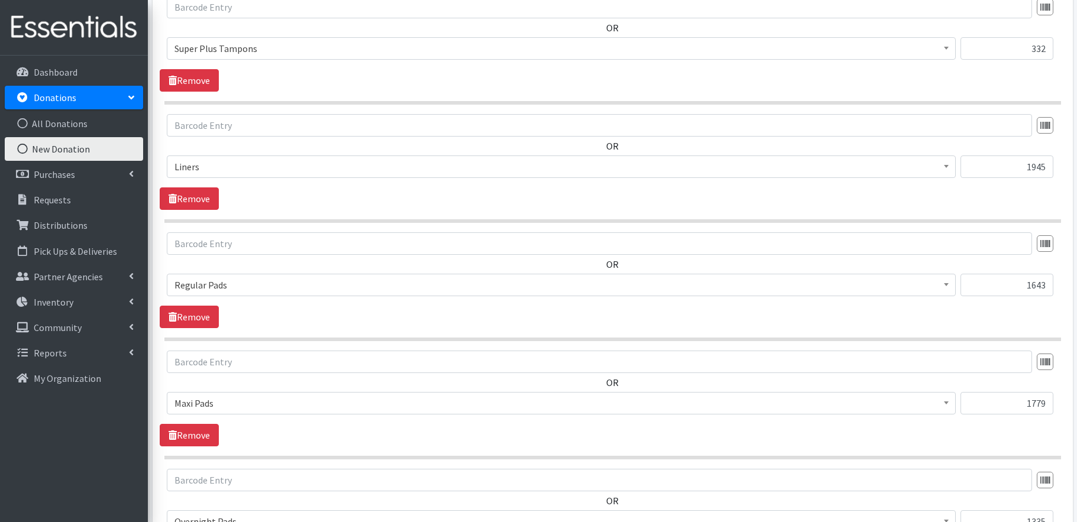
scroll to position [951, 0]
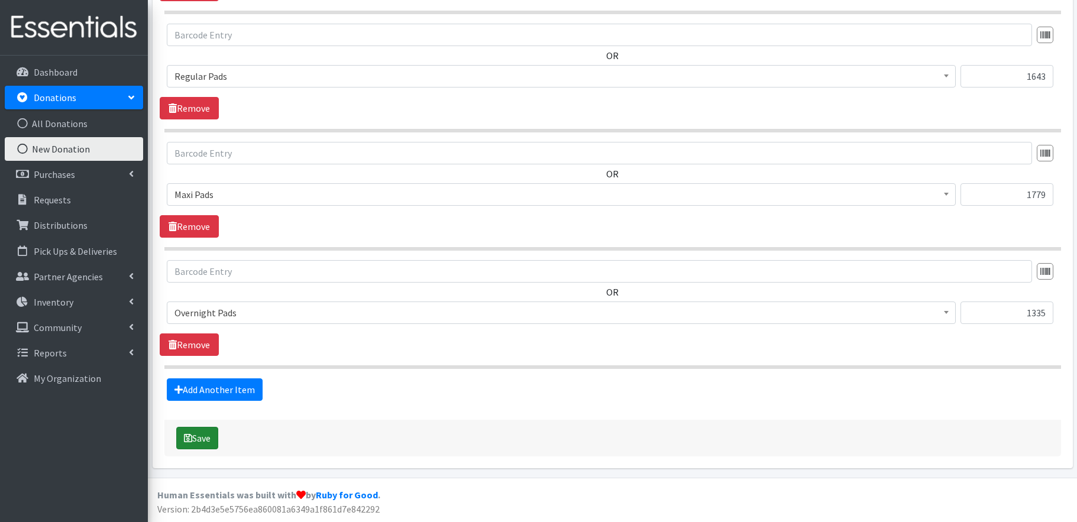
click at [196, 436] on button "Save" at bounding box center [197, 438] width 42 height 22
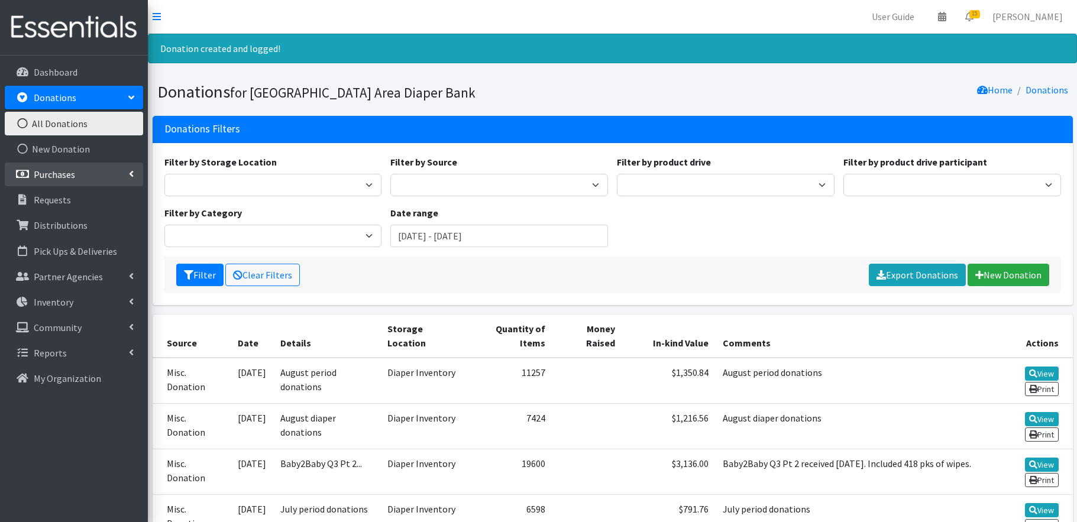
click at [77, 179] on link "Purchases" at bounding box center [74, 175] width 138 height 24
click at [75, 196] on link "All Purchases" at bounding box center [74, 200] width 138 height 24
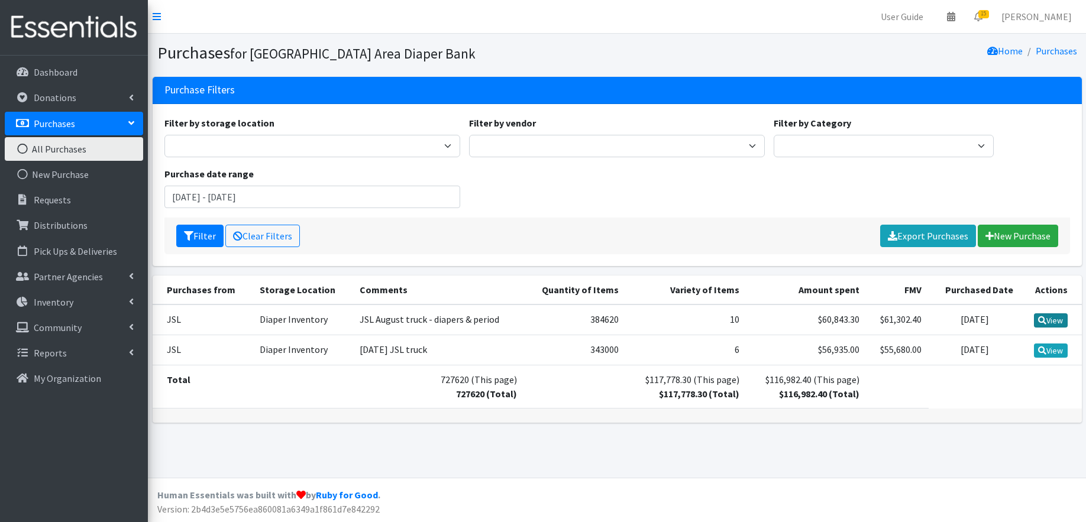
click at [1058, 319] on link "View" at bounding box center [1051, 321] width 34 height 14
click at [1046, 321] on link "View" at bounding box center [1051, 321] width 34 height 14
click at [1051, 319] on link "View" at bounding box center [1051, 321] width 34 height 14
click at [93, 301] on link "Inventory" at bounding box center [74, 302] width 138 height 24
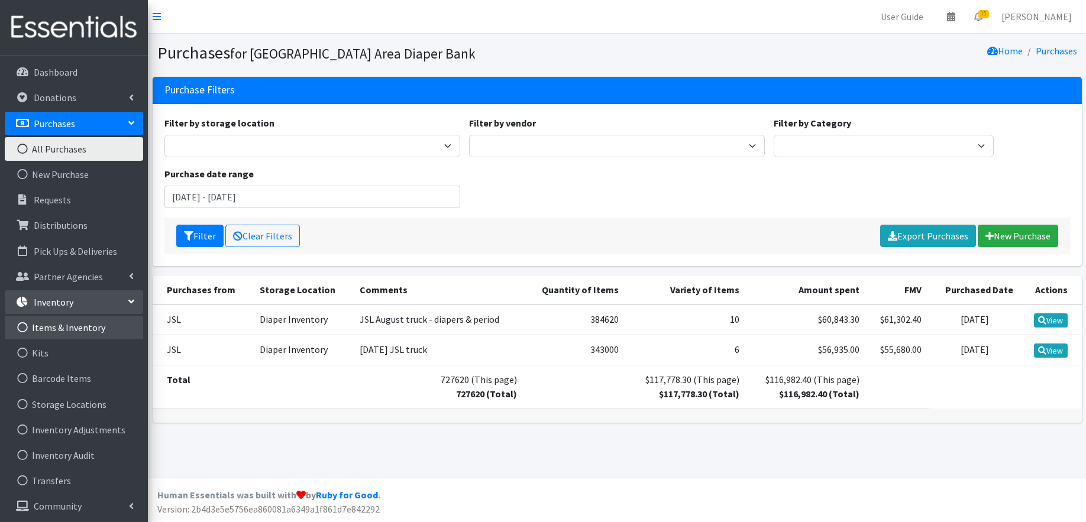
click at [80, 329] on link "Items & Inventory" at bounding box center [74, 328] width 138 height 24
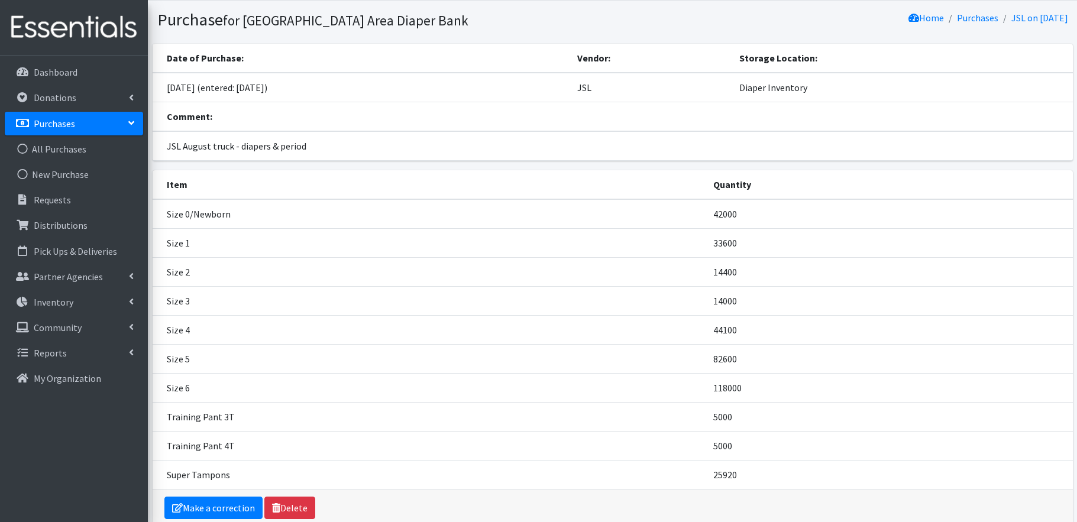
scroll to position [26, 0]
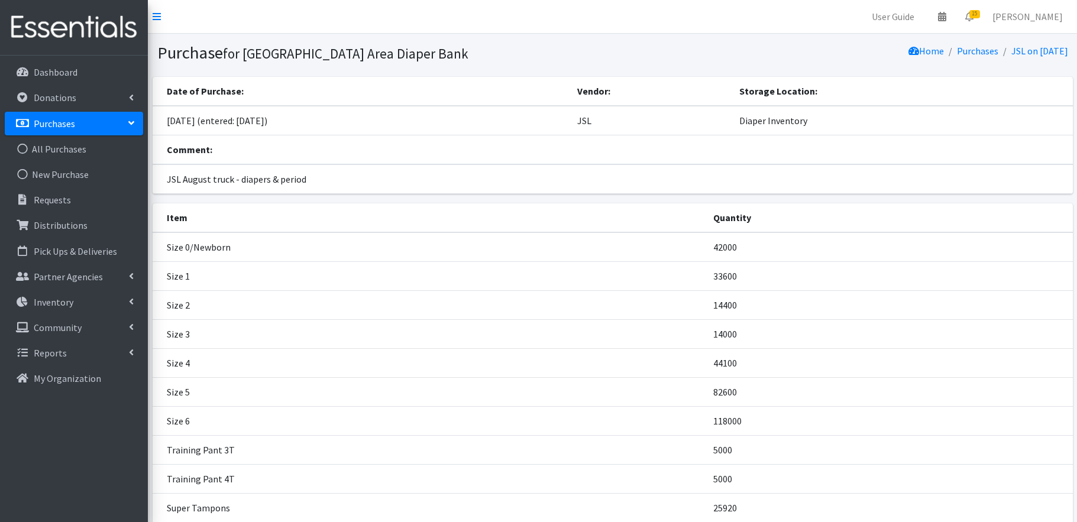
scroll to position [91, 0]
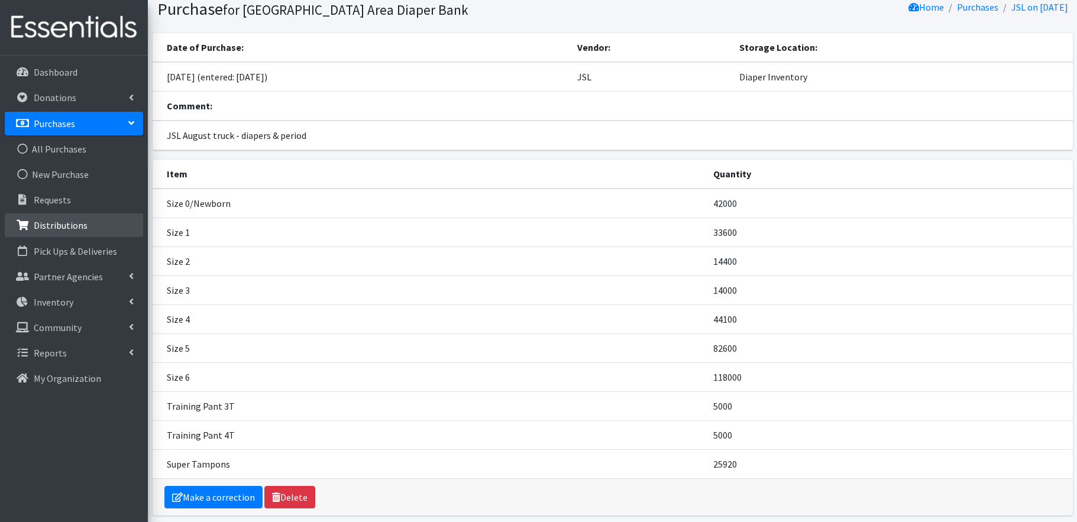
scroll to position [29, 0]
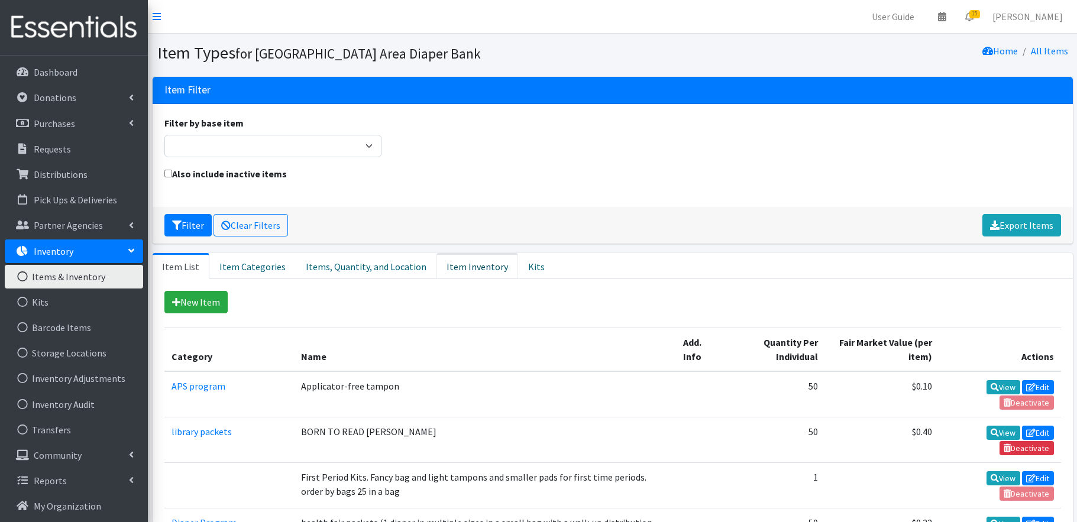
click at [457, 267] on link "Item Inventory" at bounding box center [478, 266] width 82 height 26
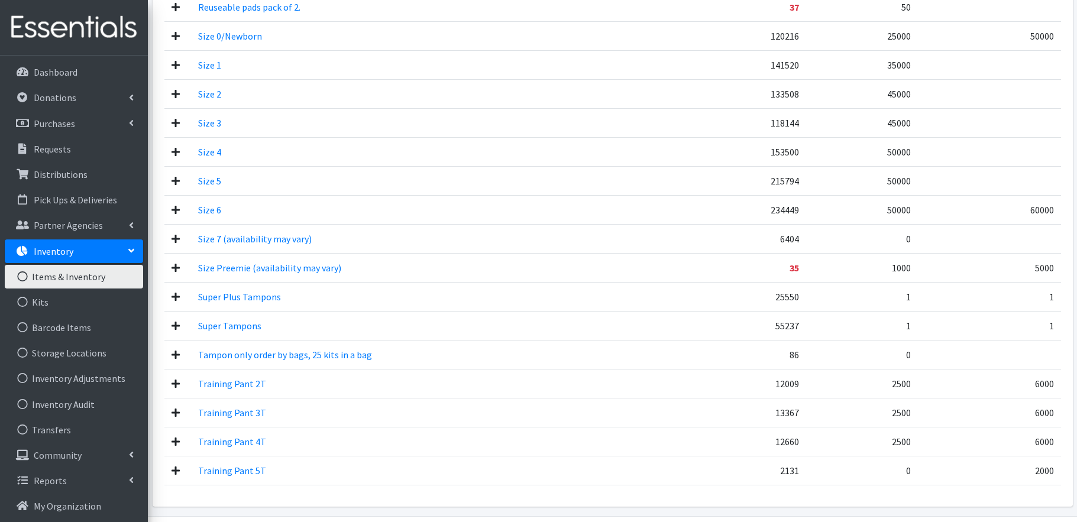
scroll to position [1012, 0]
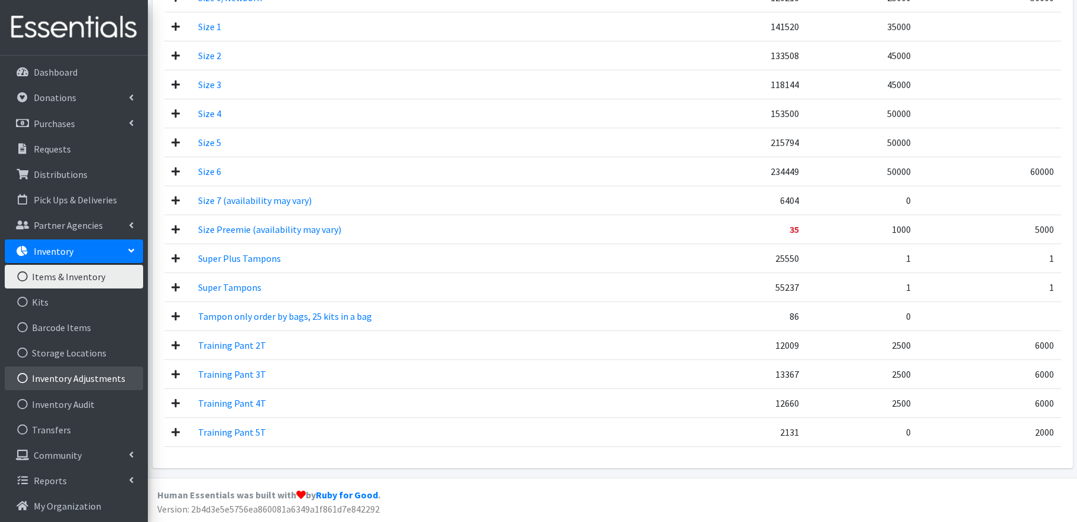
click at [84, 382] on link "Inventory Adjustments" at bounding box center [74, 379] width 138 height 24
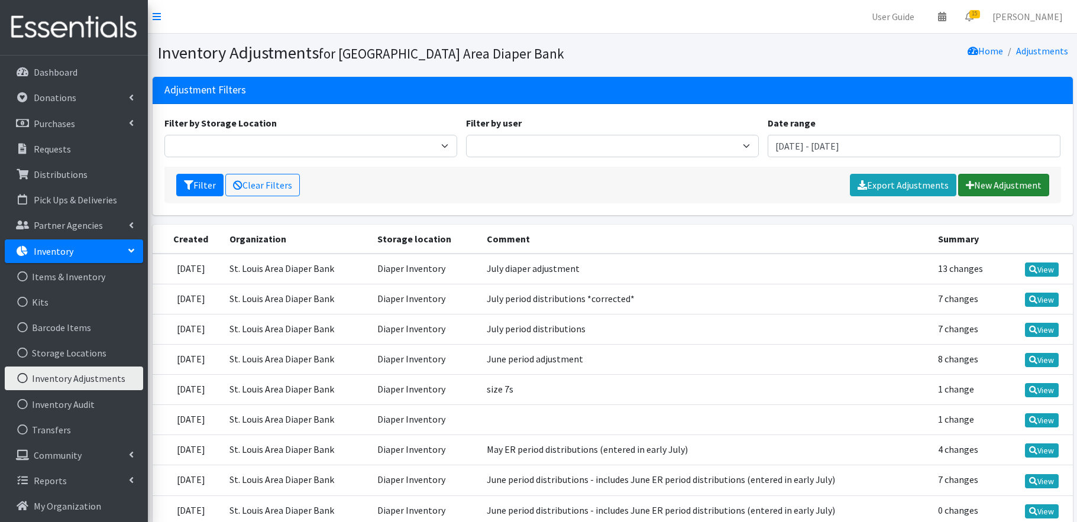
click at [1009, 182] on link "New Adjustment" at bounding box center [1003, 185] width 91 height 22
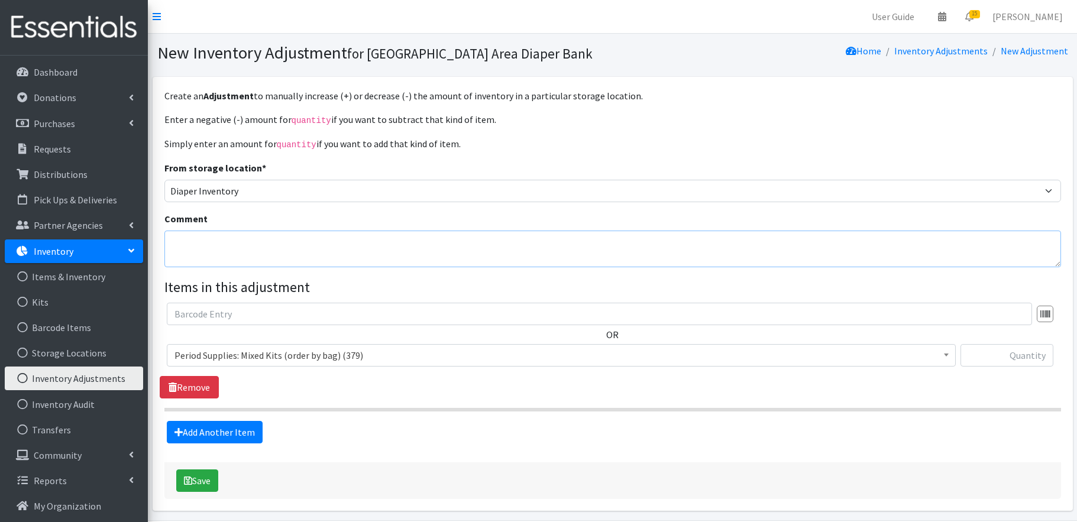
click at [209, 247] on textarea "Comment" at bounding box center [612, 249] width 897 height 37
type textarea "August diaper month end adjustment"
click at [334, 352] on span "Period Supplies: Mixed Kits (order by bag) (379)" at bounding box center [561, 355] width 774 height 17
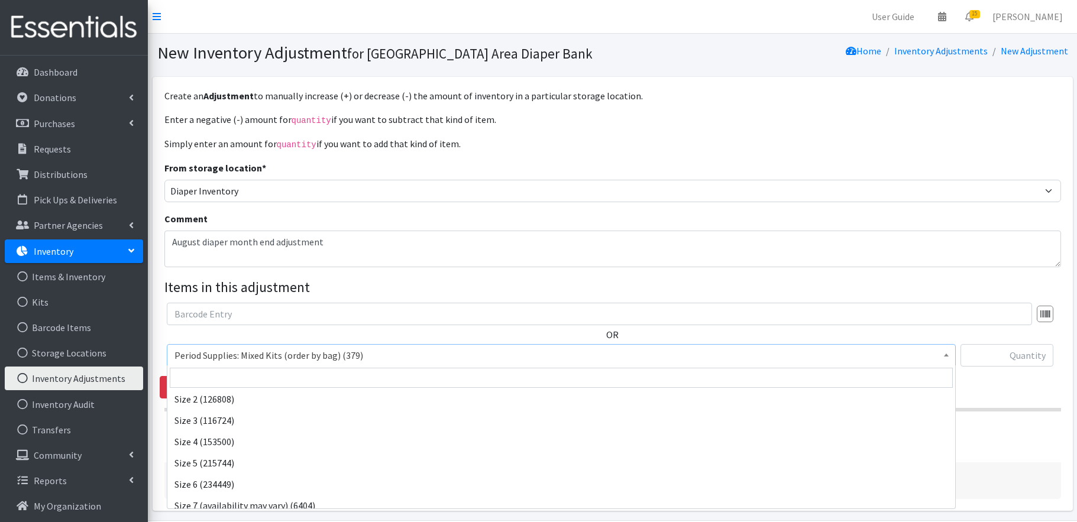
scroll to position [493, 0]
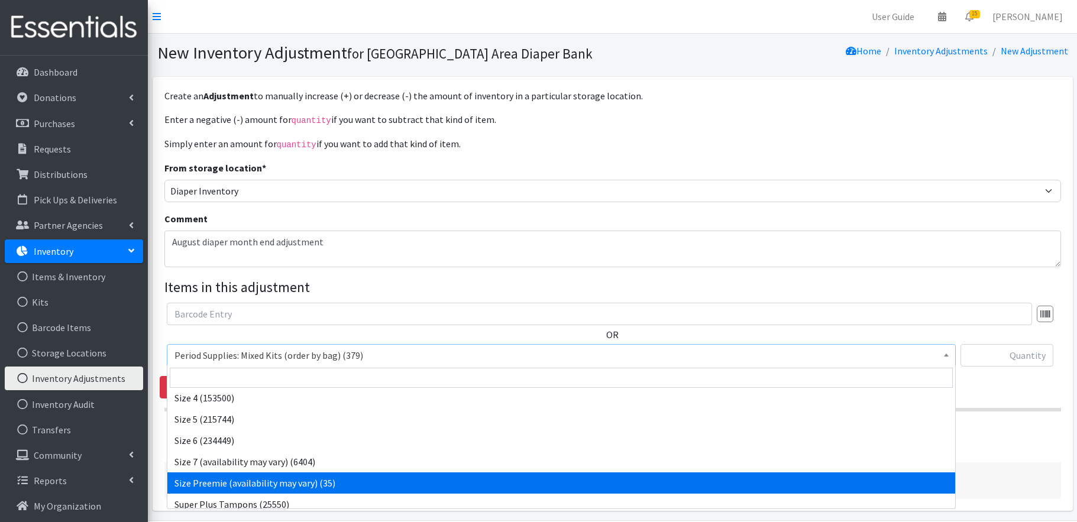
select select "1096"
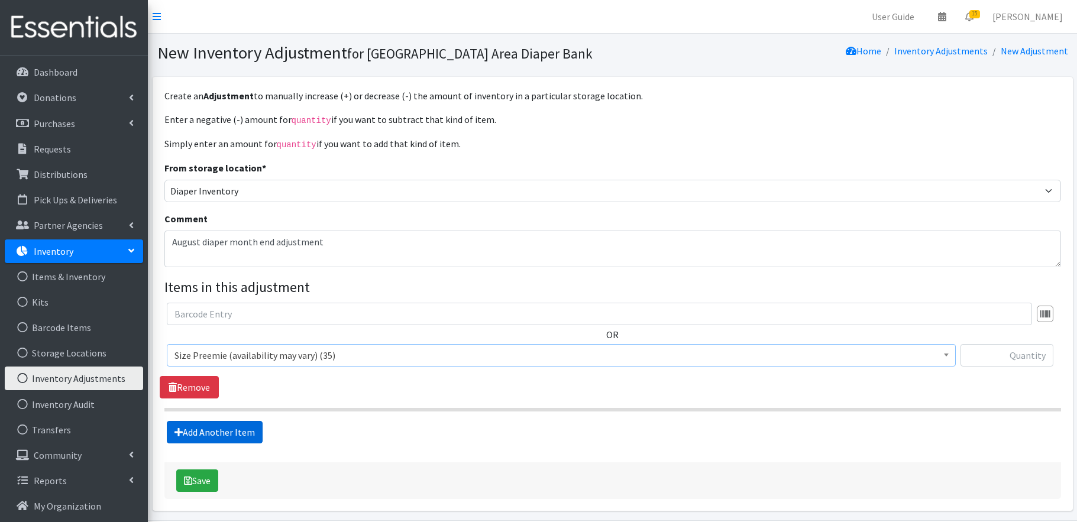
click at [244, 430] on link "Add Another Item" at bounding box center [215, 432] width 96 height 22
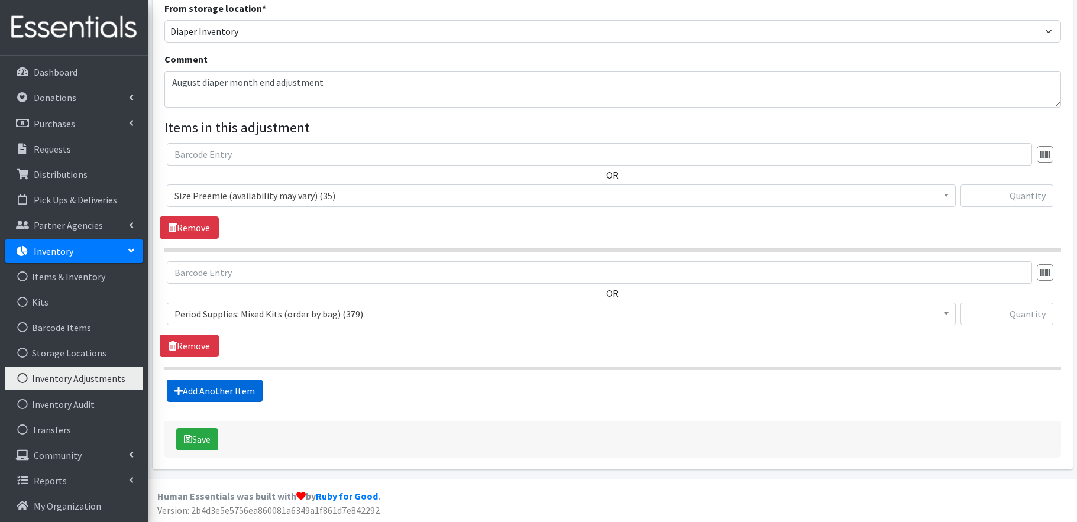
click at [241, 387] on link "Add Another Item" at bounding box center [215, 391] width 96 height 22
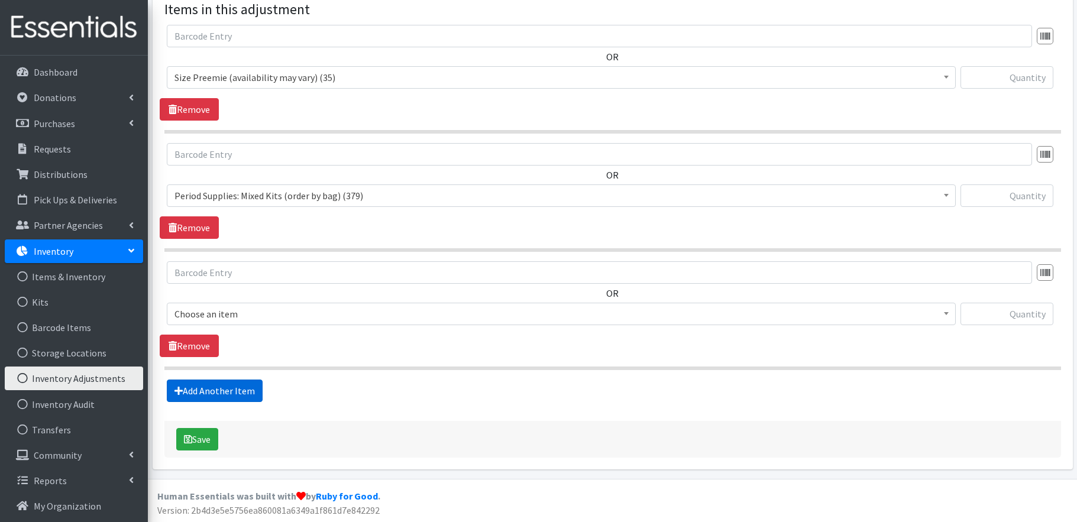
click at [241, 387] on link "Add Another Item" at bounding box center [215, 391] width 96 height 22
click at [241, 389] on link "Add Another Item" at bounding box center [215, 391] width 96 height 22
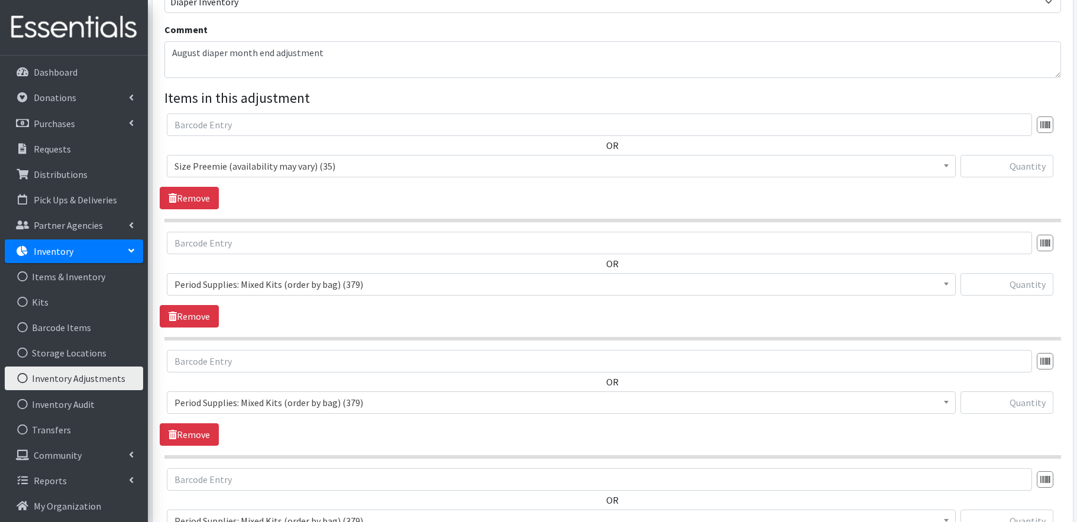
scroll to position [136, 0]
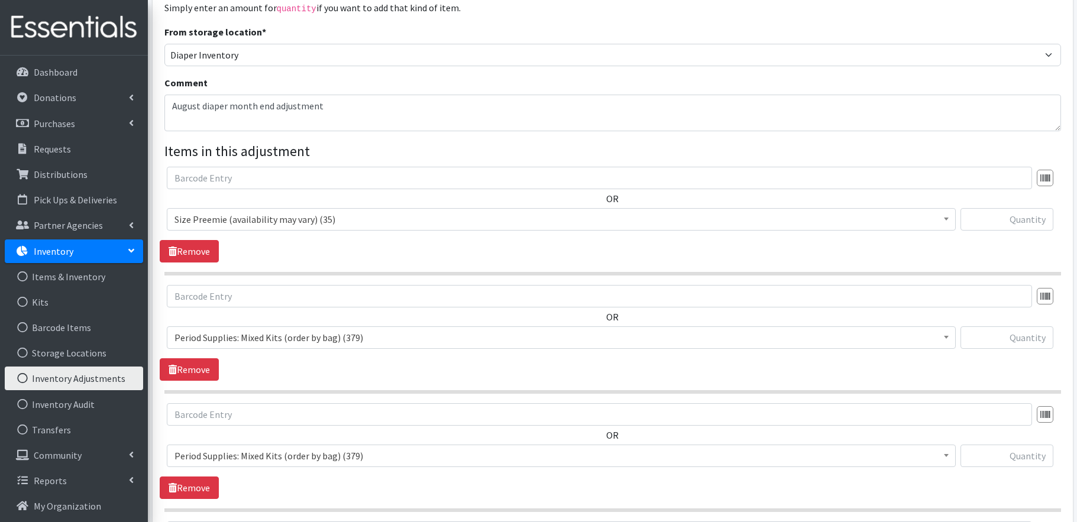
click at [330, 341] on span "Period Supplies: Mixed Kits (order by bag) (379)" at bounding box center [561, 337] width 774 height 17
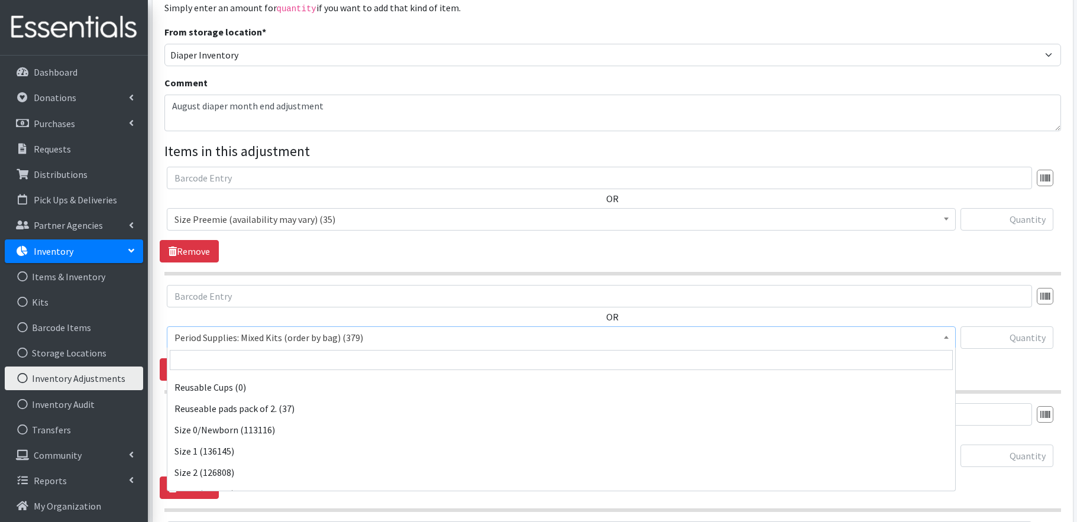
scroll to position [366, 0]
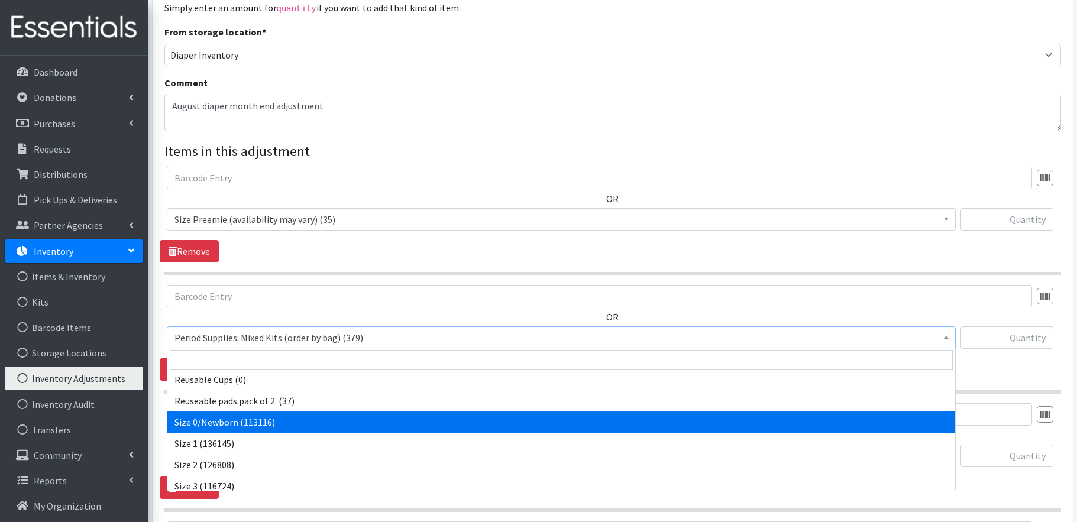
select select "1095"
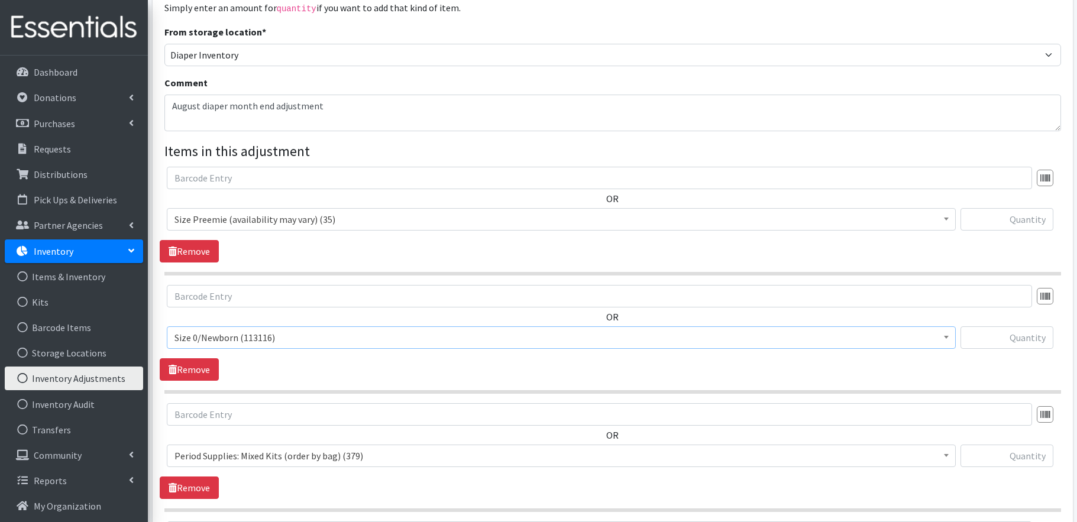
click at [263, 455] on span "Period Supplies: Mixed Kits (order by bag) (379)" at bounding box center [561, 456] width 774 height 17
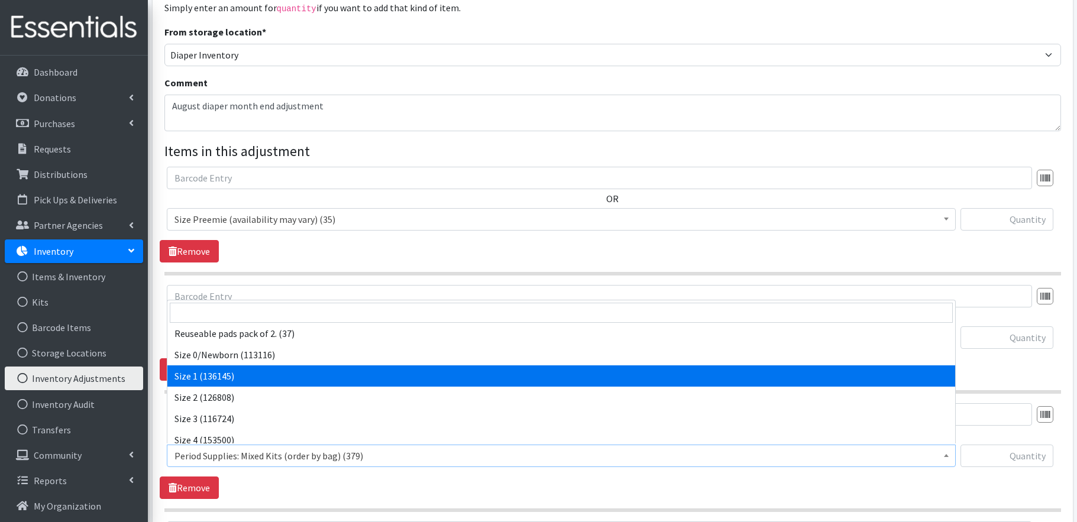
select select "1090"
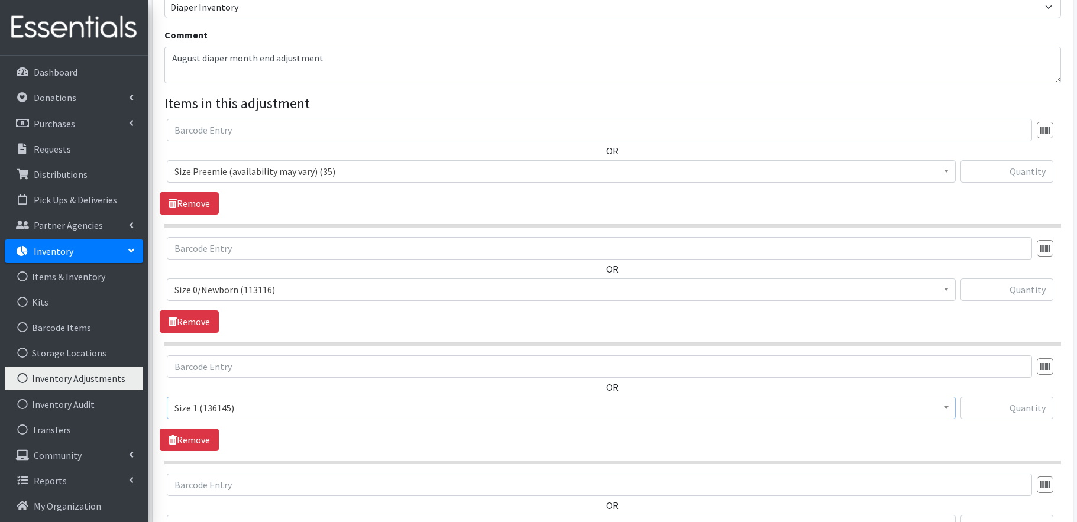
scroll to position [305, 0]
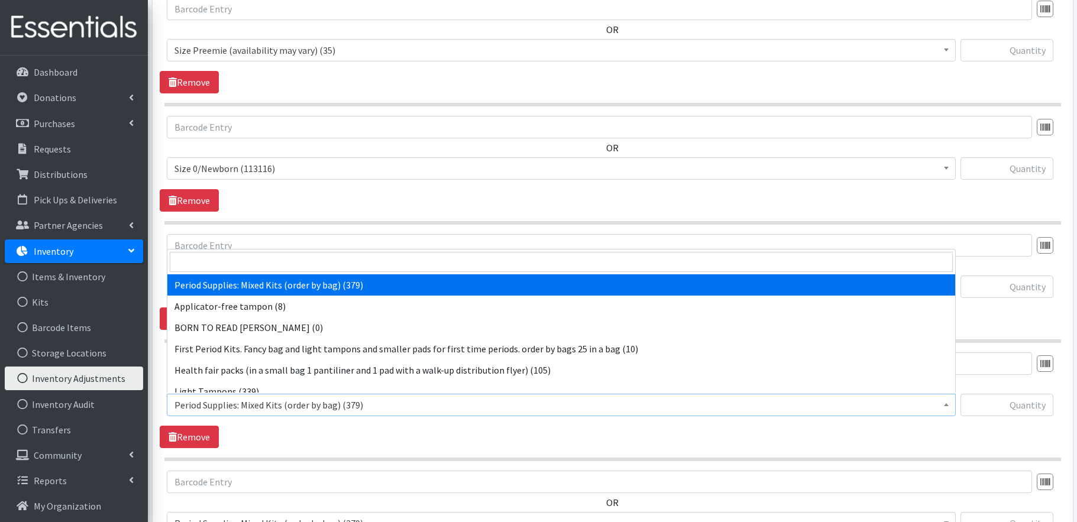
click at [286, 402] on span "Period Supplies: Mixed Kits (order by bag) (379)" at bounding box center [561, 405] width 774 height 17
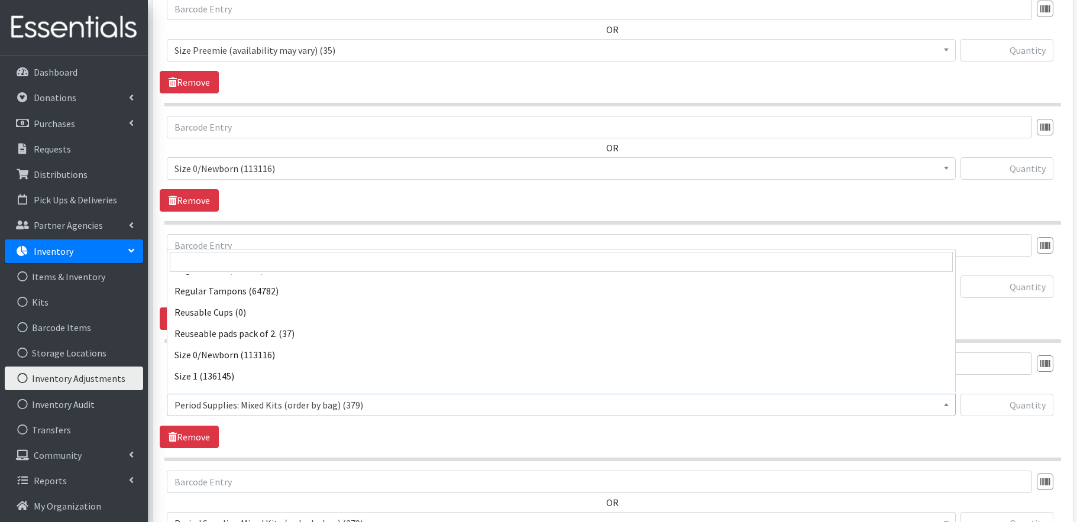
scroll to position [350, 0]
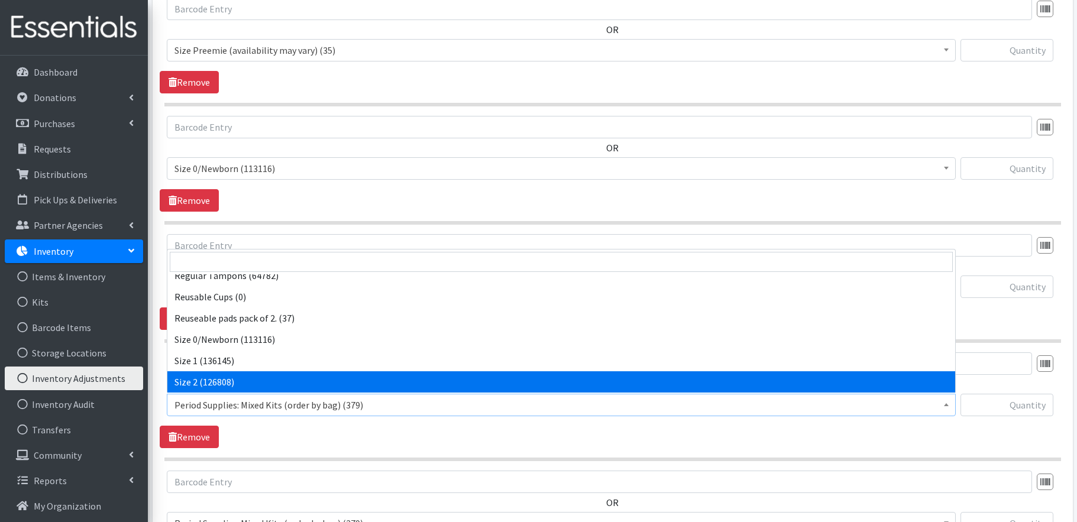
select select "1091"
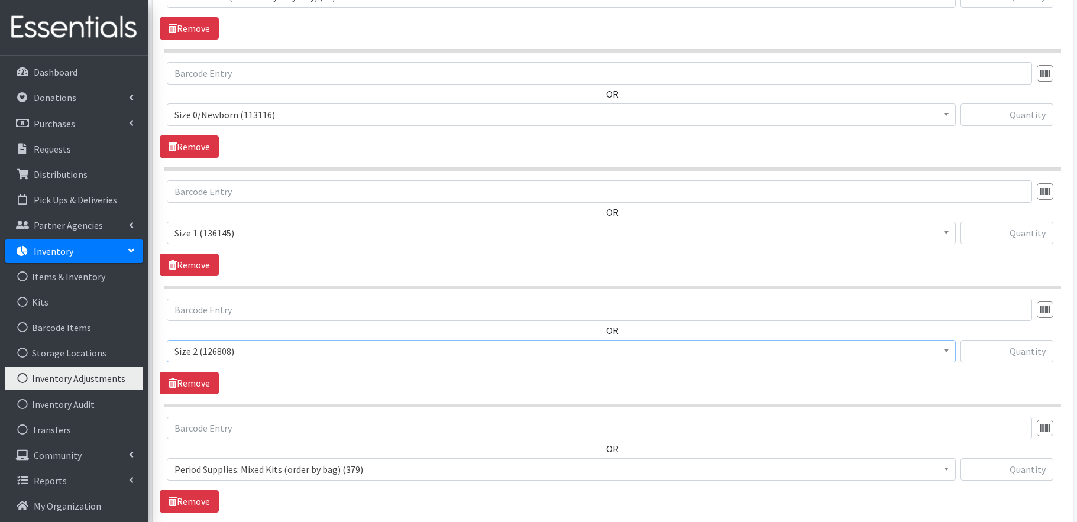
scroll to position [396, 0]
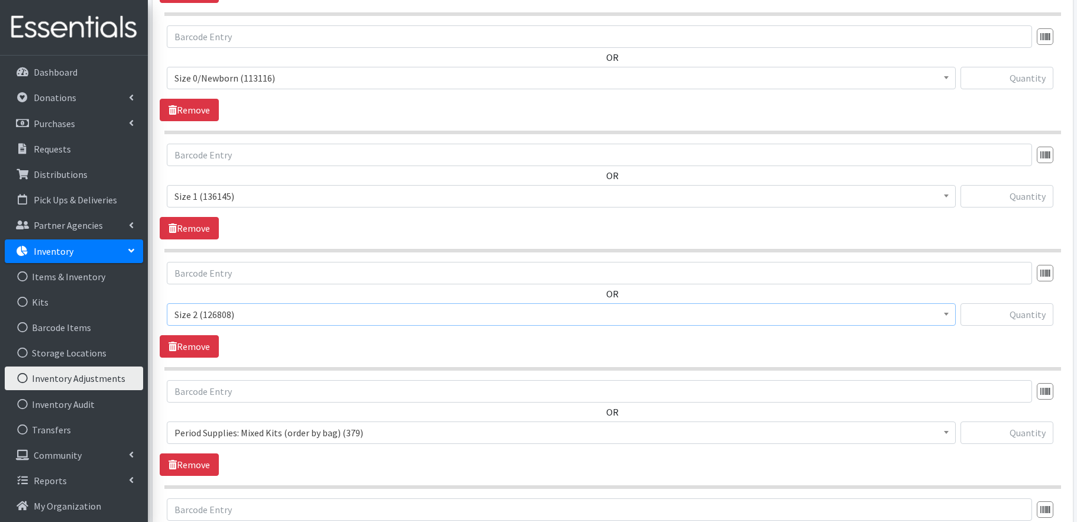
click at [299, 428] on span "Period Supplies: Mixed Kits (order by bag) (379)" at bounding box center [561, 433] width 774 height 17
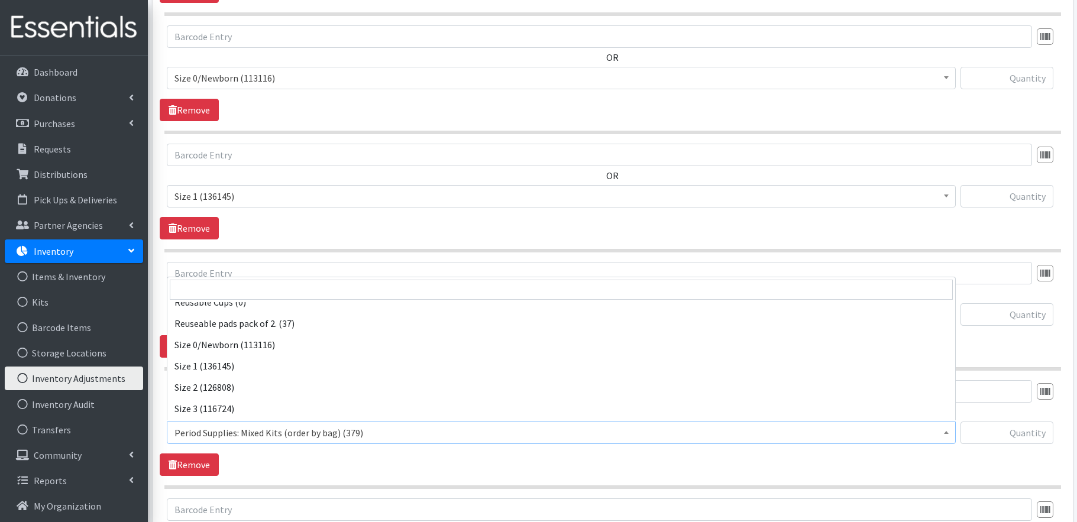
scroll to position [380, 0]
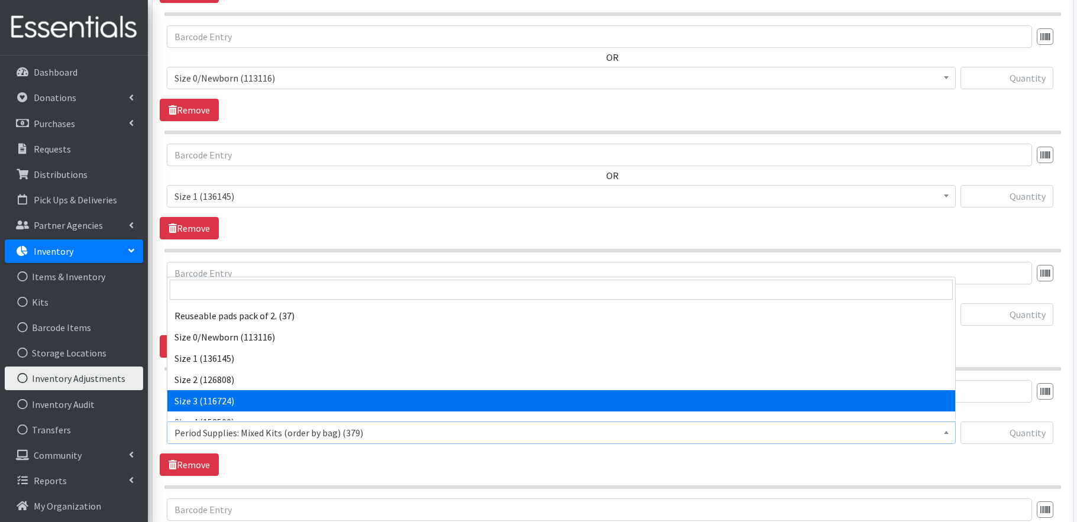
select select "1094"
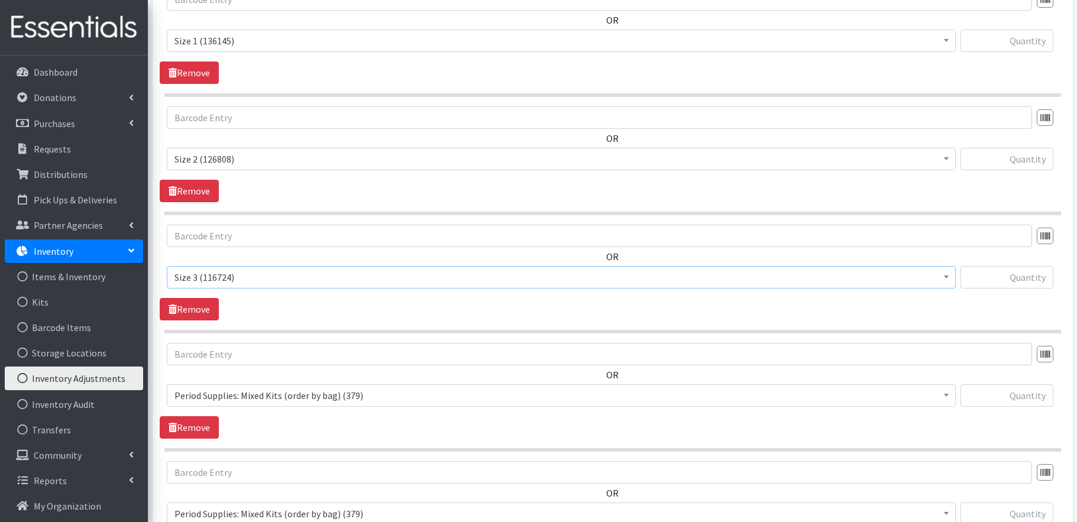
scroll to position [559, 0]
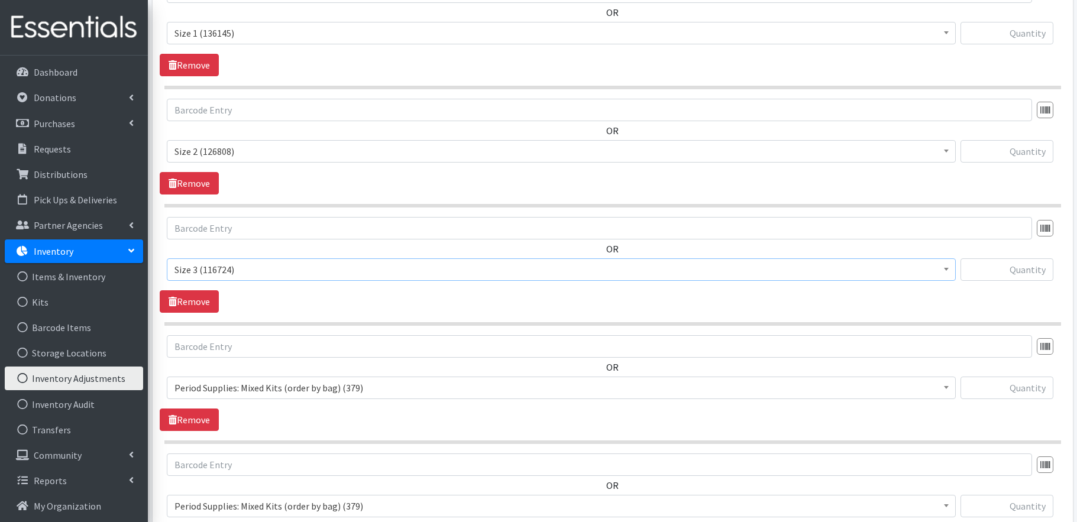
click at [284, 386] on span "Period Supplies: Mixed Kits (order by bag) (379)" at bounding box center [561, 388] width 774 height 17
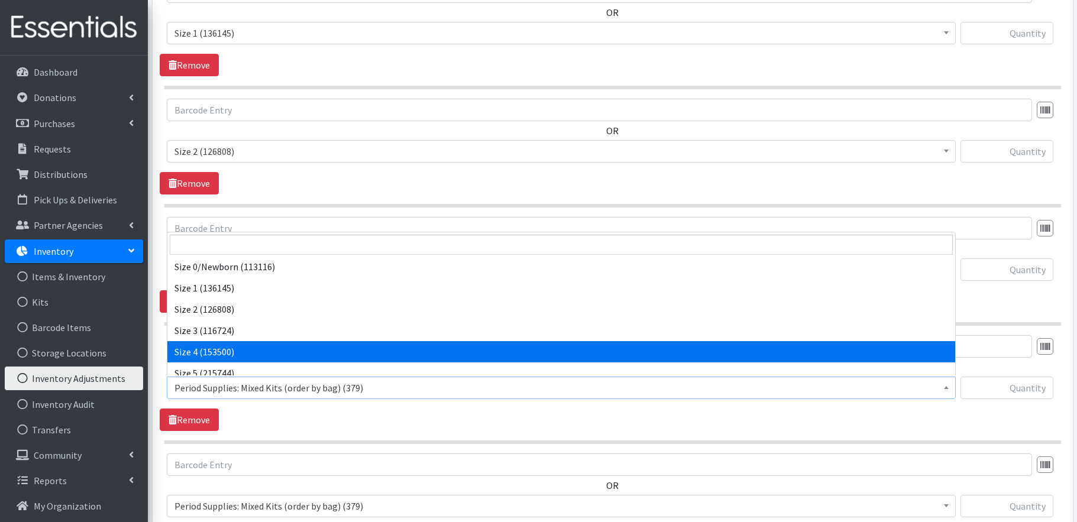
select select "1097"
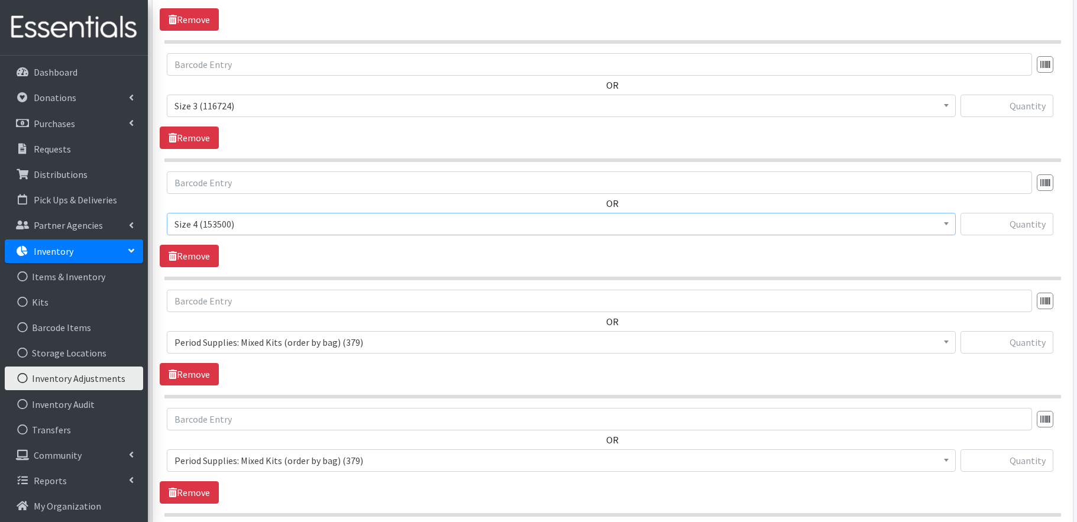
scroll to position [784, 0]
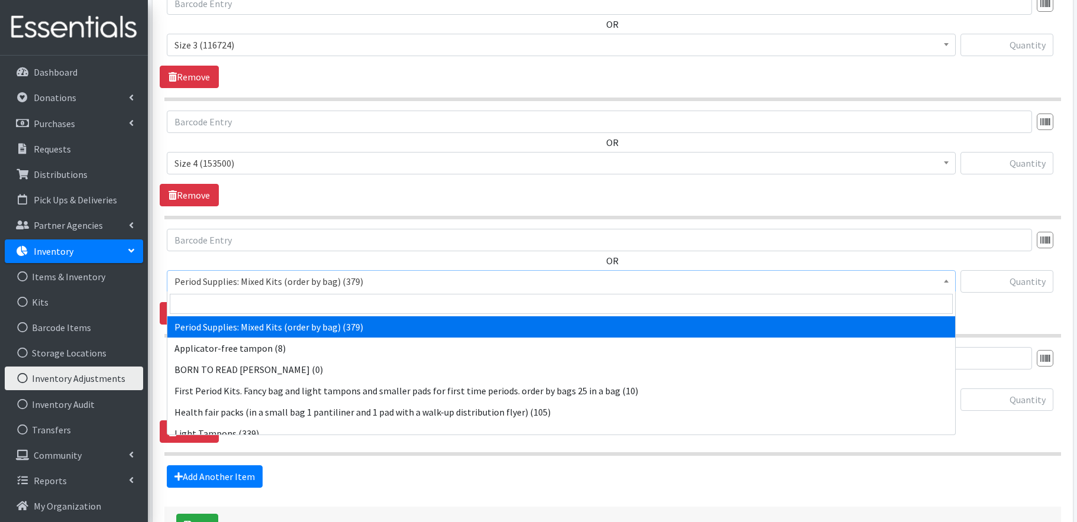
click at [284, 280] on span "Period Supplies: Mixed Kits (order by bag) (379)" at bounding box center [561, 281] width 774 height 17
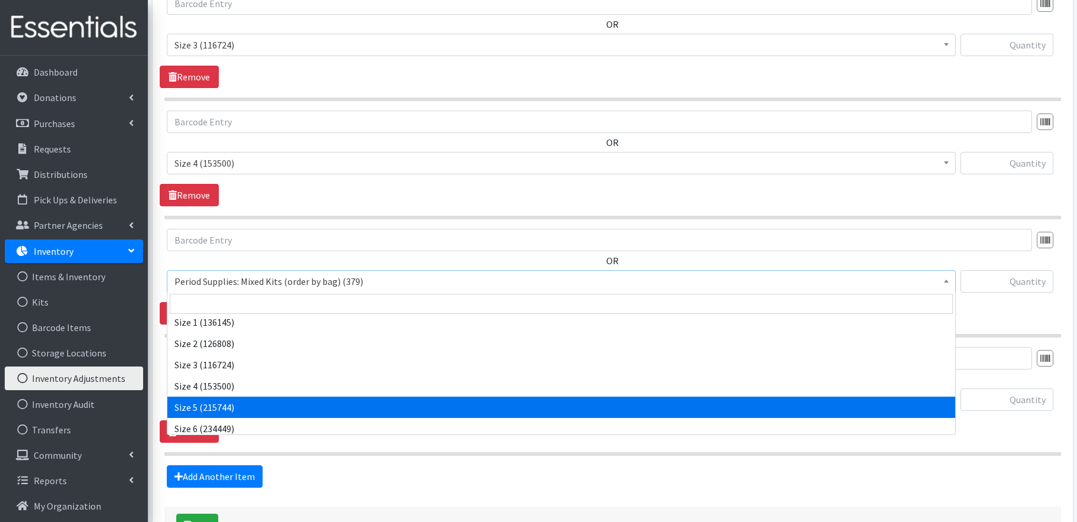
scroll to position [438, 0]
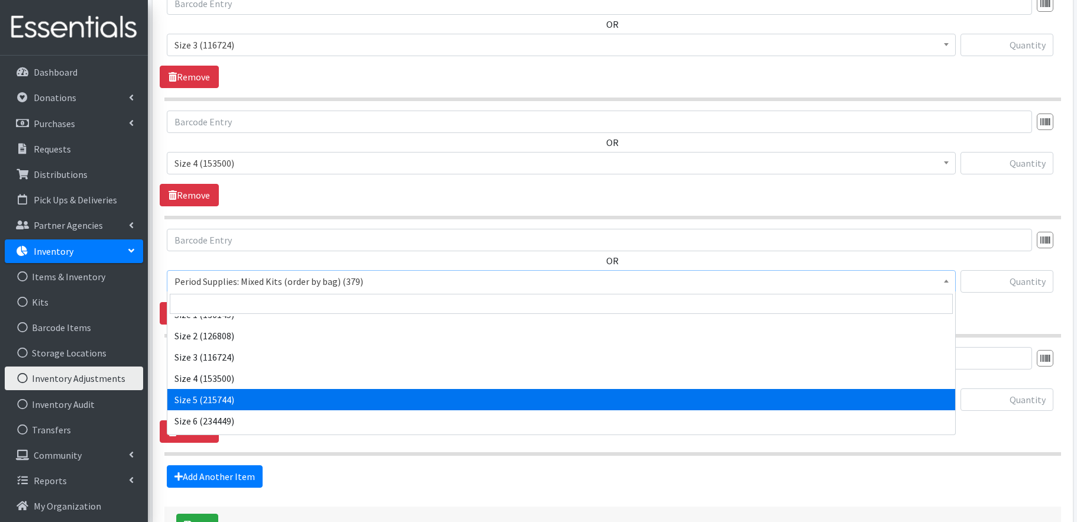
select select "1098"
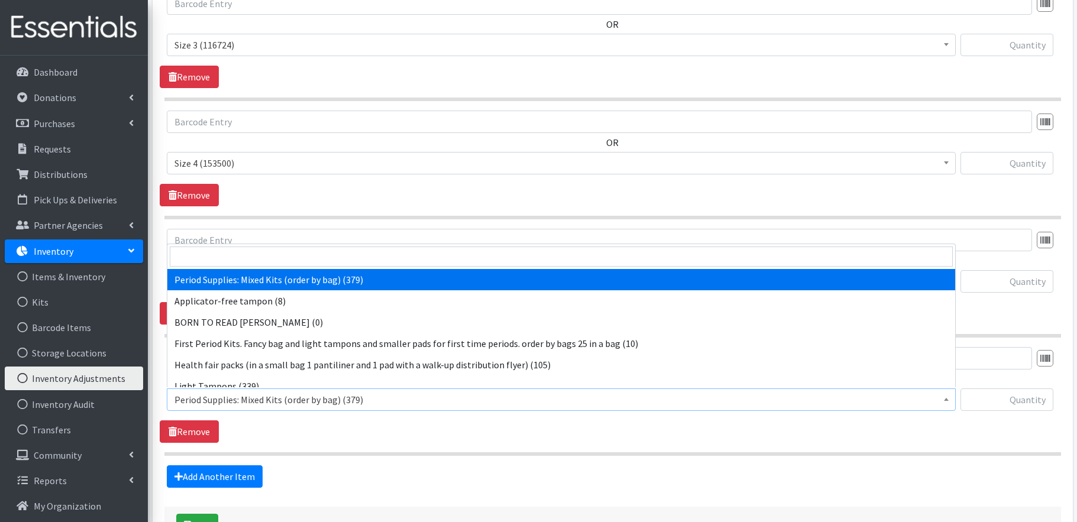
click at [310, 399] on span "Period Supplies: Mixed Kits (order by bag) (379)" at bounding box center [561, 400] width 774 height 17
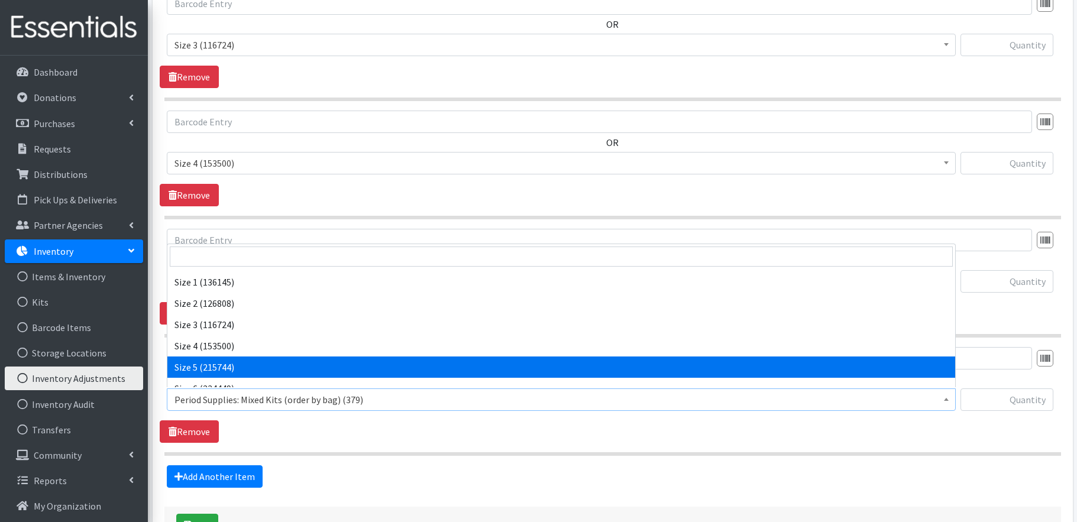
scroll to position [439, 0]
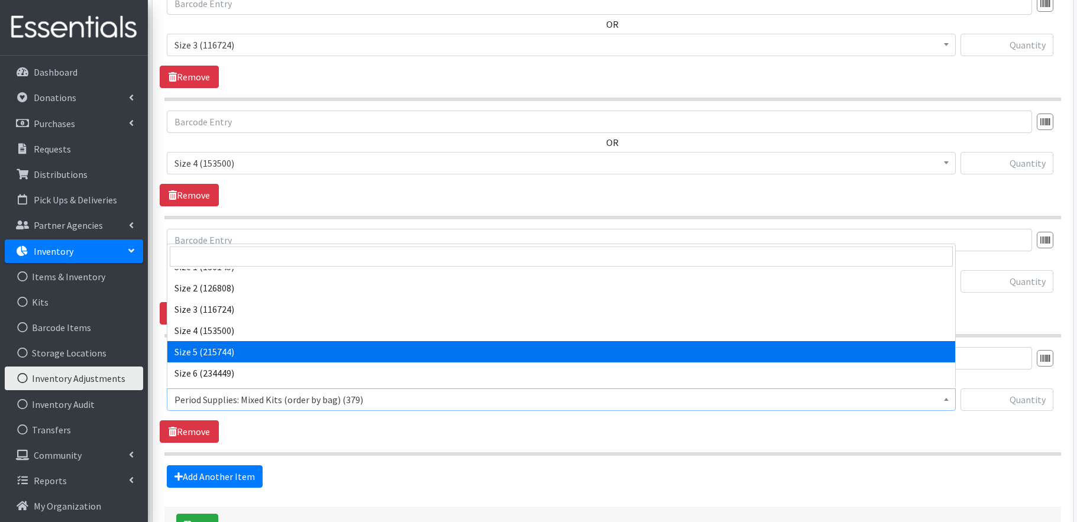
select select "1100"
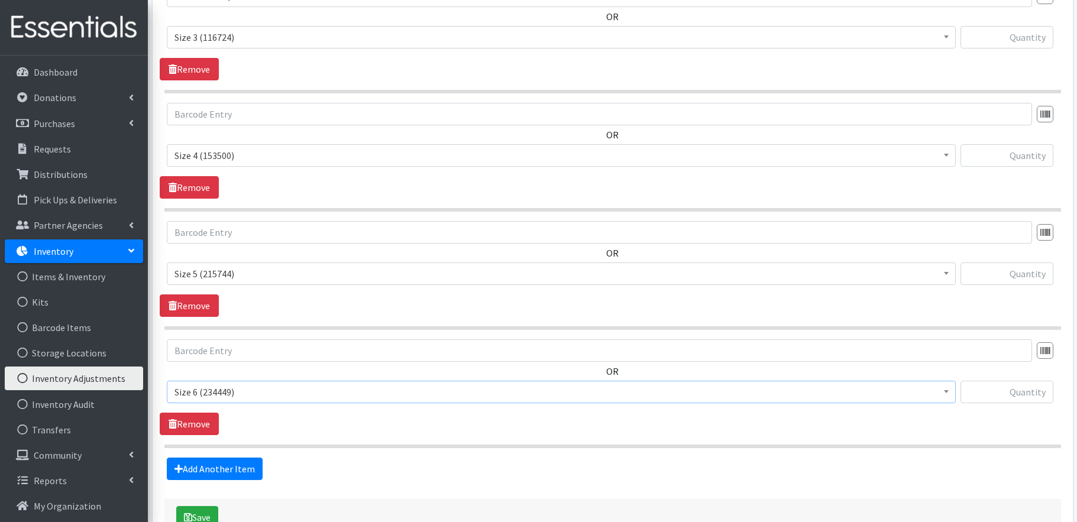
scroll to position [828, 0]
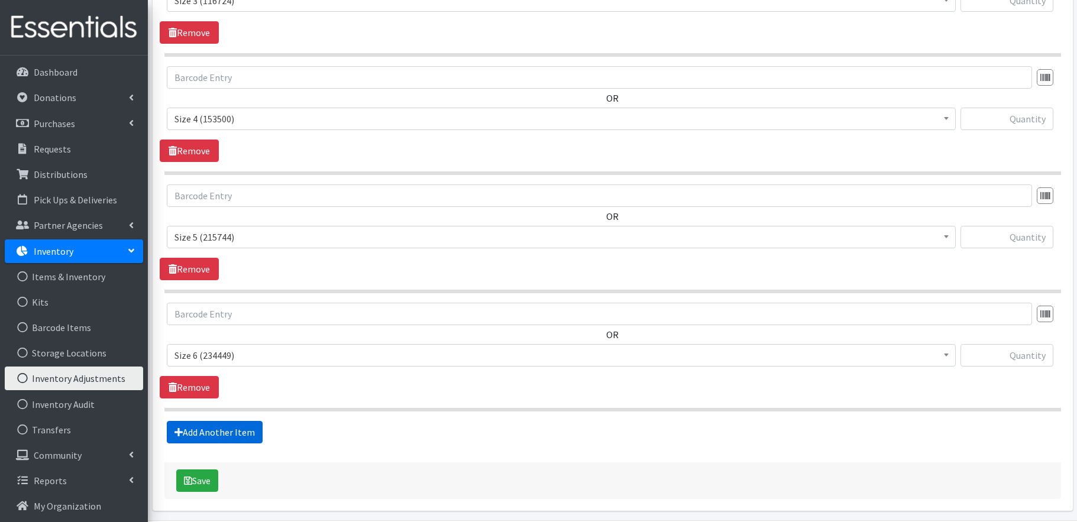
click at [249, 426] on link "Add Another Item" at bounding box center [215, 432] width 96 height 22
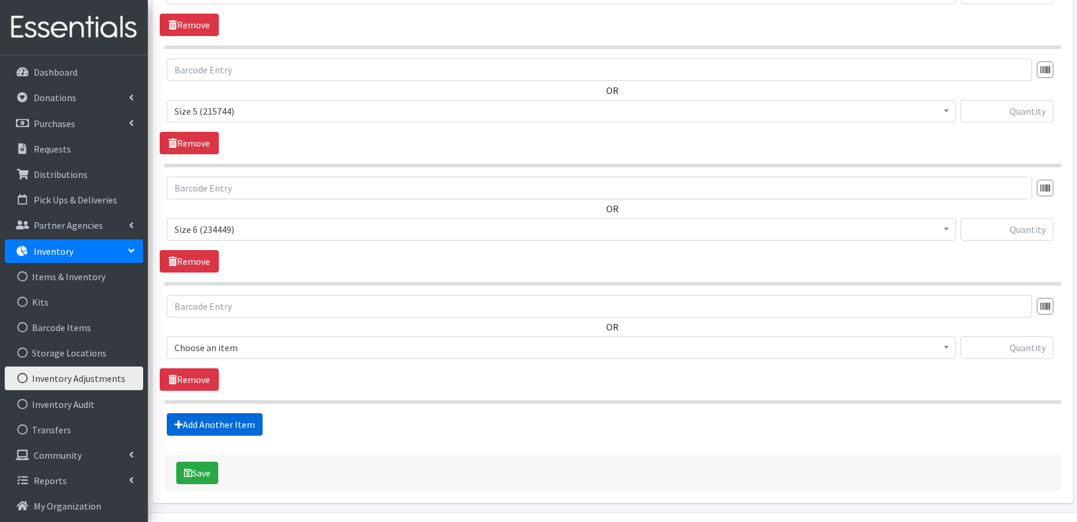
scroll to position [988, 0]
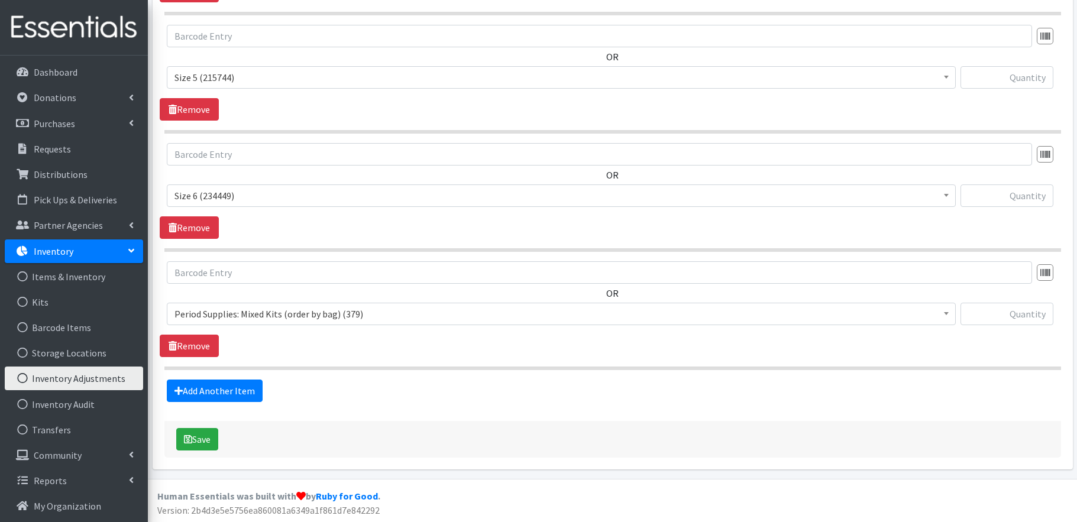
click at [256, 313] on span "Period Supplies: Mixed Kits (order by bag) (379)" at bounding box center [561, 314] width 774 height 17
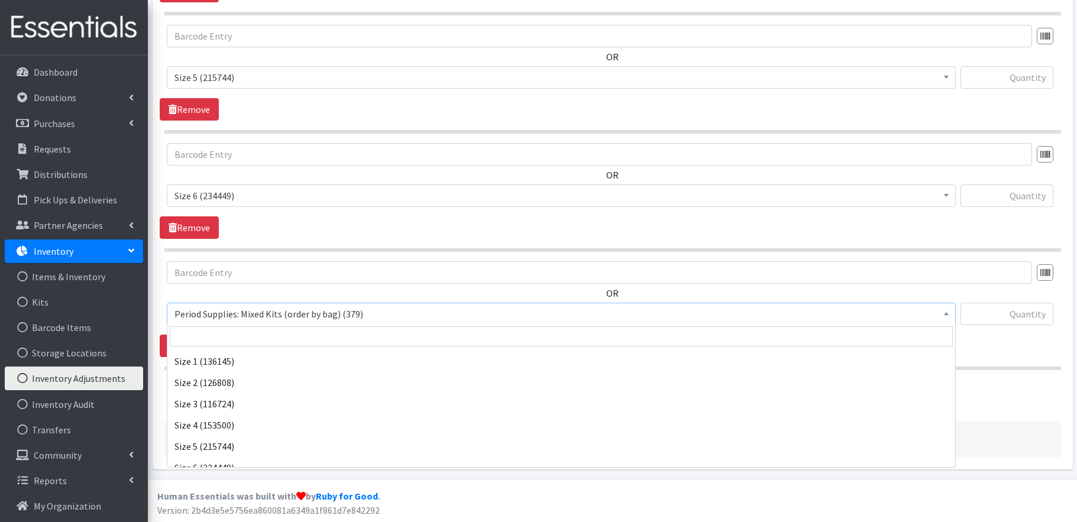
scroll to position [493, 0]
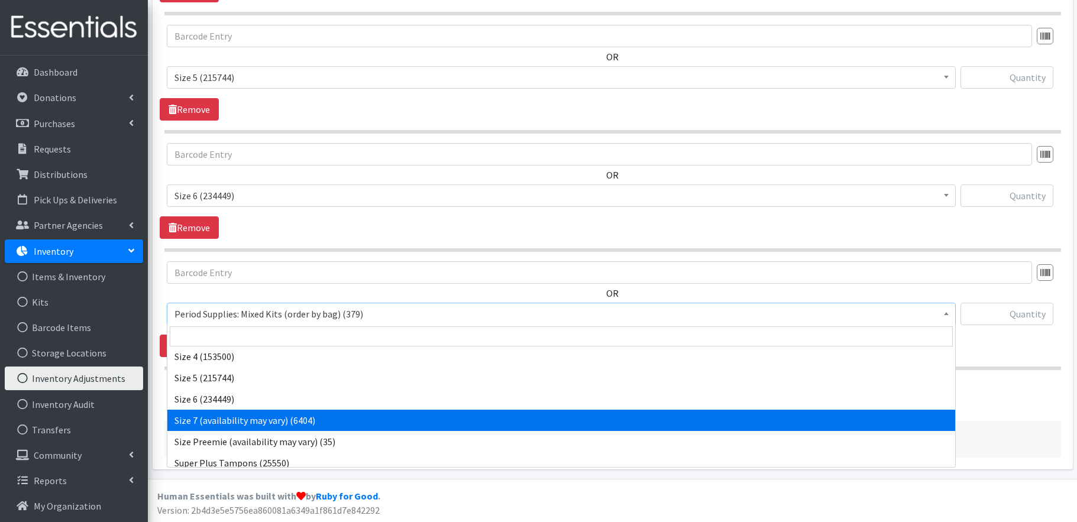
select select "6073"
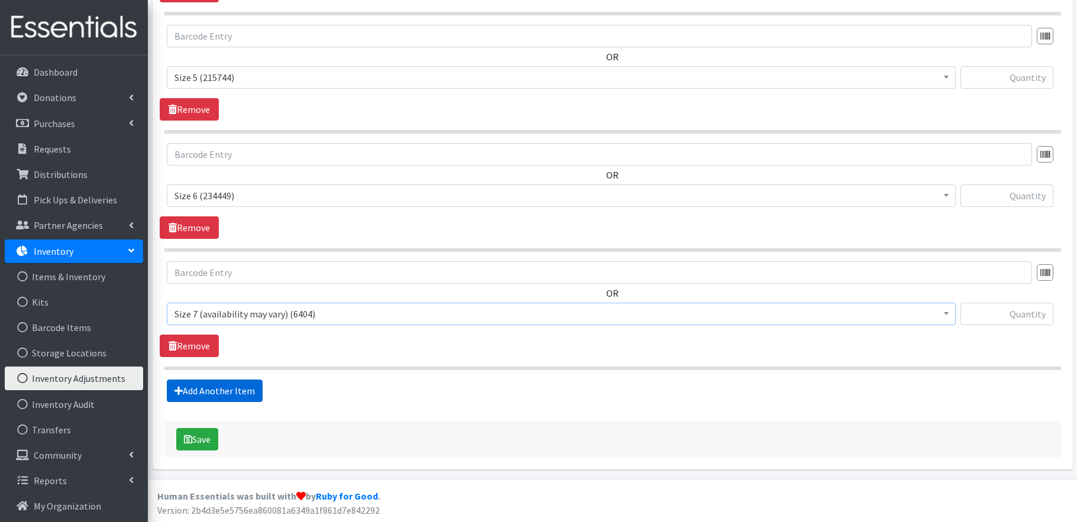
click at [242, 389] on link "Add Another Item" at bounding box center [215, 391] width 96 height 22
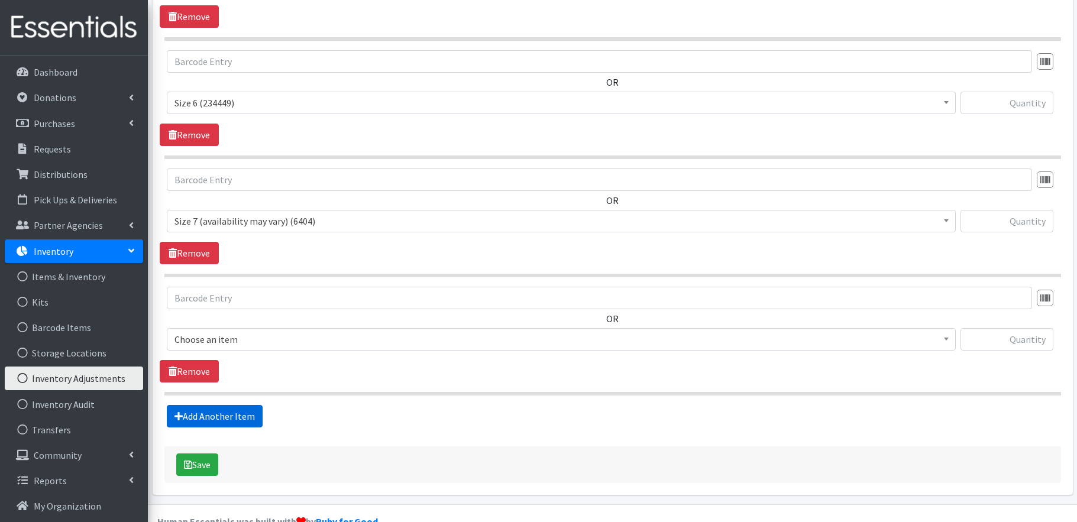
scroll to position [1106, 0]
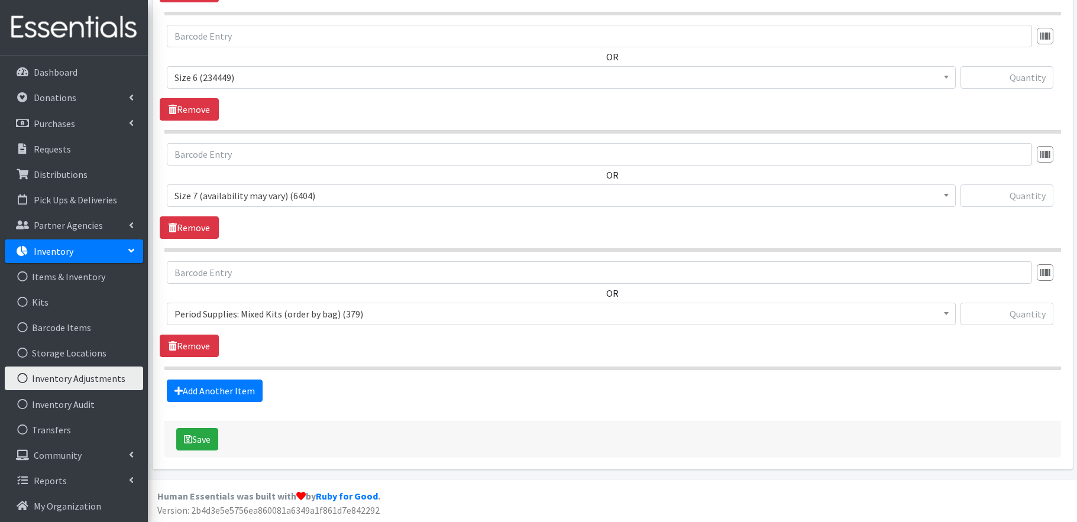
click at [260, 312] on span "Period Supplies: Mixed Kits (order by bag) (379)" at bounding box center [561, 314] width 774 height 17
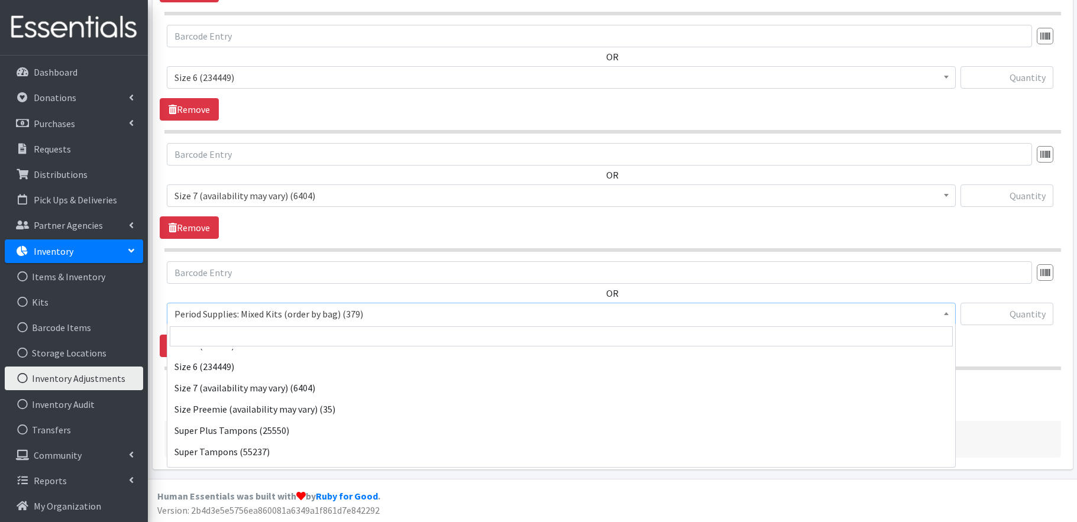
scroll to position [581, 0]
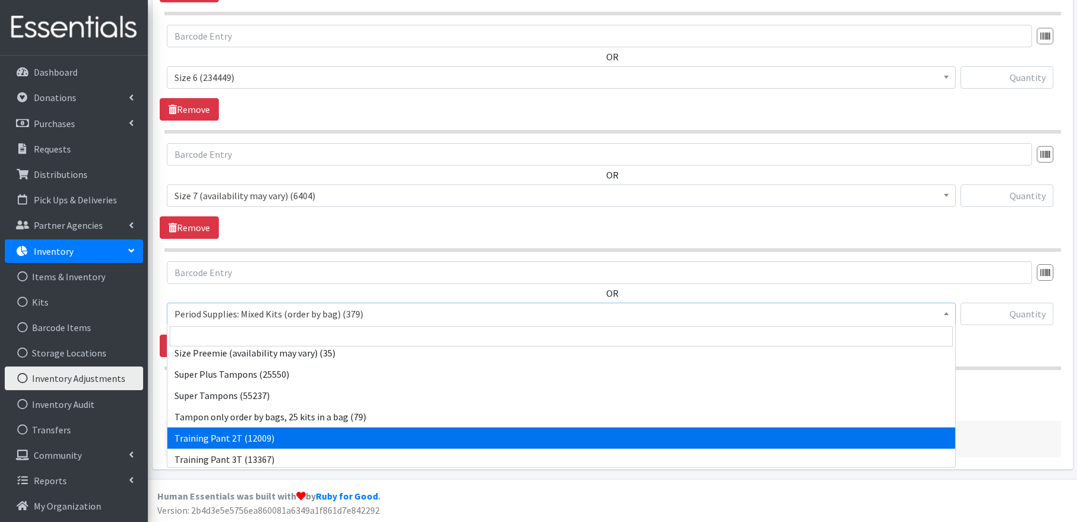
select select "1105"
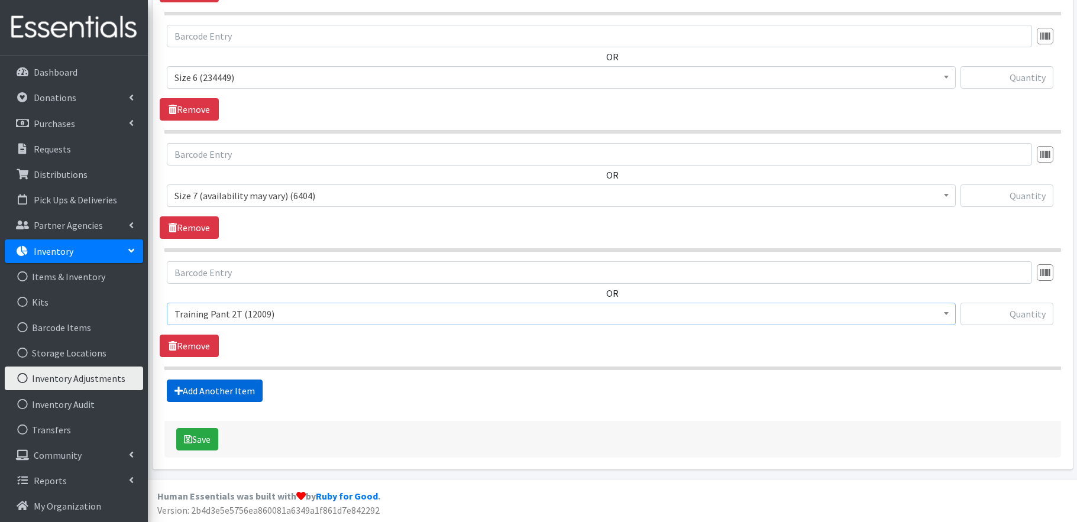
click at [254, 390] on link "Add Another Item" at bounding box center [215, 391] width 96 height 22
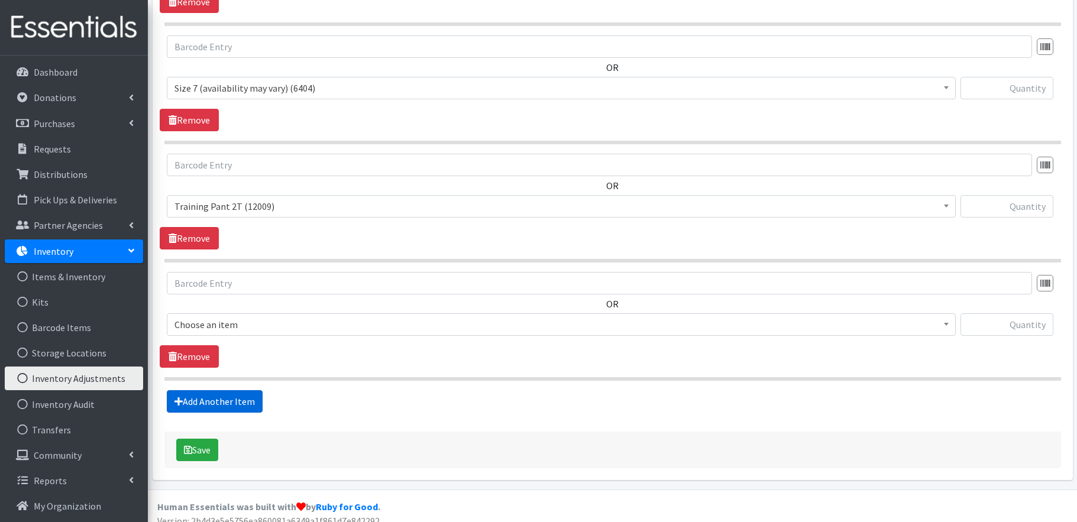
scroll to position [1224, 0]
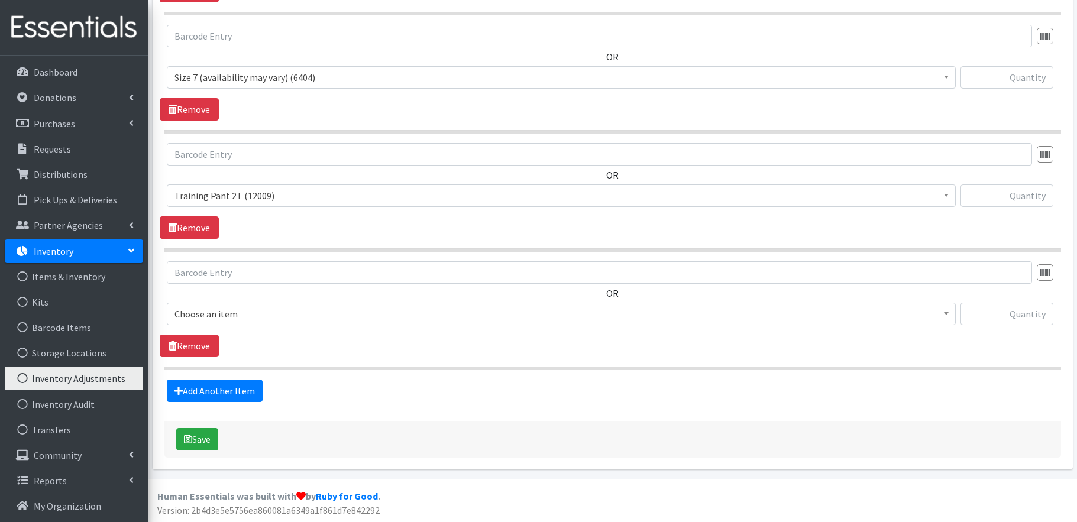
click at [276, 313] on span "Choose an item" at bounding box center [561, 314] width 774 height 17
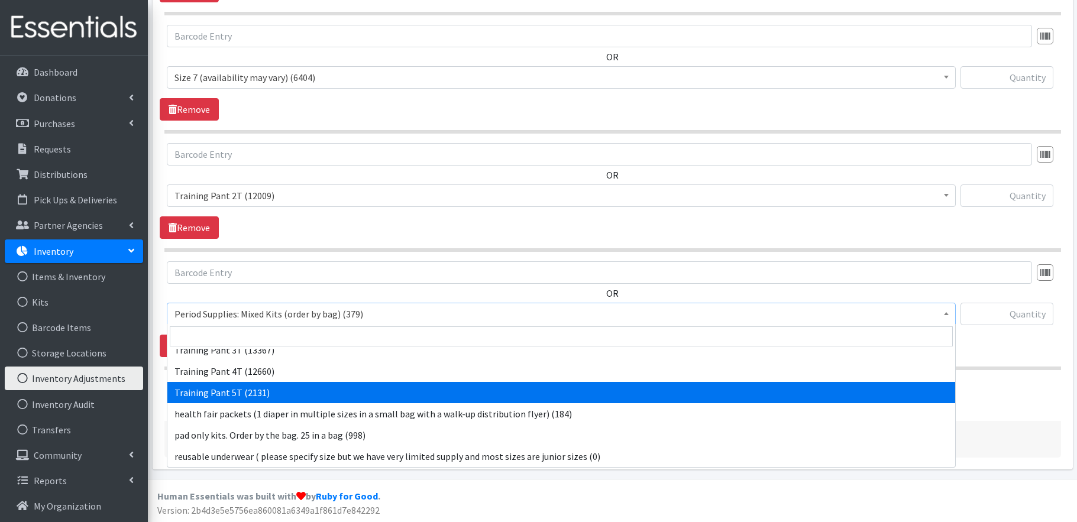
scroll to position [684, 0]
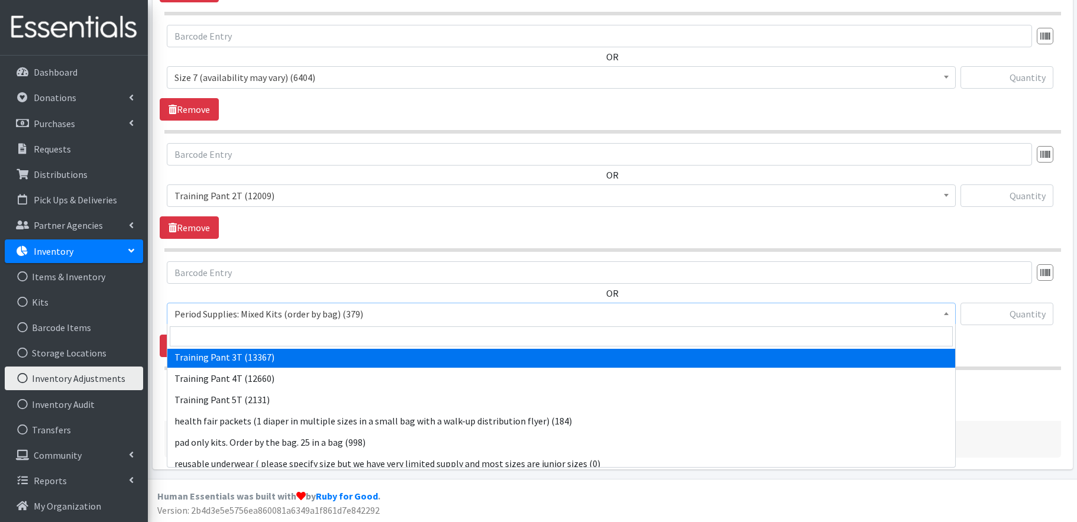
select select "1107"
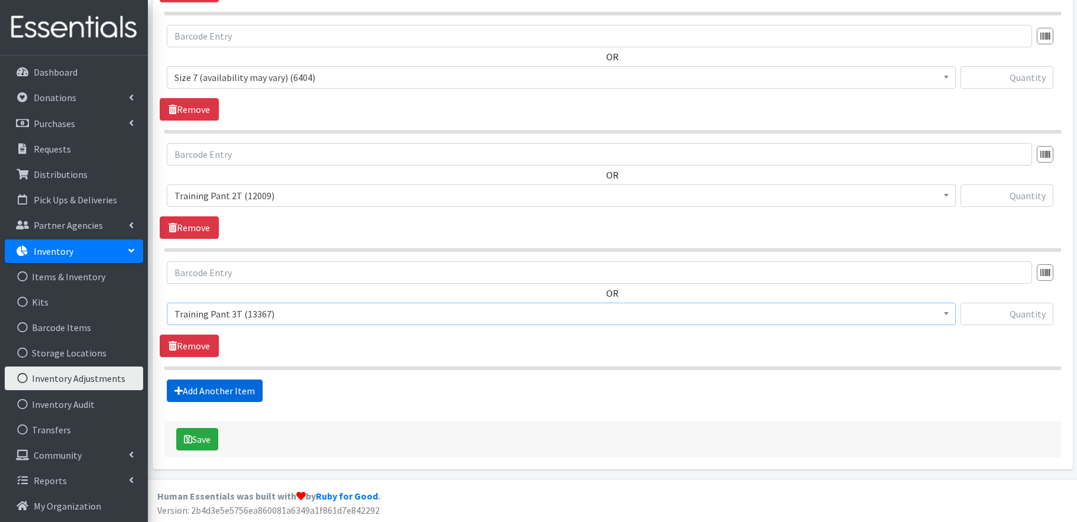
click at [234, 389] on link "Add Another Item" at bounding box center [215, 391] width 96 height 22
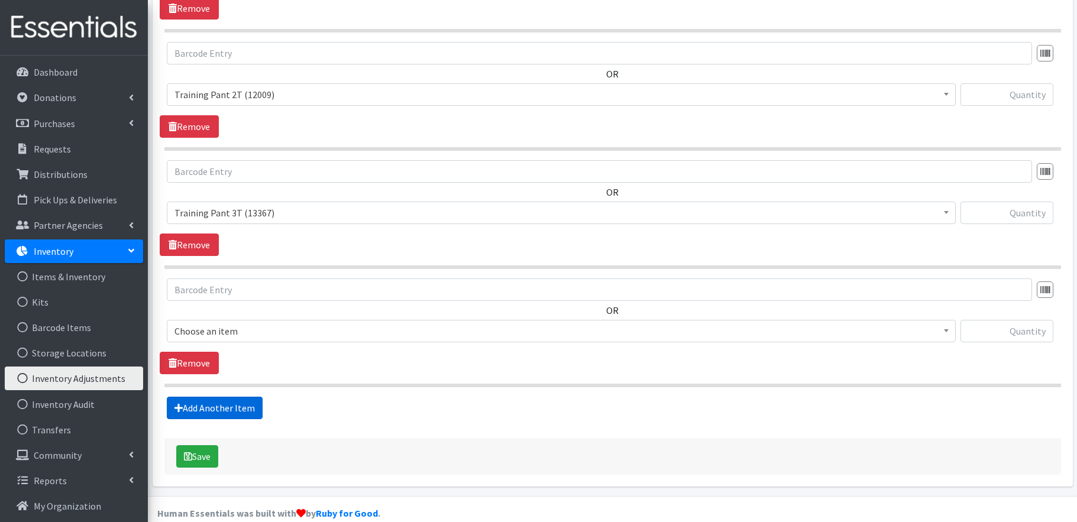
scroll to position [1343, 0]
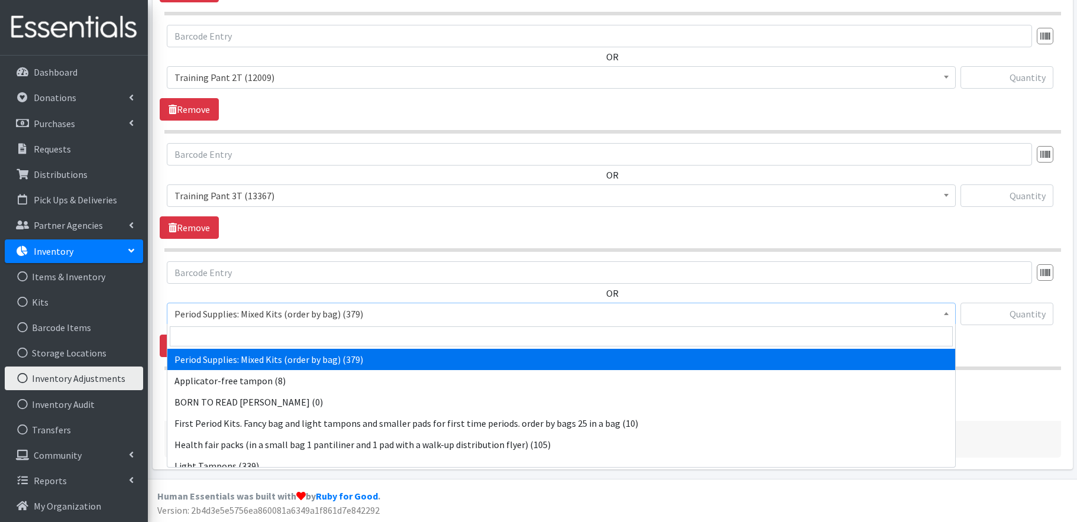
click at [274, 315] on span "Period Supplies: Mixed Kits (order by bag) (379)" at bounding box center [561, 314] width 774 height 17
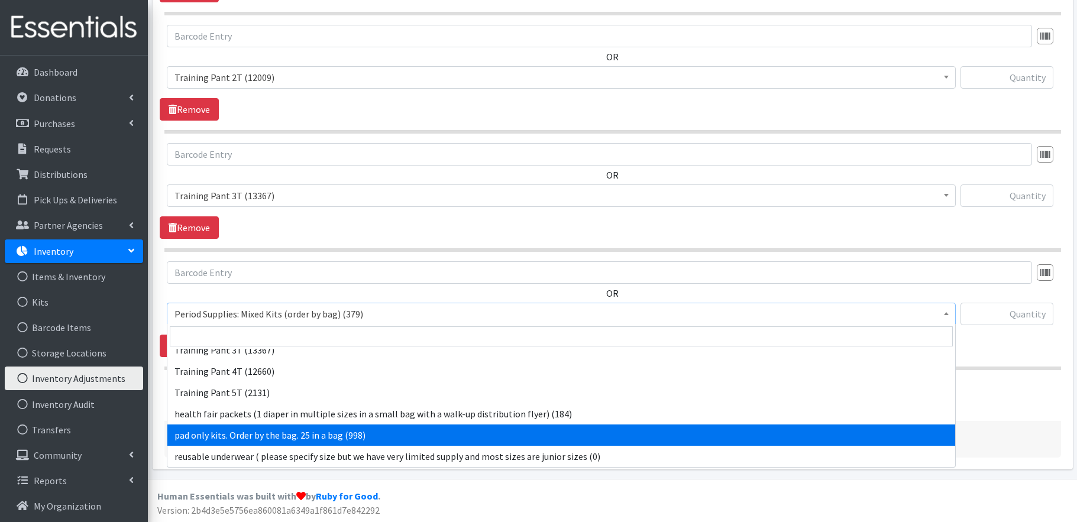
scroll to position [1328, 0]
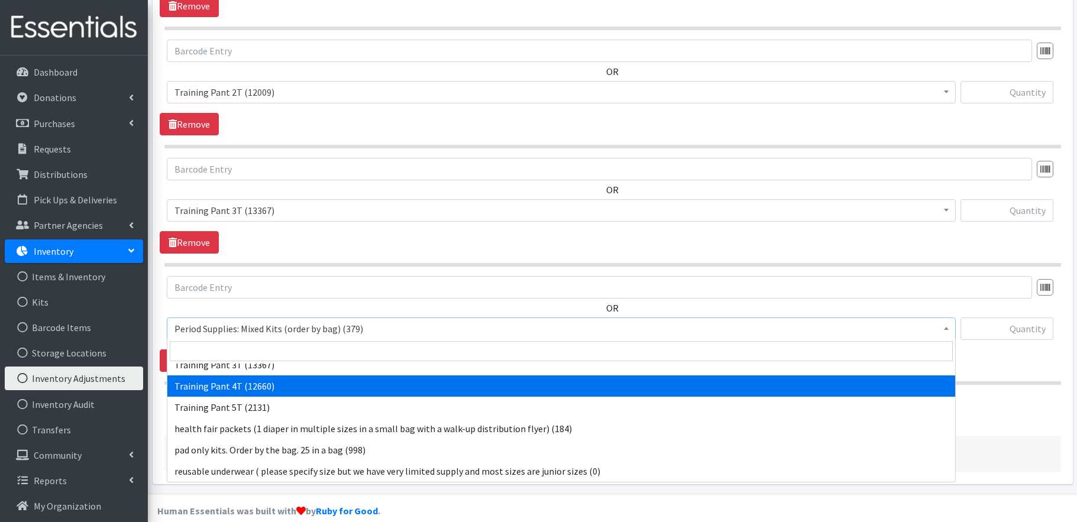
select select "1093"
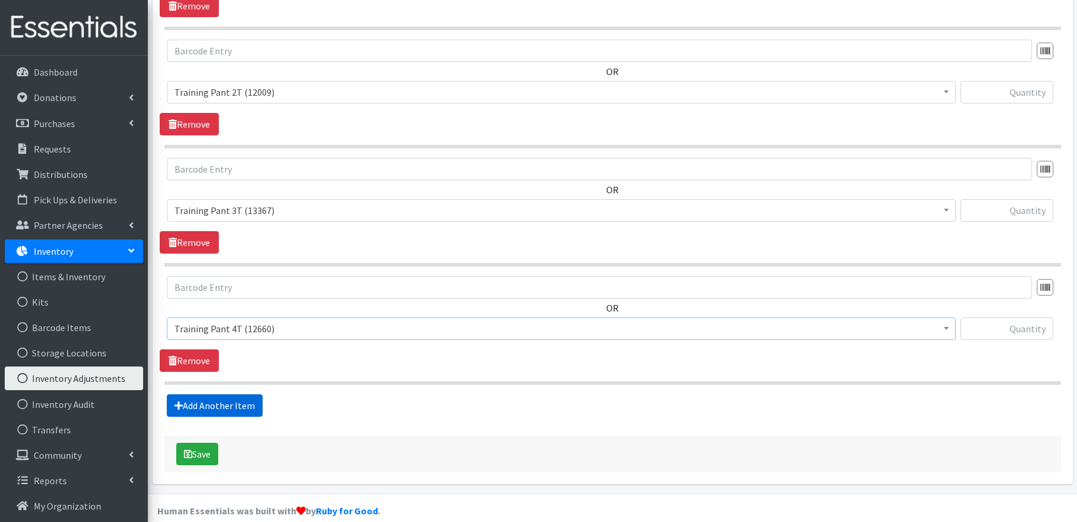
click at [245, 403] on link "Add Another Item" at bounding box center [215, 406] width 96 height 22
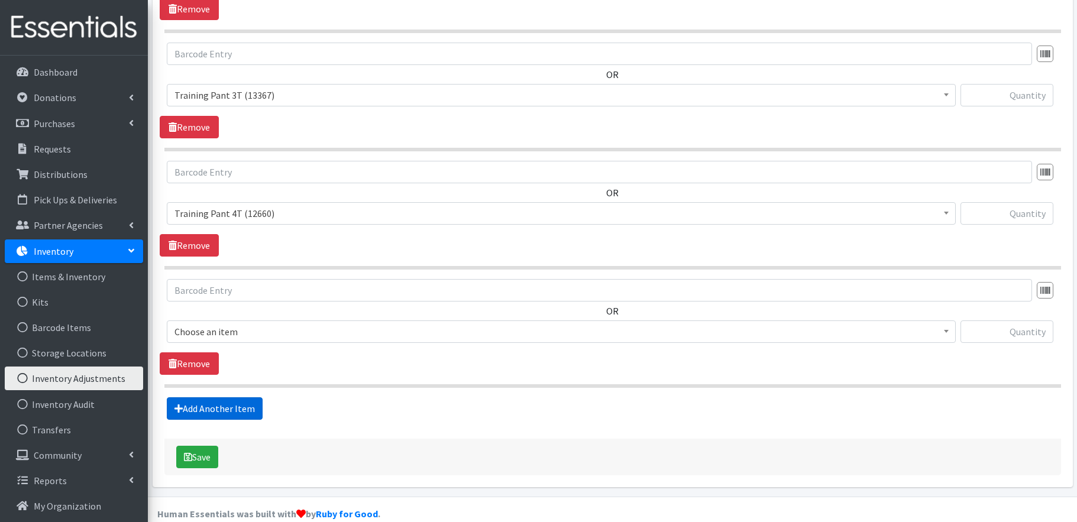
scroll to position [1461, 0]
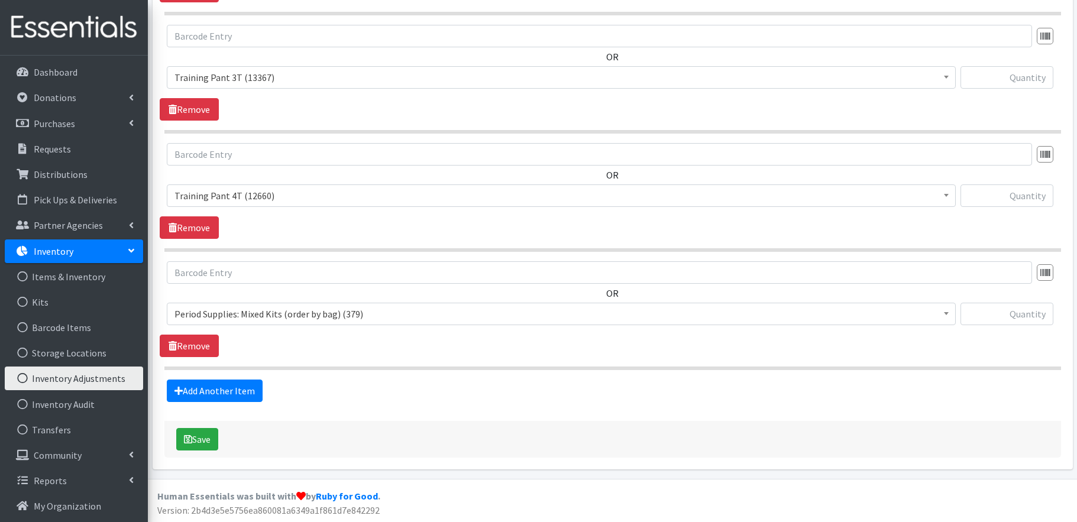
click at [329, 315] on span "Period Supplies: Mixed Kits (order by bag) (379)" at bounding box center [561, 314] width 774 height 17
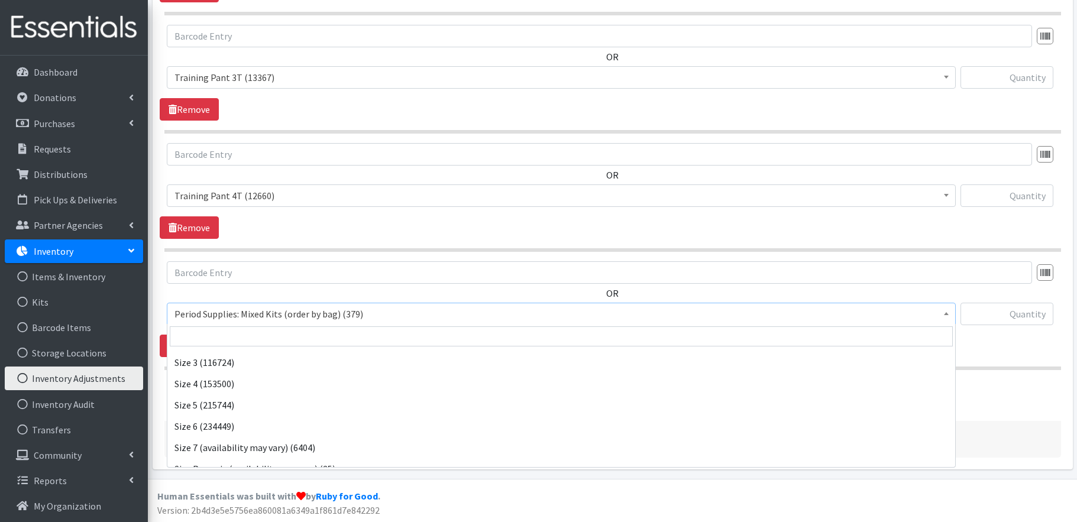
scroll to position [649, 0]
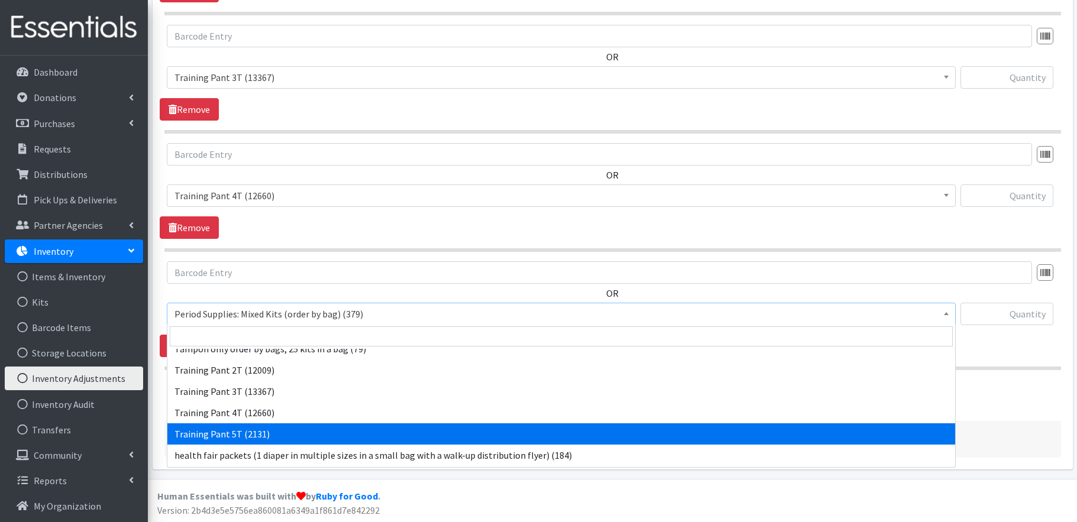
select select "15022"
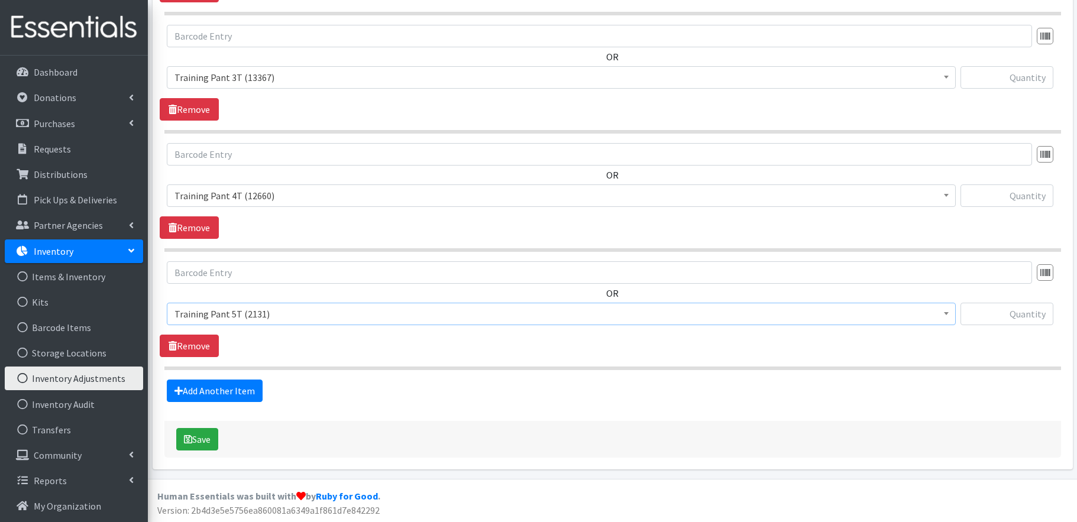
click at [353, 392] on div "Add Another Item" at bounding box center [613, 391] width 906 height 22
click at [1036, 318] on input "text" at bounding box center [1007, 314] width 93 height 22
type input "673"
click at [1036, 195] on input "text" at bounding box center [1007, 196] width 93 height 22
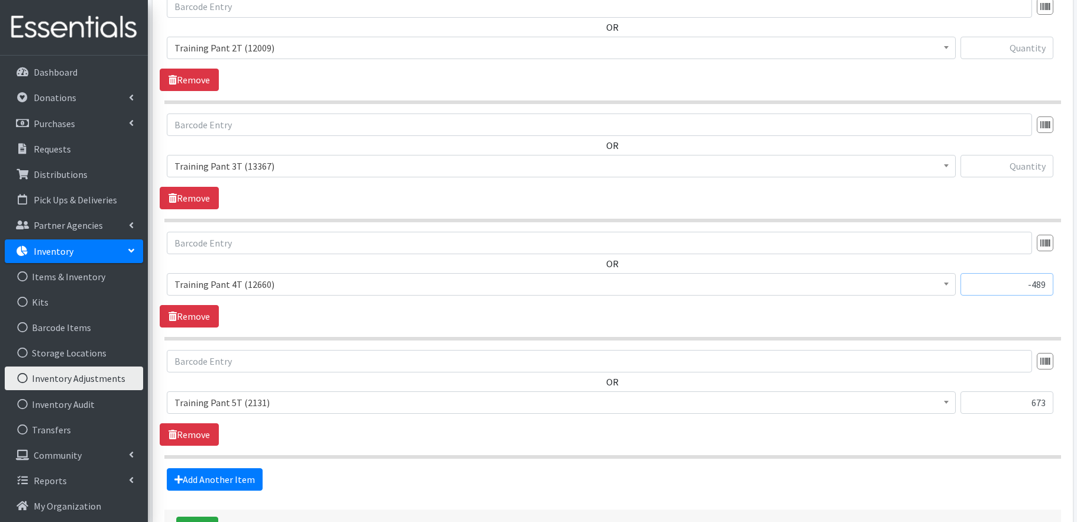
scroll to position [1357, 0]
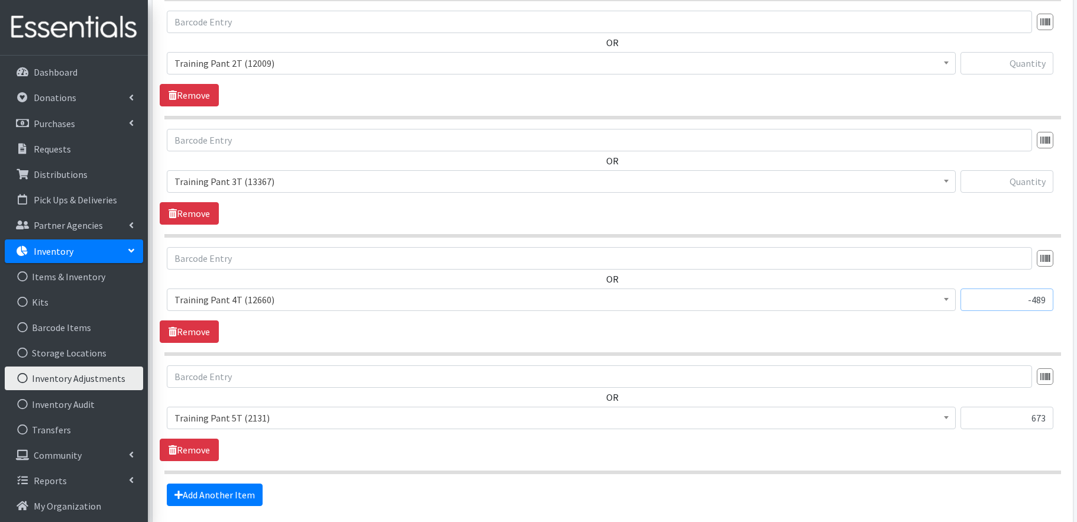
type input "-489"
click at [1036, 184] on input "text" at bounding box center [1007, 181] width 93 height 22
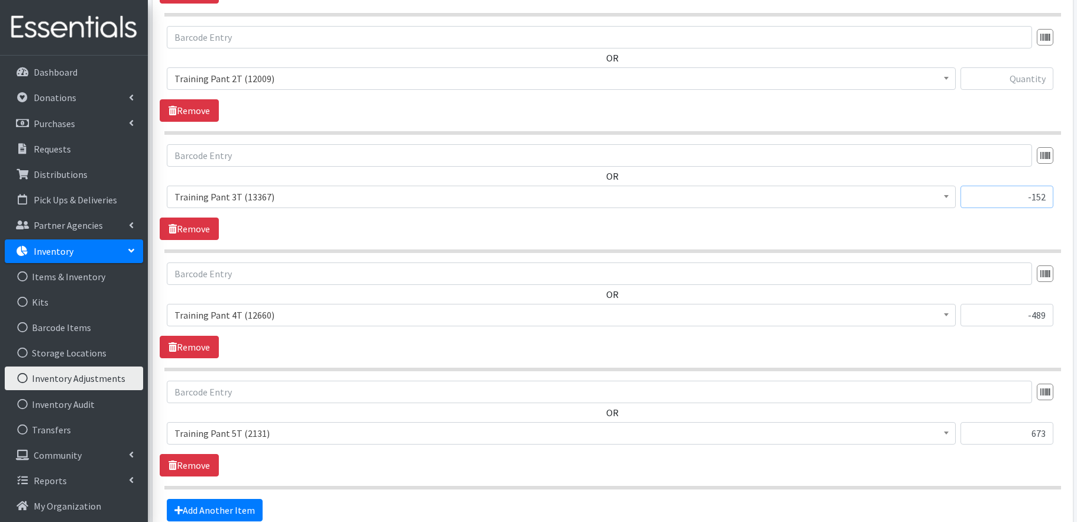
type input "-152"
click at [1028, 82] on input "text" at bounding box center [1007, 78] width 93 height 22
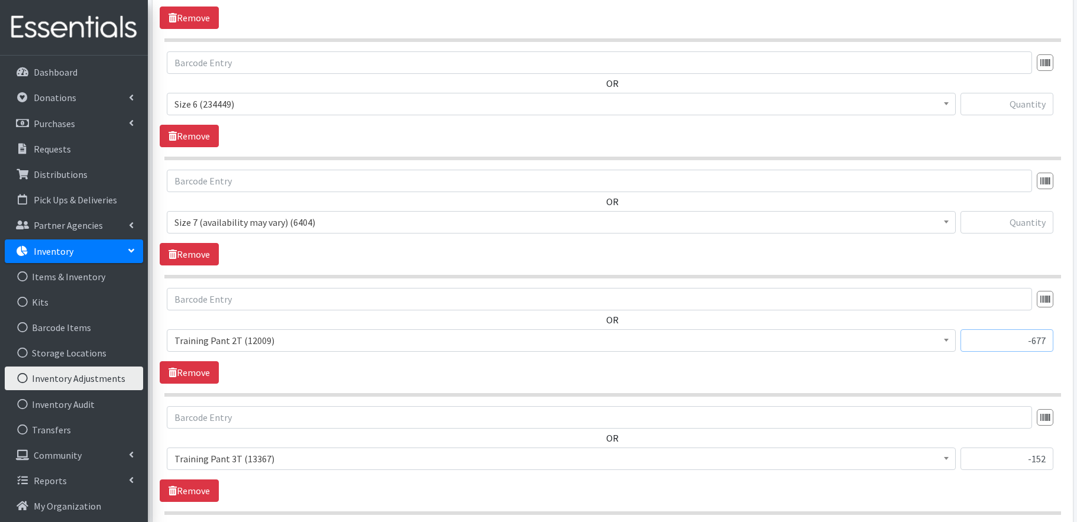
scroll to position [958, 0]
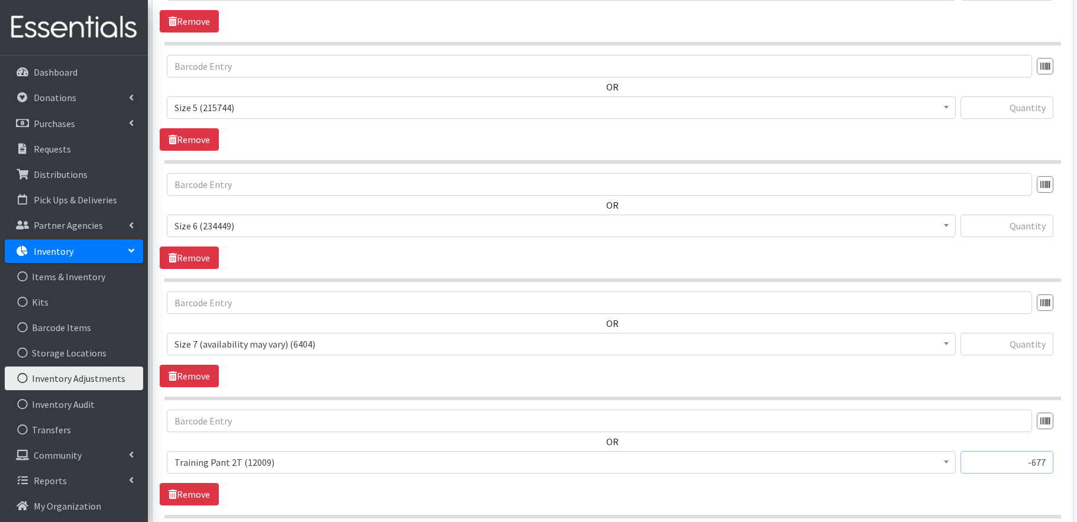
type input "-677"
click at [1025, 227] on input "text" at bounding box center [1007, 226] width 93 height 22
type input "368"
drag, startPoint x: 1045, startPoint y: 227, endPoint x: 1029, endPoint y: 226, distance: 16.6
click at [1029, 226] on input "368" at bounding box center [1007, 226] width 93 height 22
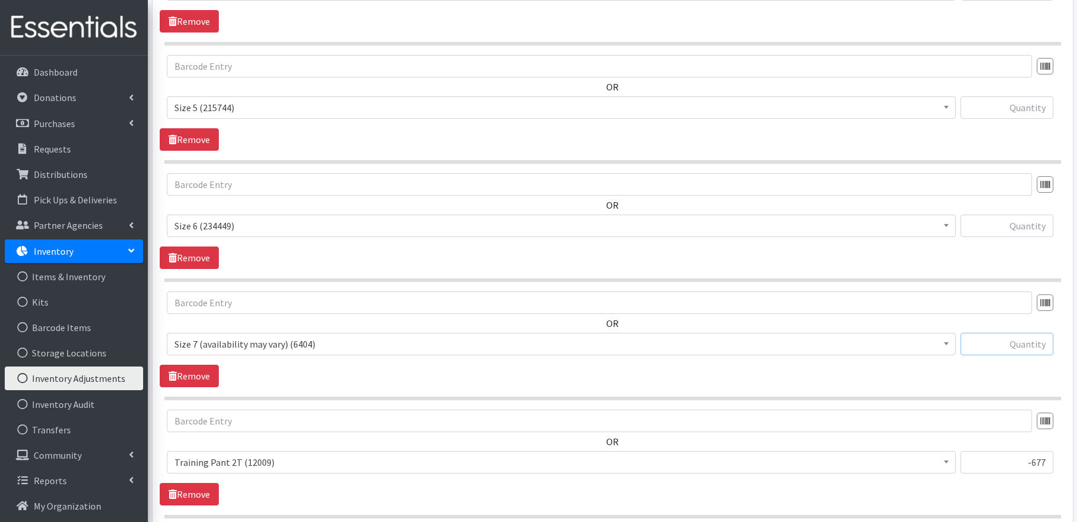
click at [1030, 344] on input "text" at bounding box center [1007, 344] width 93 height 22
type input "368"
drag, startPoint x: 1027, startPoint y: 215, endPoint x: 1027, endPoint y: 224, distance: 8.9
click at [1027, 219] on input "text" at bounding box center [1007, 226] width 93 height 22
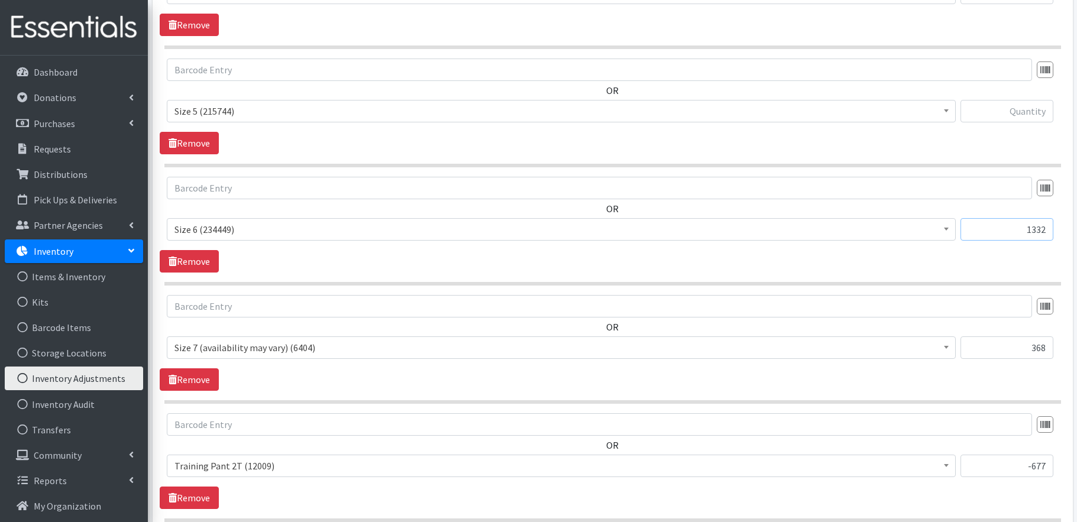
scroll to position [962, 0]
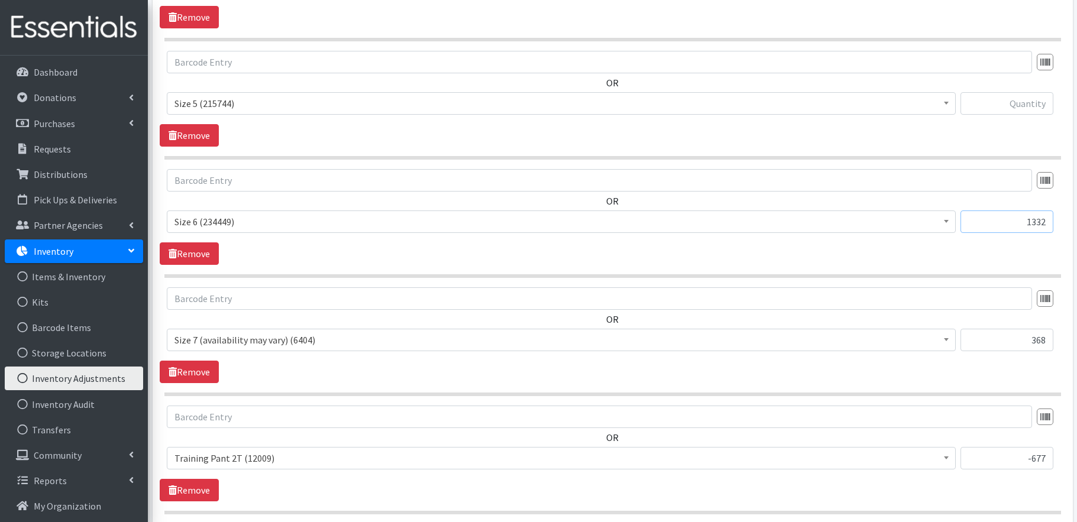
type input "1332"
click at [1023, 92] on input "text" at bounding box center [1007, 103] width 93 height 22
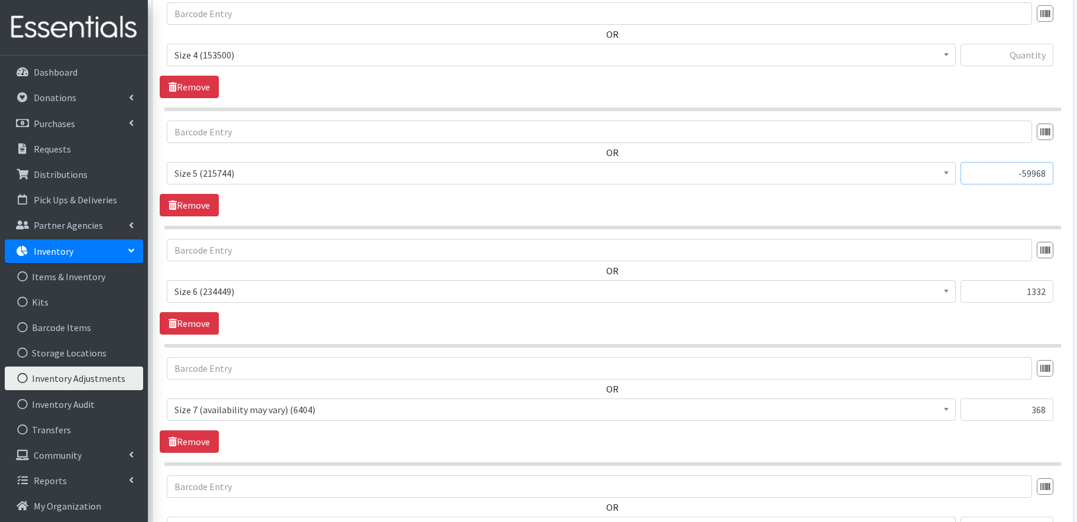
scroll to position [864, 0]
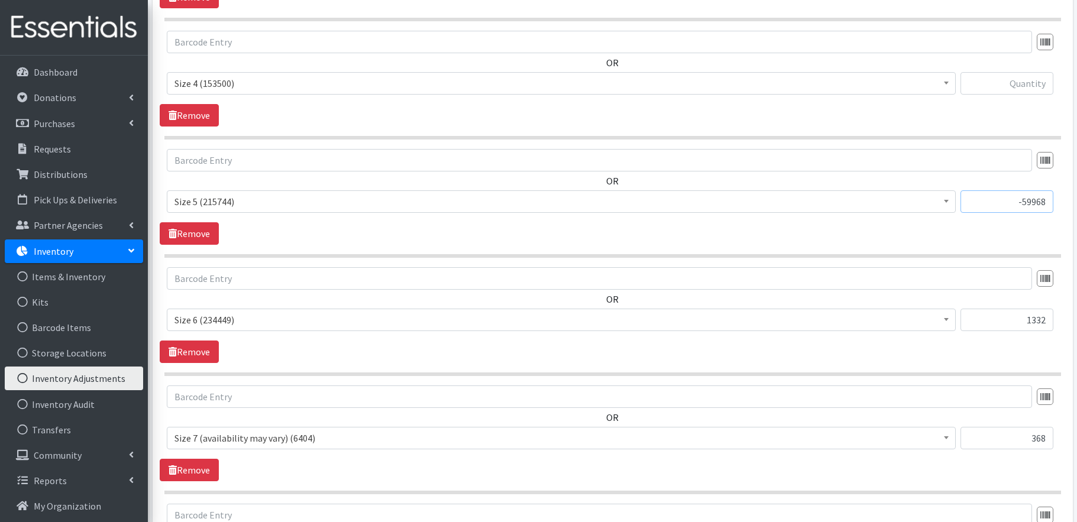
type input "-59968"
click at [1024, 83] on input "text" at bounding box center [1007, 83] width 93 height 22
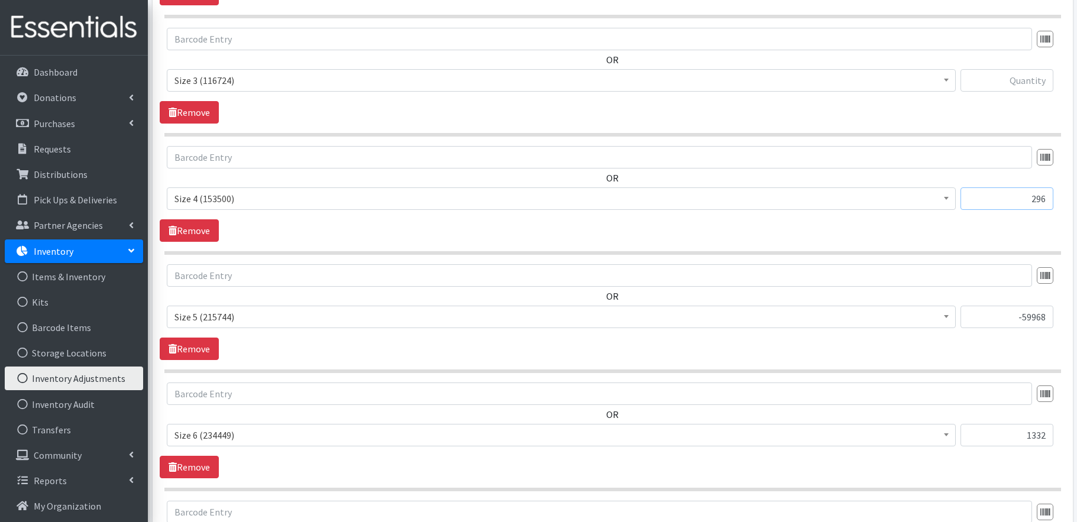
scroll to position [733, 0]
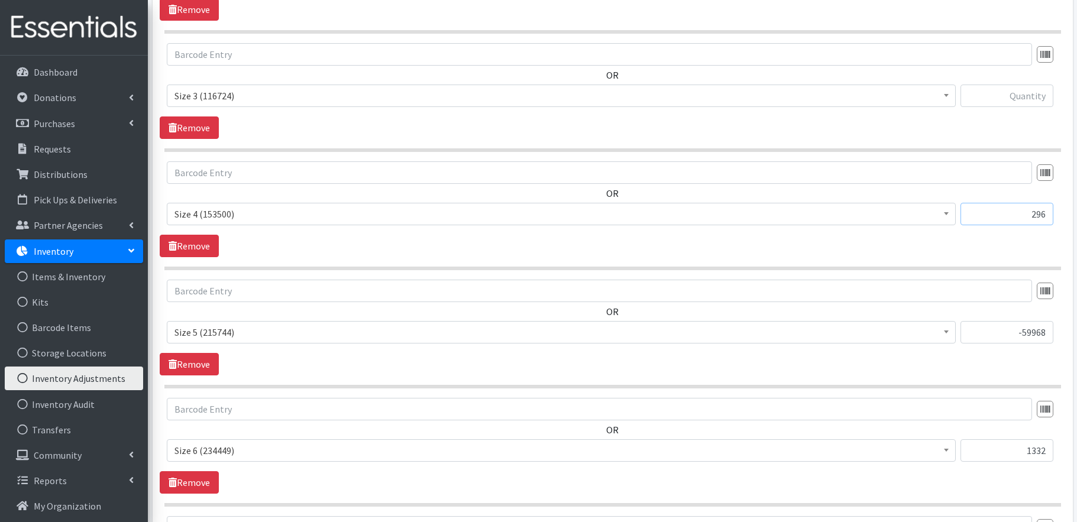
type input "296"
click at [1008, 92] on input "text" at bounding box center [1007, 96] width 93 height 22
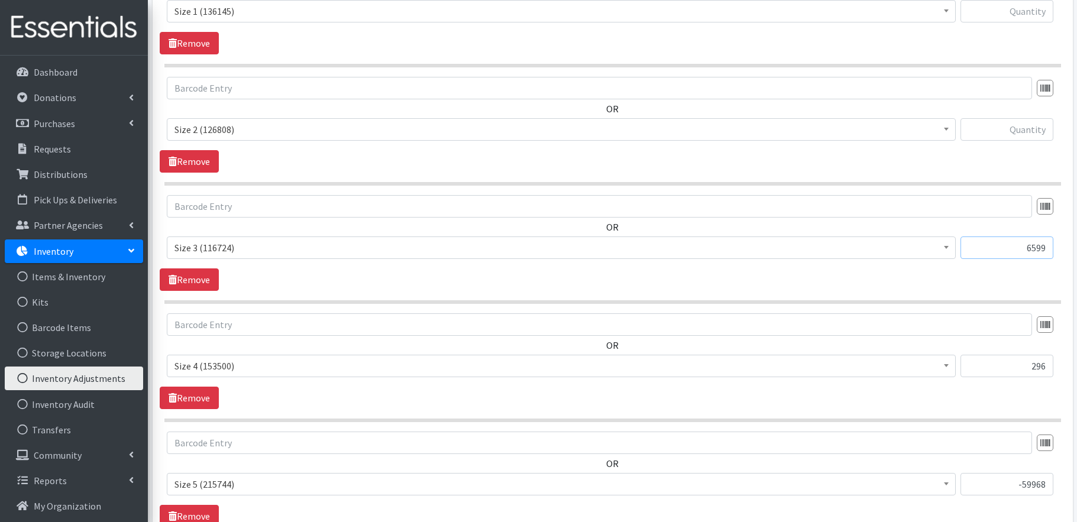
scroll to position [459, 0]
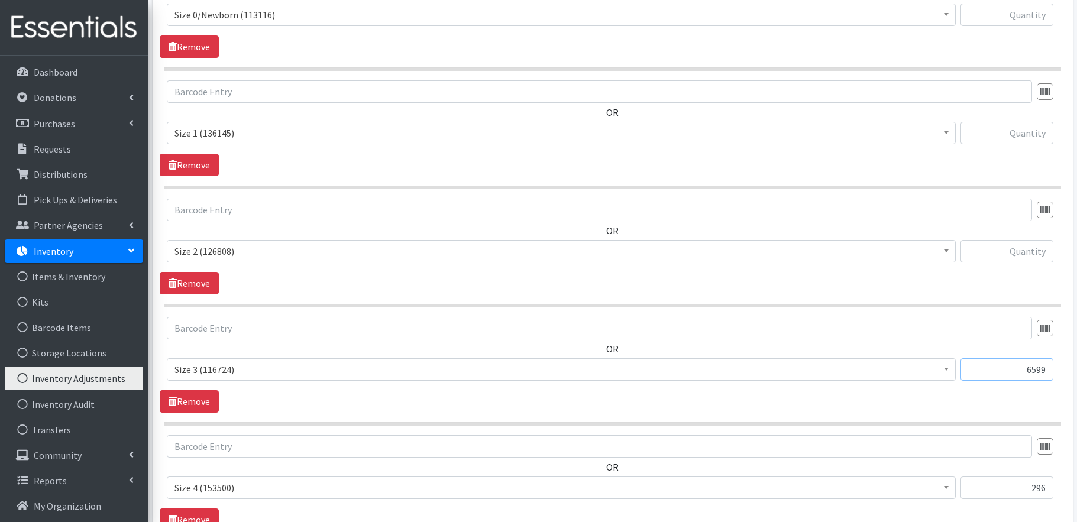
type input "6599"
click at [1033, 251] on input "text" at bounding box center [1007, 251] width 93 height 22
type input "-31989"
click at [1019, 135] on input "text" at bounding box center [1007, 133] width 93 height 22
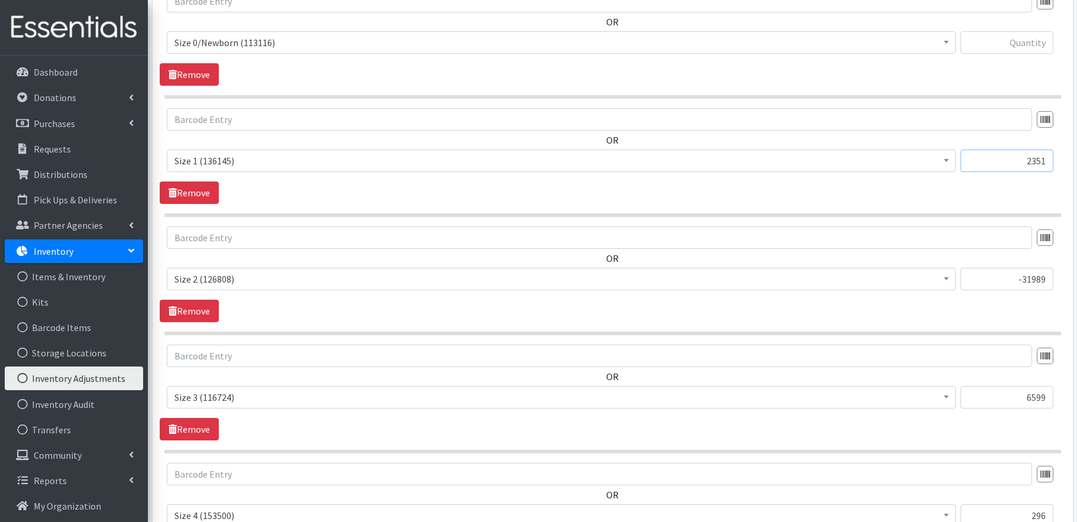
type input "2351"
click at [1001, 43] on input "text" at bounding box center [1007, 42] width 93 height 22
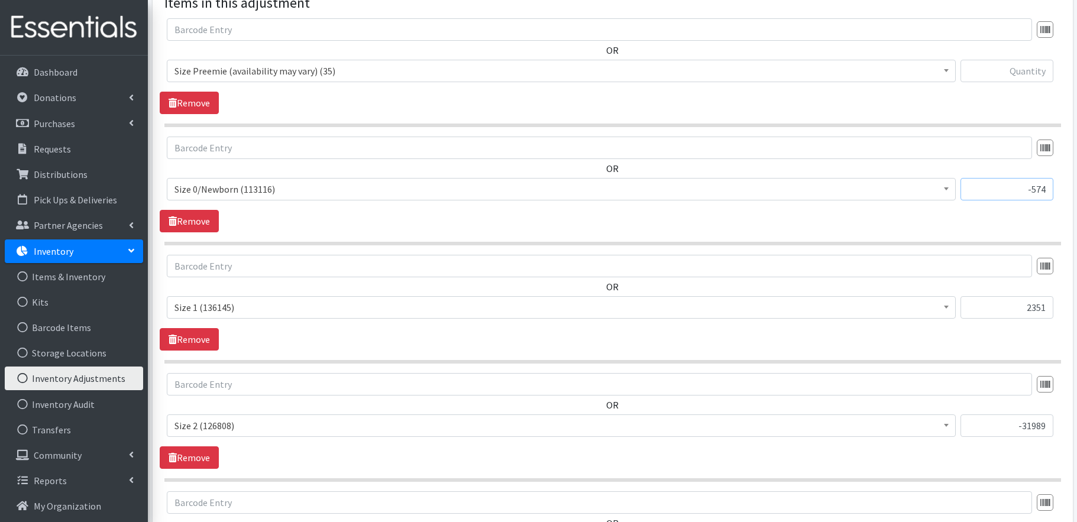
type input "-574"
click at [1032, 73] on input "text" at bounding box center [1007, 71] width 93 height 22
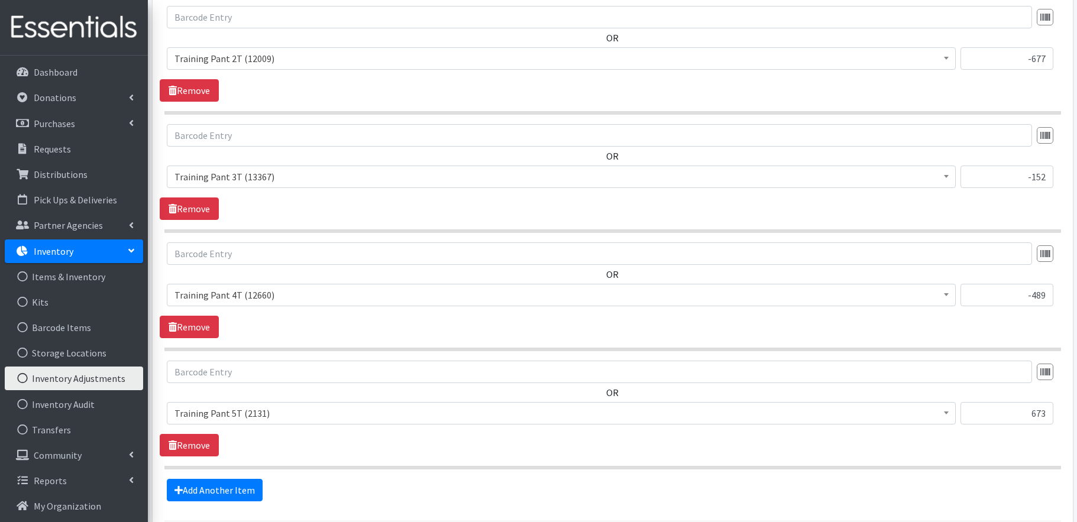
scroll to position [1461, 0]
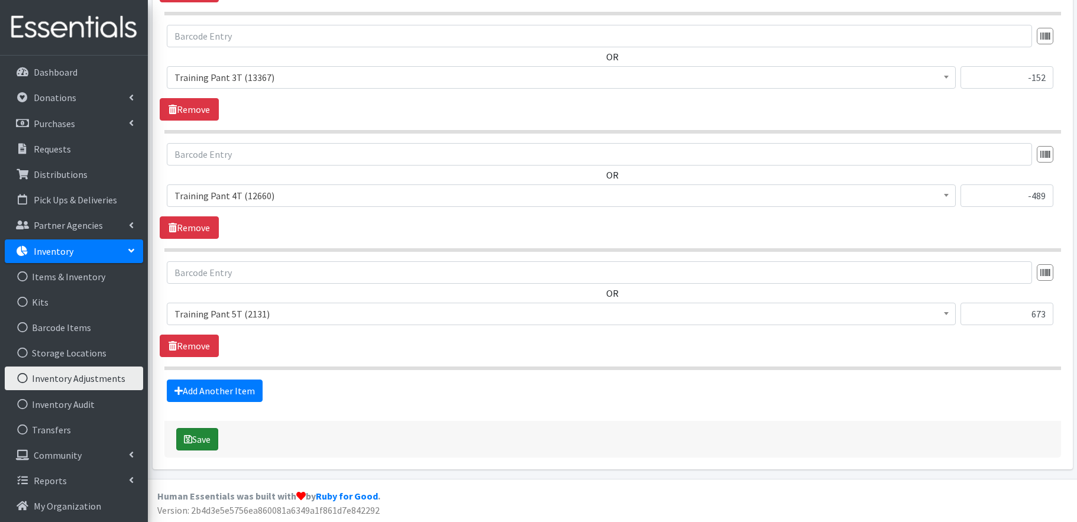
type input "107"
click at [208, 435] on button "Save" at bounding box center [197, 439] width 42 height 22
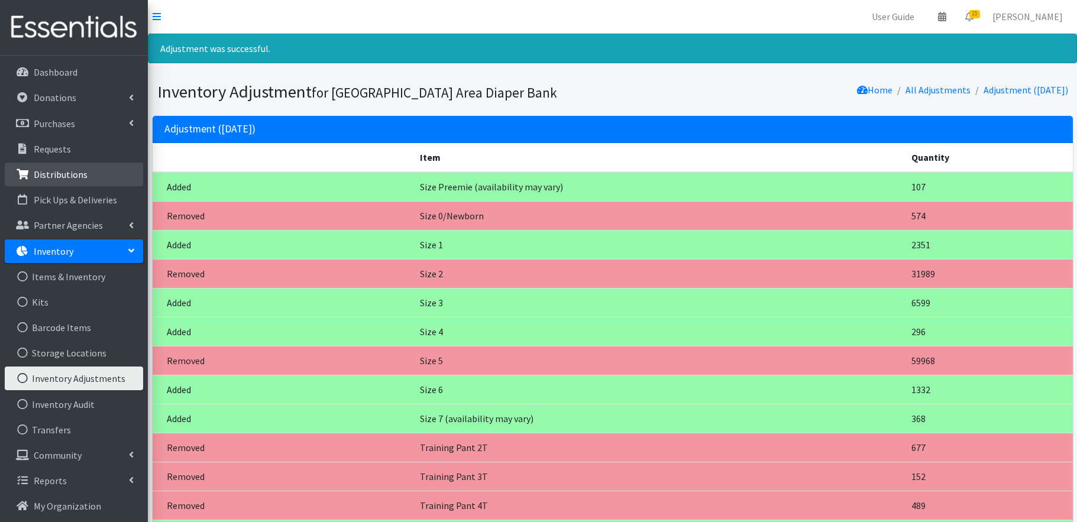
click at [89, 176] on link "Distributions" at bounding box center [74, 175] width 138 height 24
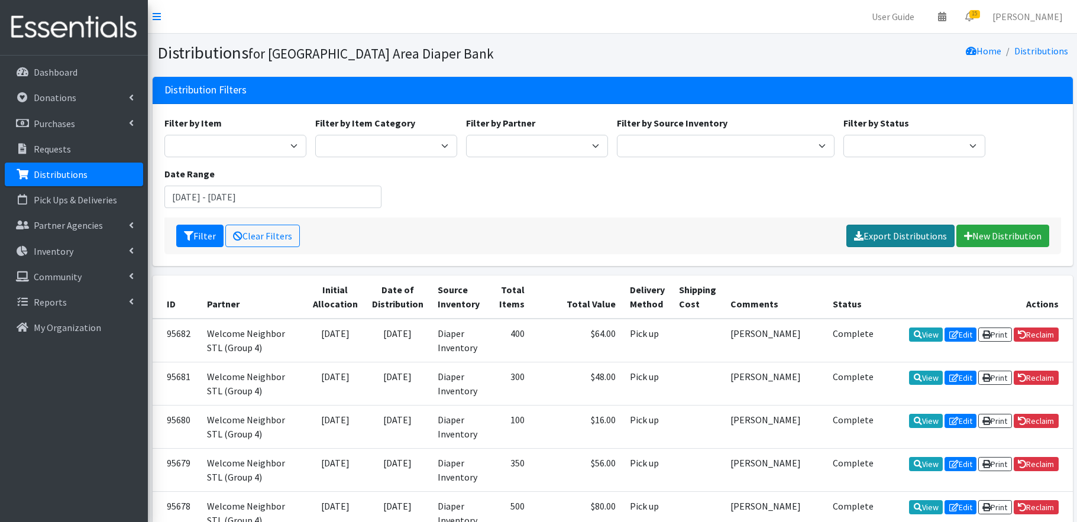
click at [884, 236] on link "Export Distributions" at bounding box center [900, 236] width 108 height 22
